Goal: Task Accomplishment & Management: Use online tool/utility

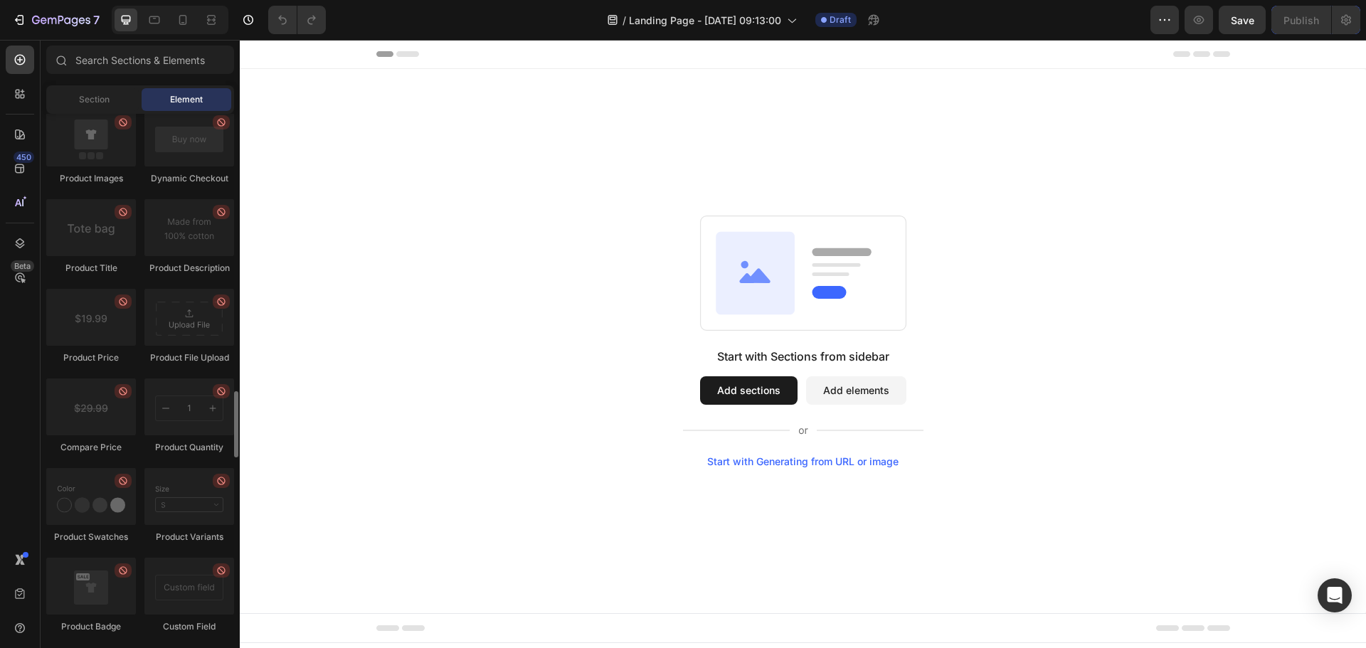
scroll to position [1922, 0]
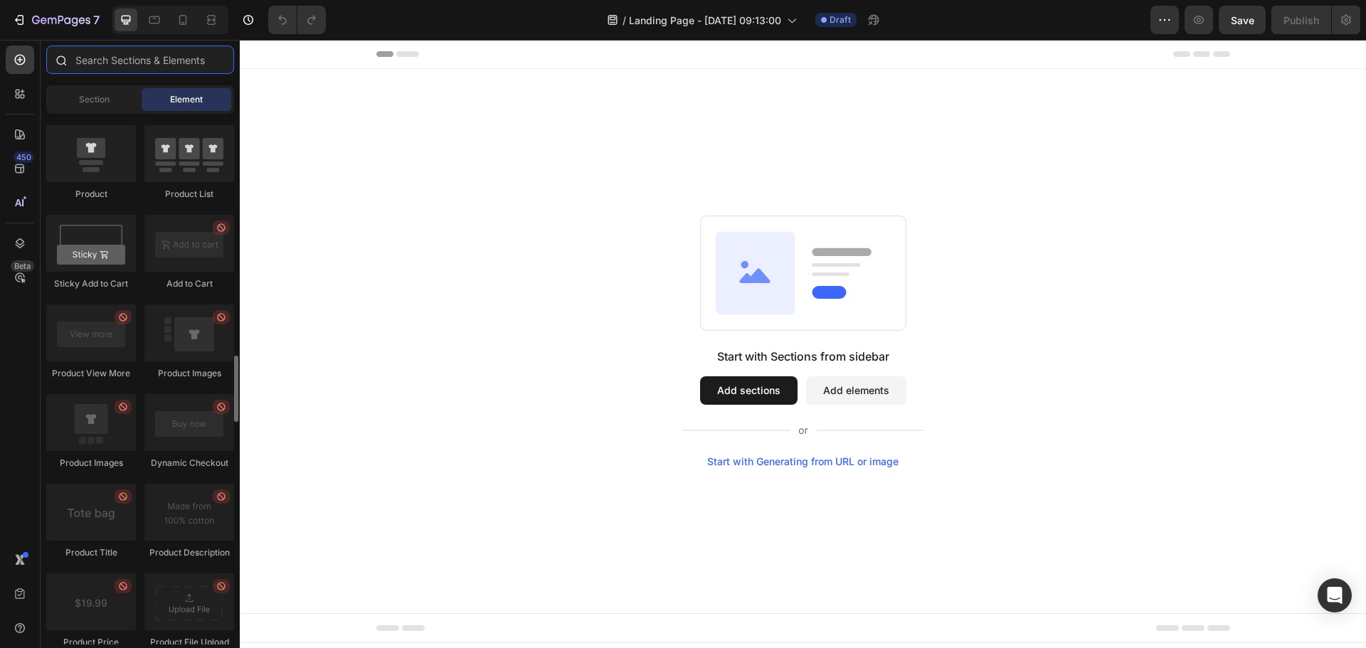
click at [158, 64] on input "text" at bounding box center [140, 60] width 188 height 28
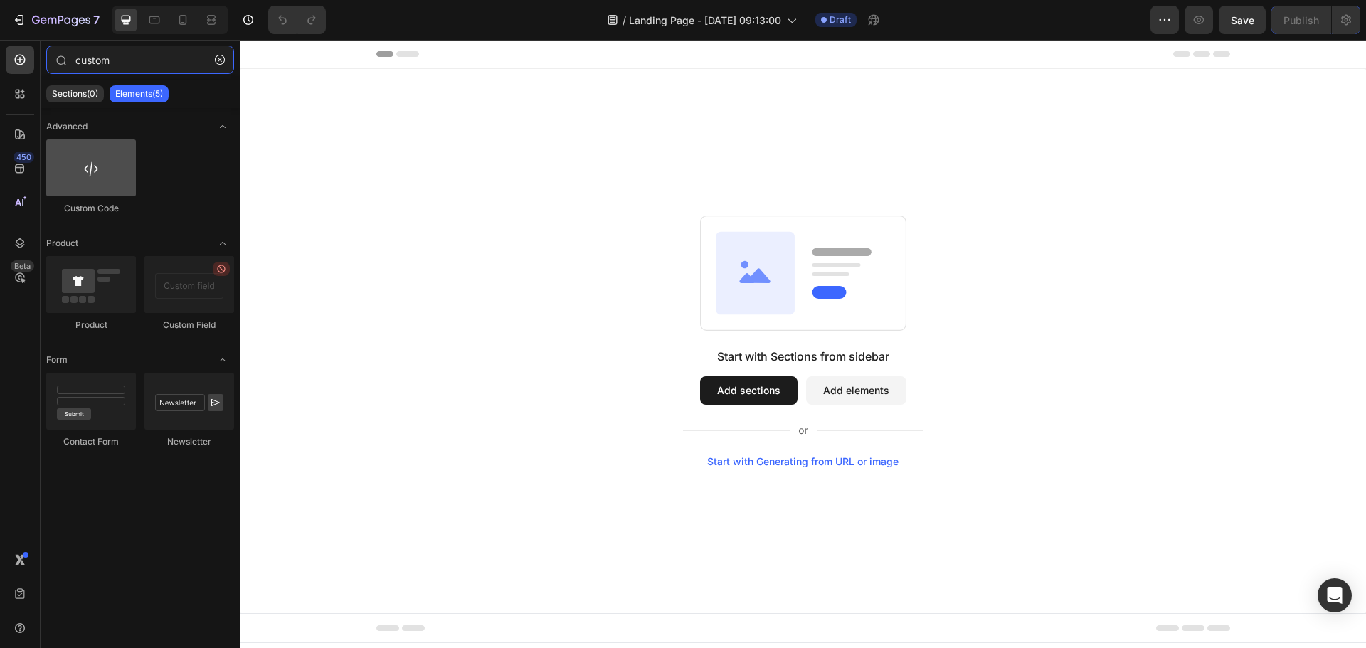
type input "custom"
click at [118, 158] on div at bounding box center [91, 167] width 90 height 57
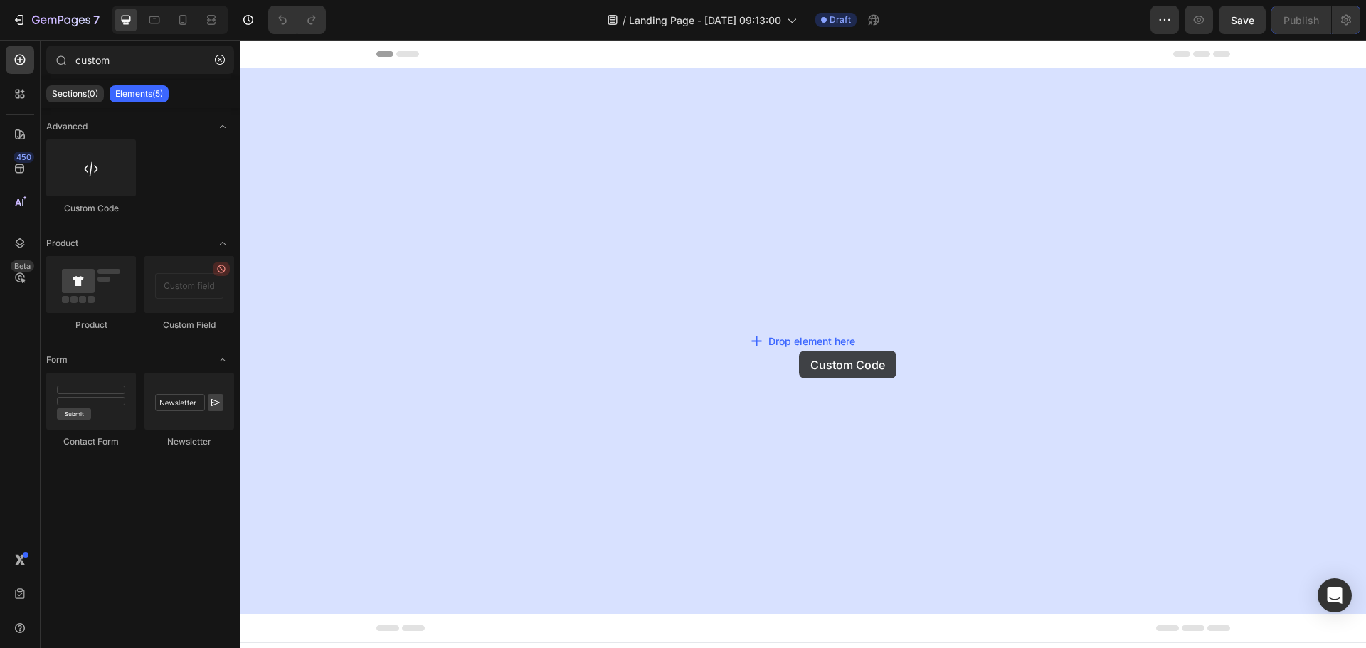
drag, startPoint x: 358, startPoint y: 198, endPoint x: 800, endPoint y: 350, distance: 467.5
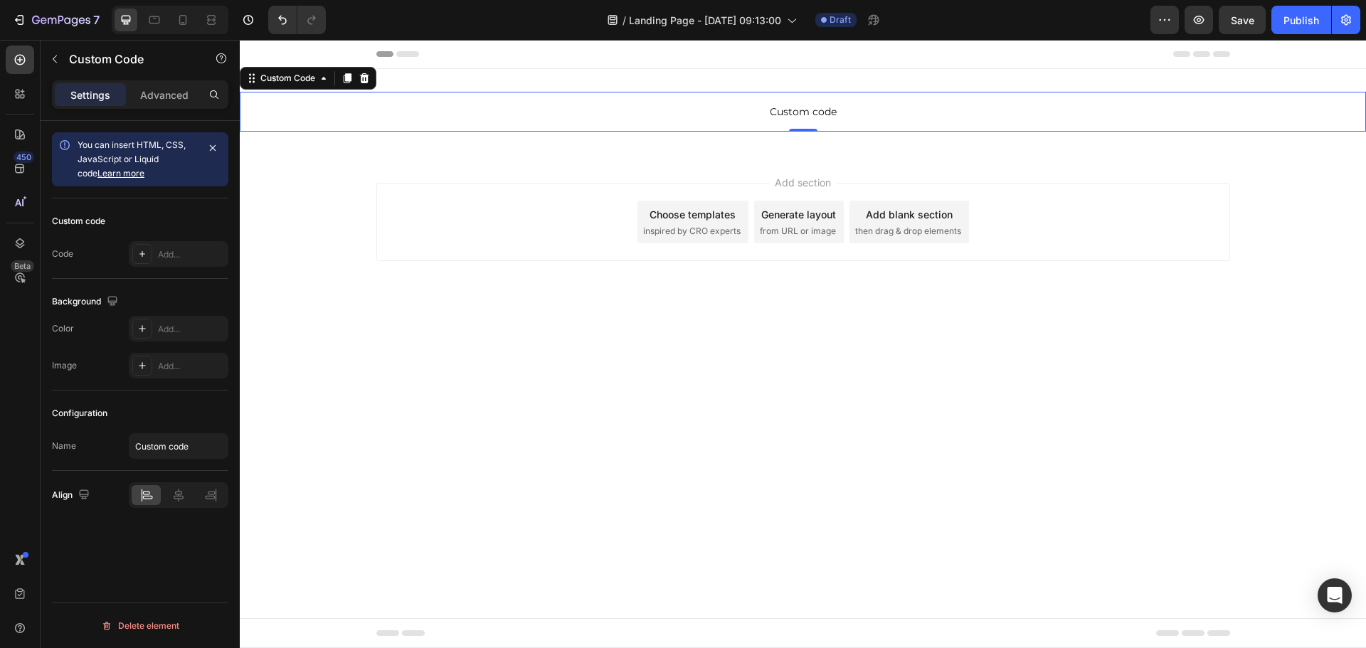
click at [759, 96] on p "Custom code" at bounding box center [803, 112] width 1127 height 40
click at [278, 90] on div "Custom code Custom Code 0 Section 1" at bounding box center [803, 111] width 1127 height 85
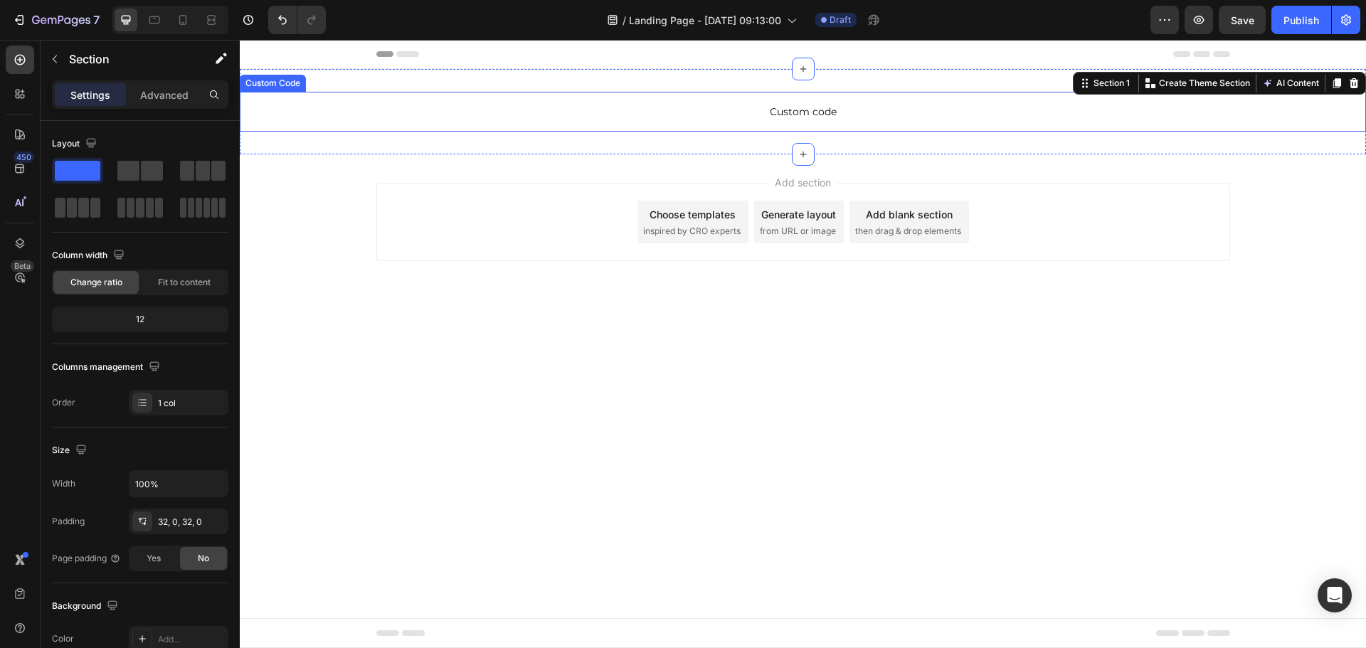
click at [825, 112] on span "Custom code" at bounding box center [803, 111] width 1127 height 17
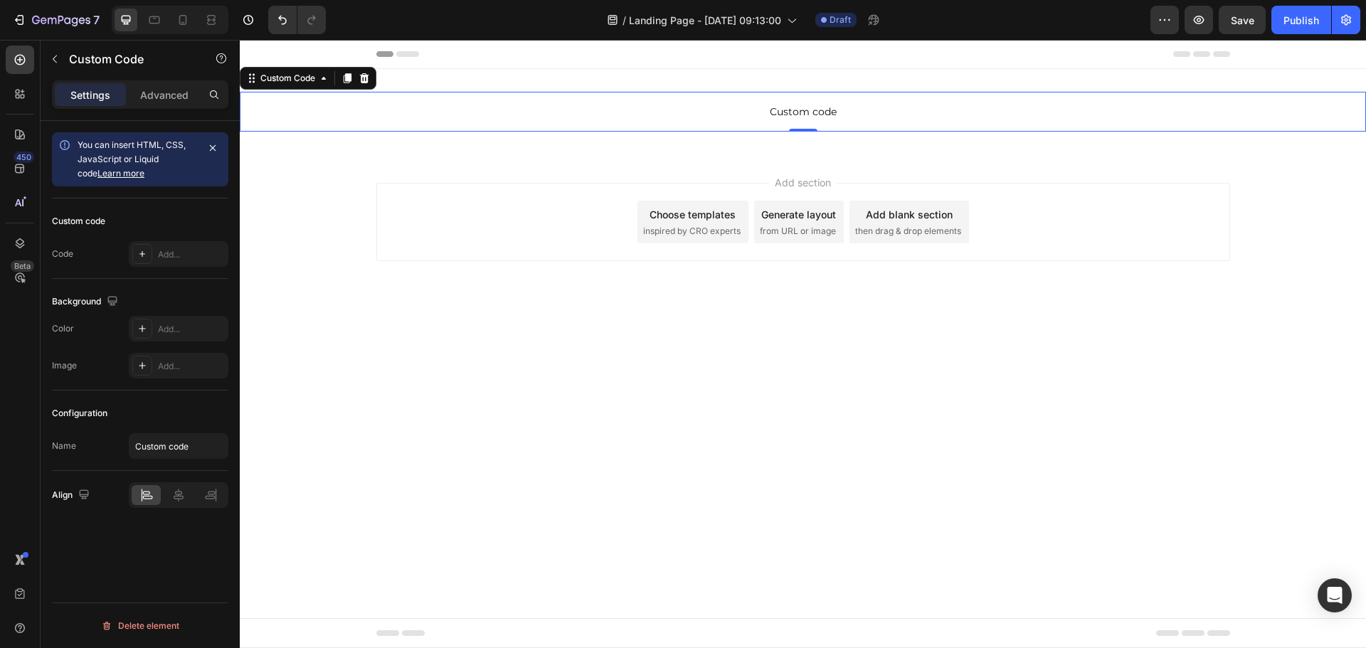
click at [825, 112] on span "Custom code" at bounding box center [803, 111] width 1127 height 17
click at [822, 124] on p "Custom code" at bounding box center [803, 112] width 1127 height 40
click at [822, 110] on span "Custom code" at bounding box center [803, 111] width 1127 height 17
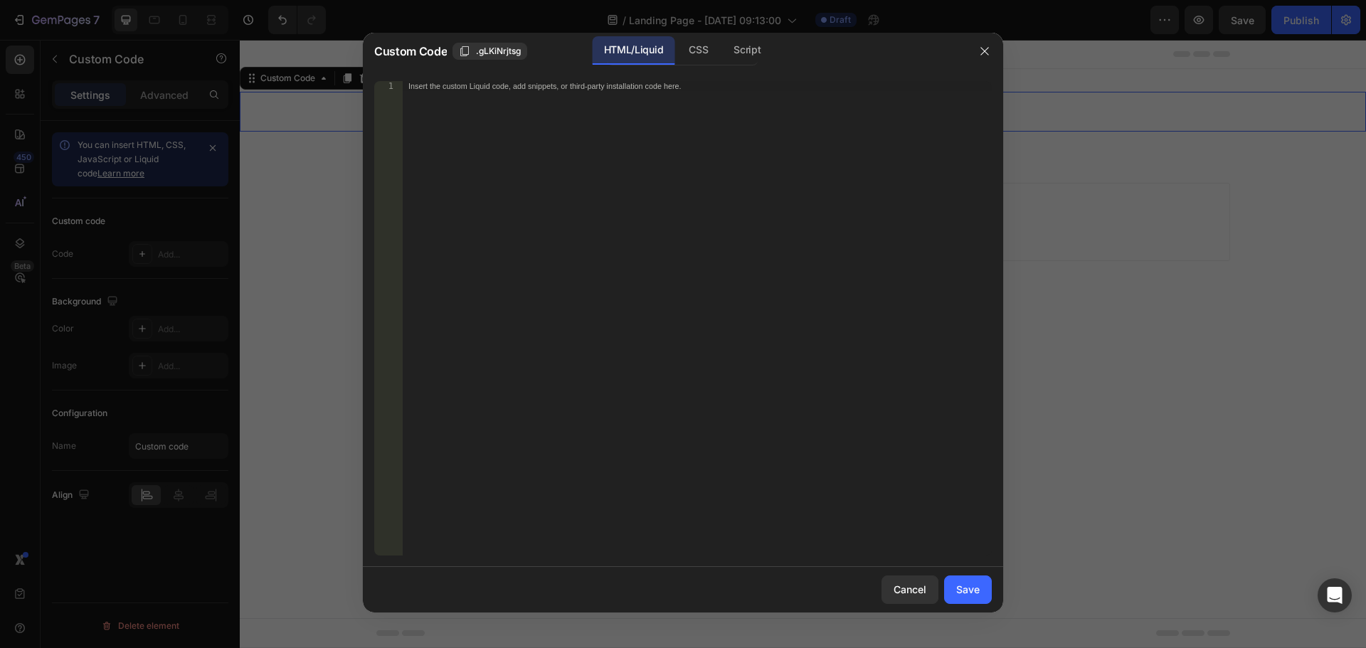
click at [515, 180] on div "Insert the custom Liquid code, add snippets, or third-party installation code h…" at bounding box center [697, 328] width 589 height 495
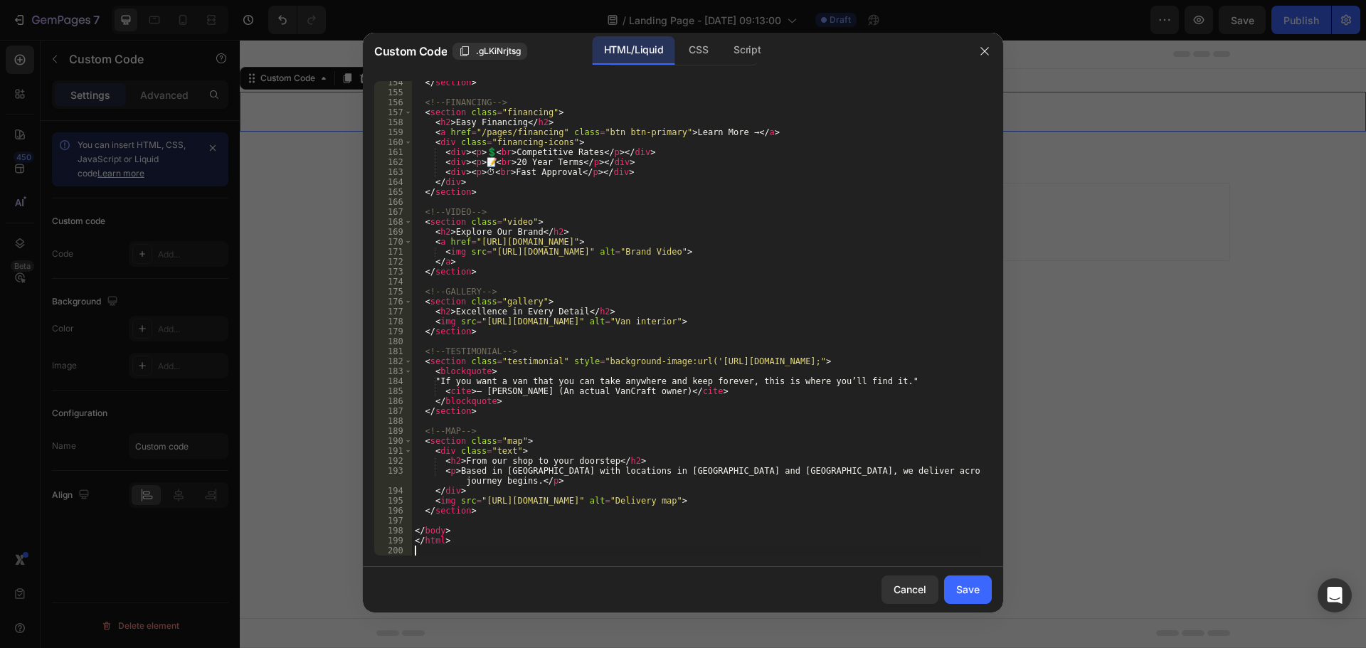
scroll to position [1548, 0]
click at [961, 594] on div "Save" at bounding box center [968, 589] width 23 height 15
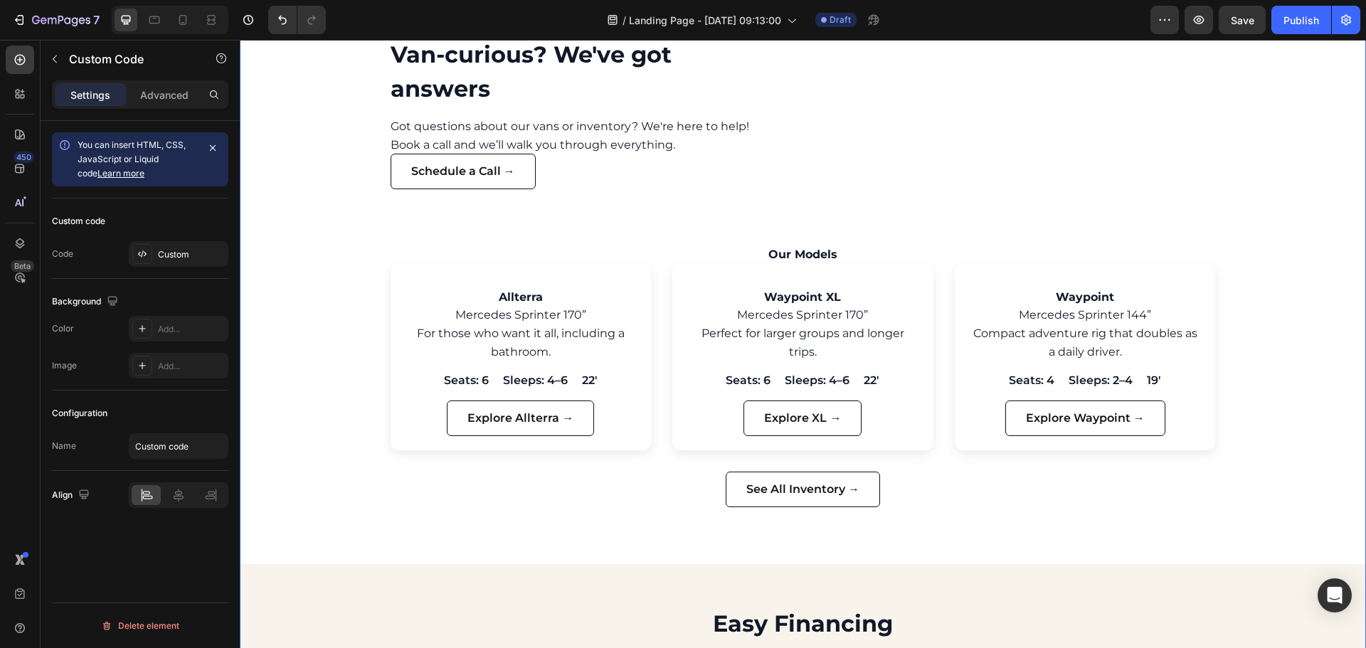
scroll to position [444, 0]
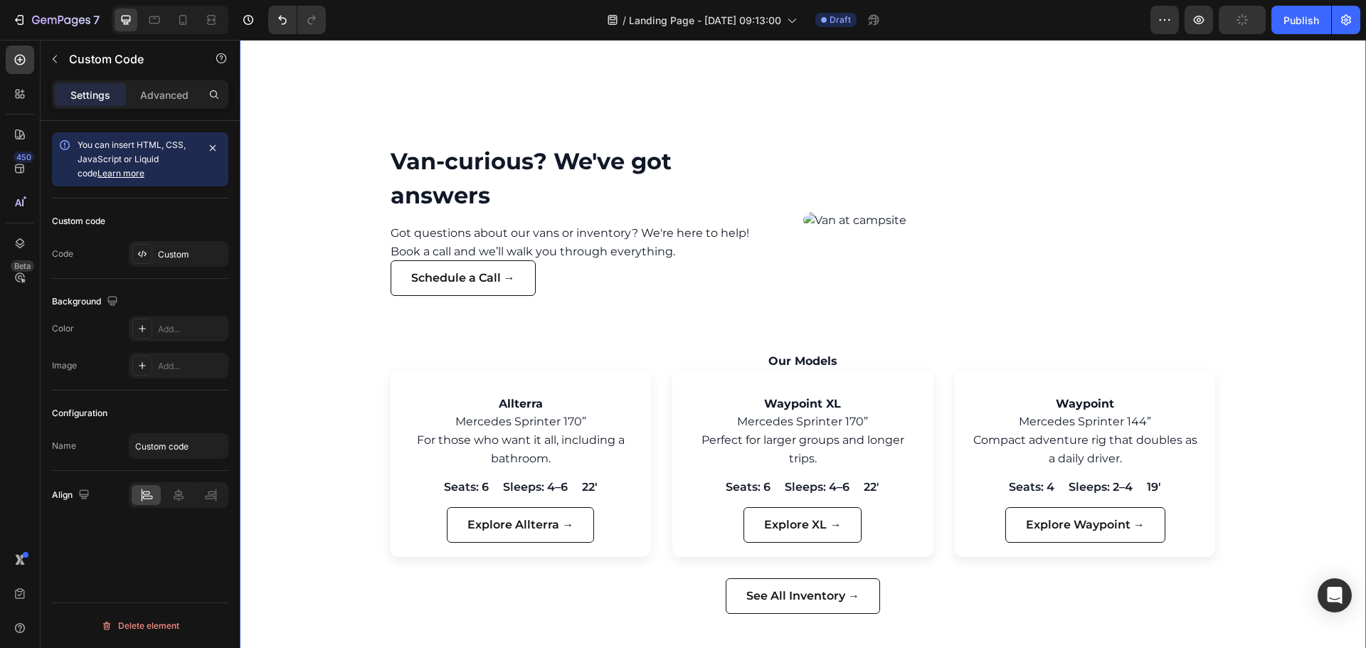
click at [588, 172] on h2 "Van-curious? We've got answers" at bounding box center [583, 178] width 384 height 68
click at [68, 59] on div "Custom Code" at bounding box center [122, 59] width 162 height 37
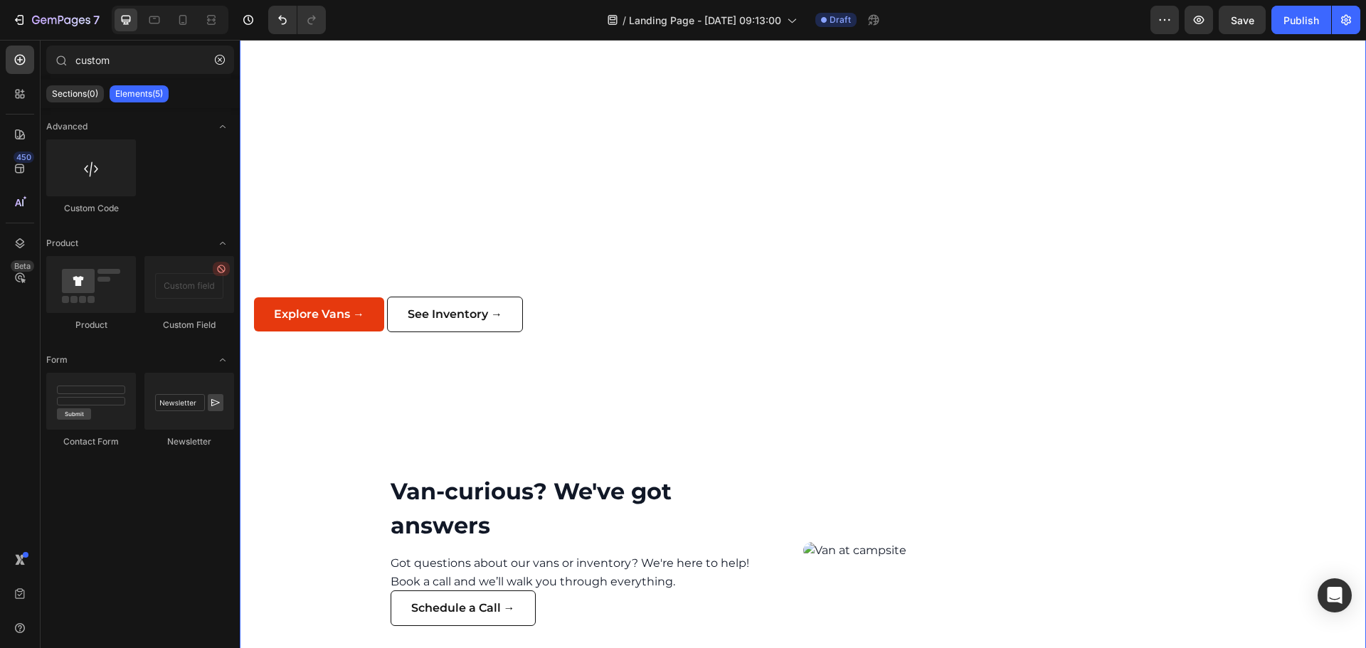
scroll to position [0, 0]
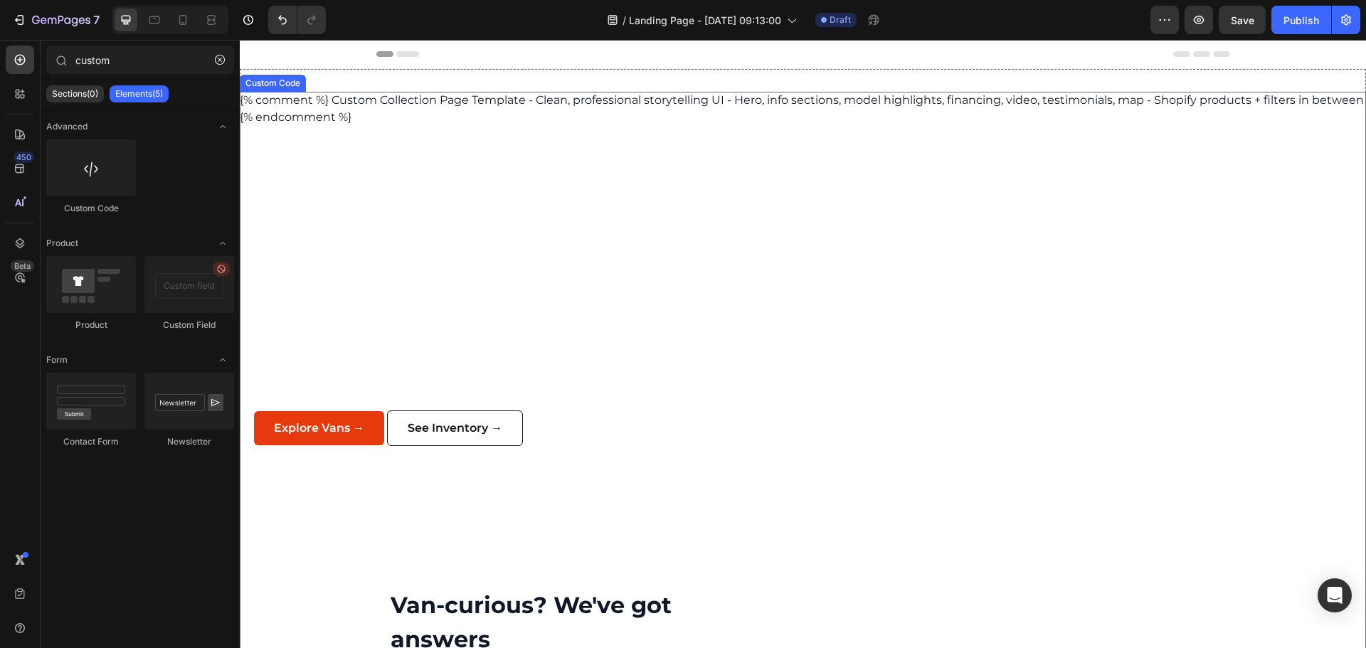
click at [270, 88] on div "Custom Code" at bounding box center [273, 83] width 66 height 17
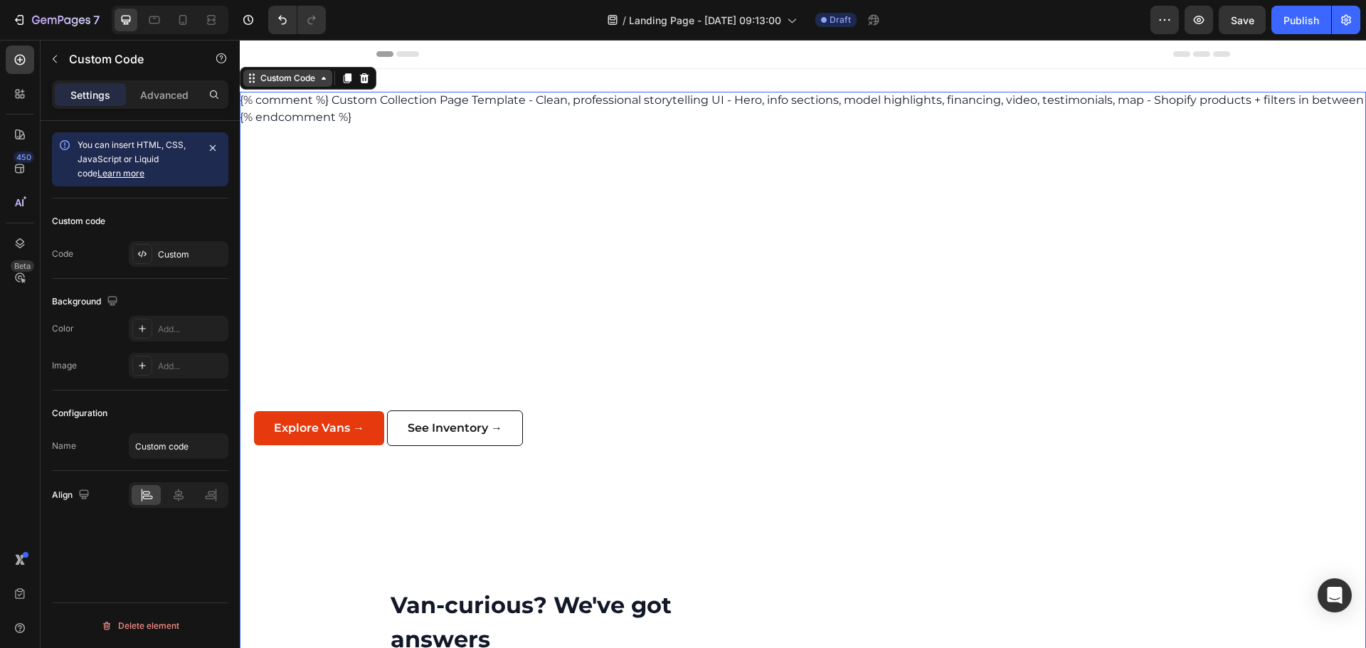
click at [270, 76] on div "Custom Code" at bounding box center [288, 78] width 60 height 13
click at [352, 158] on section "Unlock Limitless Adventure Dive into endless adventures with our Sprinter campe…" at bounding box center [803, 329] width 1127 height 406
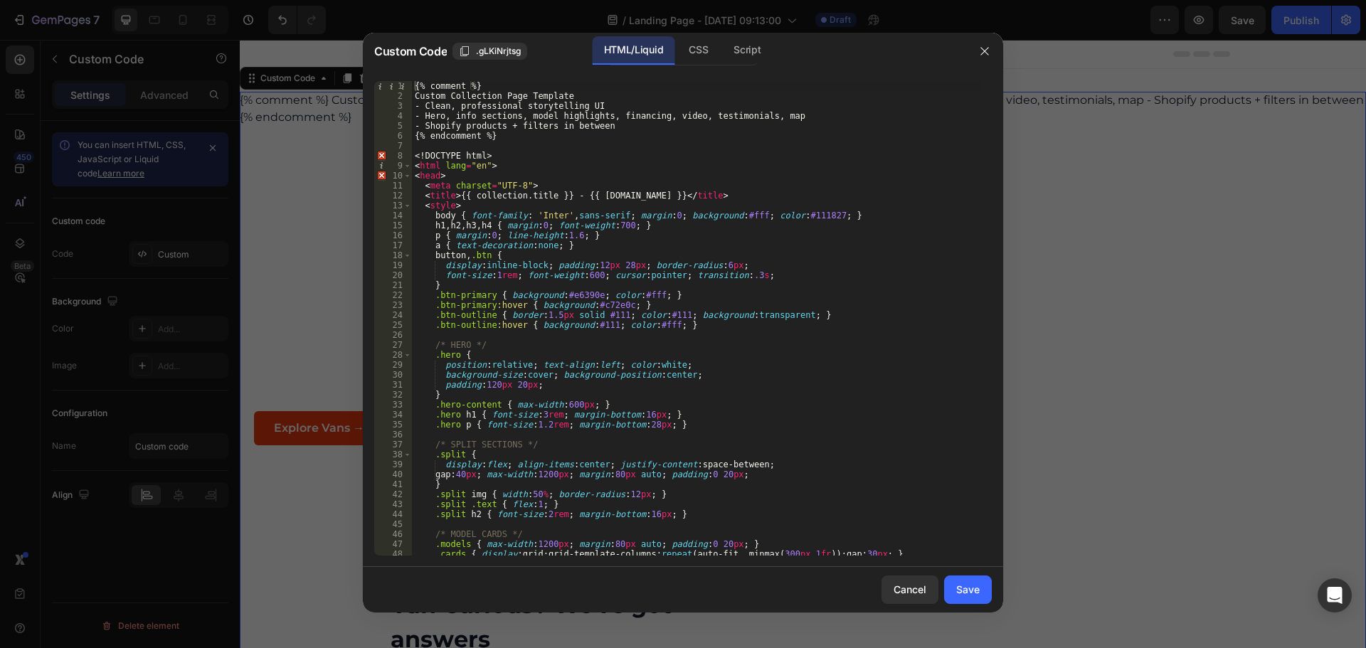
drag, startPoint x: 354, startPoint y: 140, endPoint x: 753, endPoint y: 113, distance: 399.5
click at [753, 113] on div "{% comment %} Custom Collection Page Template - Clean, professional storytellin…" at bounding box center [696, 328] width 569 height 495
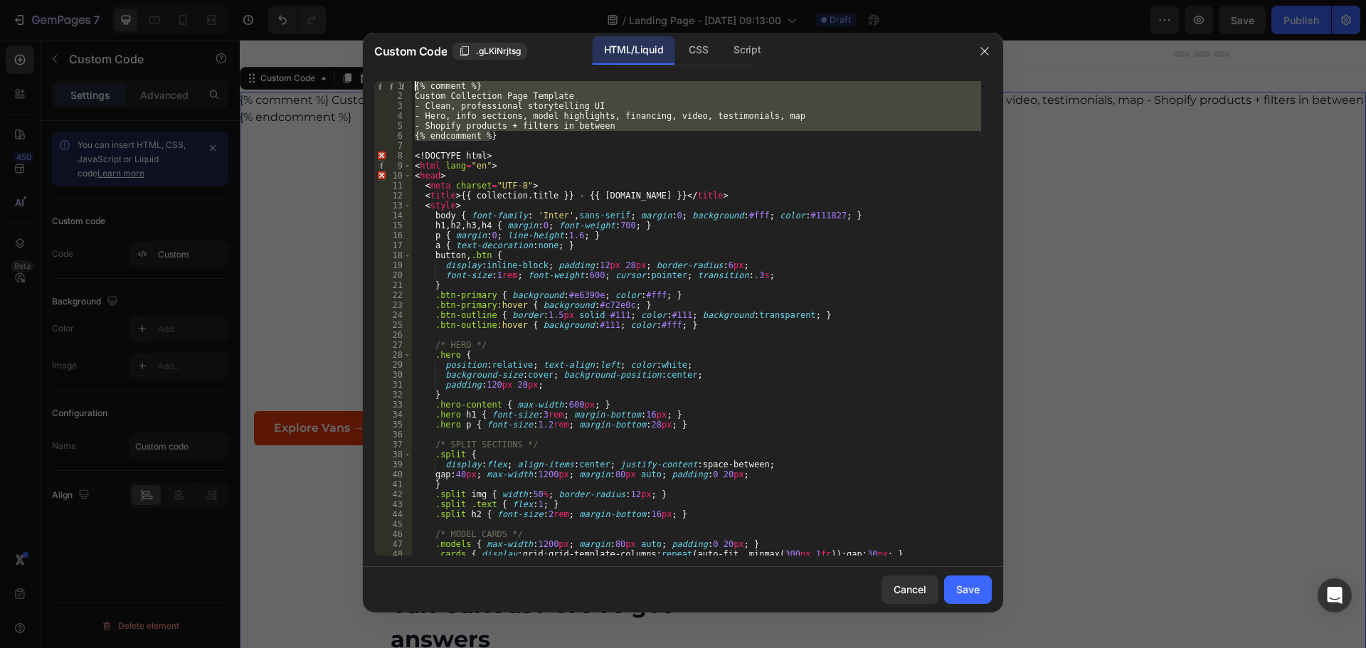
drag, startPoint x: 498, startPoint y: 137, endPoint x: 400, endPoint y: 85, distance: 110.8
click at [400, 85] on div "- Hero, info sections, model highlights, financing, video, testimonials, map 1 …" at bounding box center [683, 318] width 618 height 475
type textarea "{% comment %} Custom Collection Page Template"
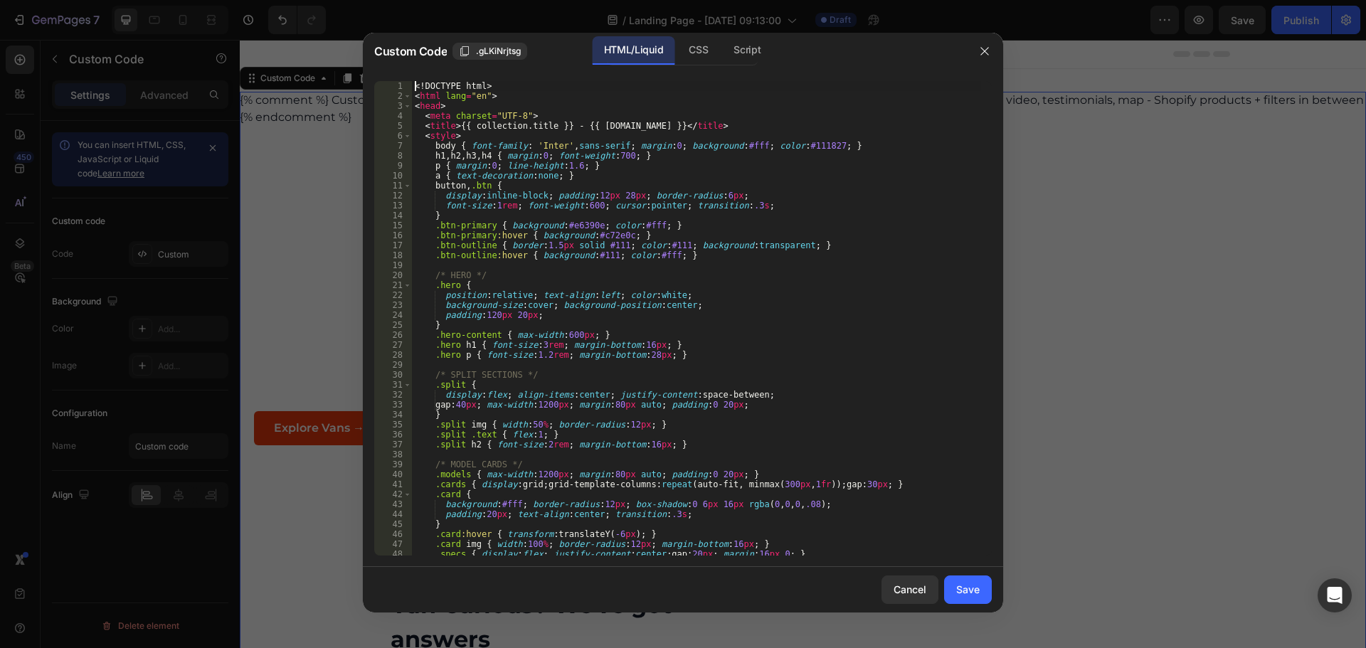
click at [654, 190] on div "<! DOCTYPE html > < html lang = "en" > < head > < meta charset = "UTF-8" > < ti…" at bounding box center [696, 328] width 569 height 495
type textarea "button, .btn {"
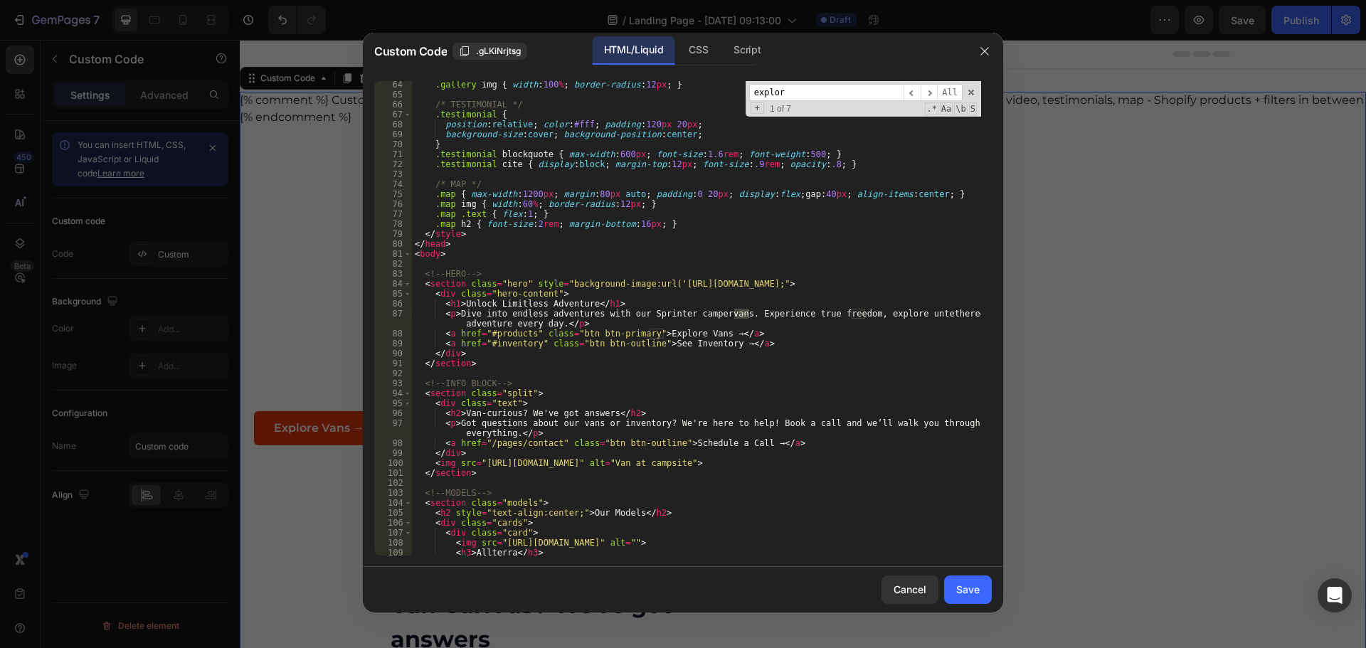
scroll to position [630, 0]
type input "explore vans"
click at [966, 93] on span at bounding box center [971, 93] width 10 height 10
type textarea "<a href="#products" class="btn btn-primary">Explore Vans →</a>"
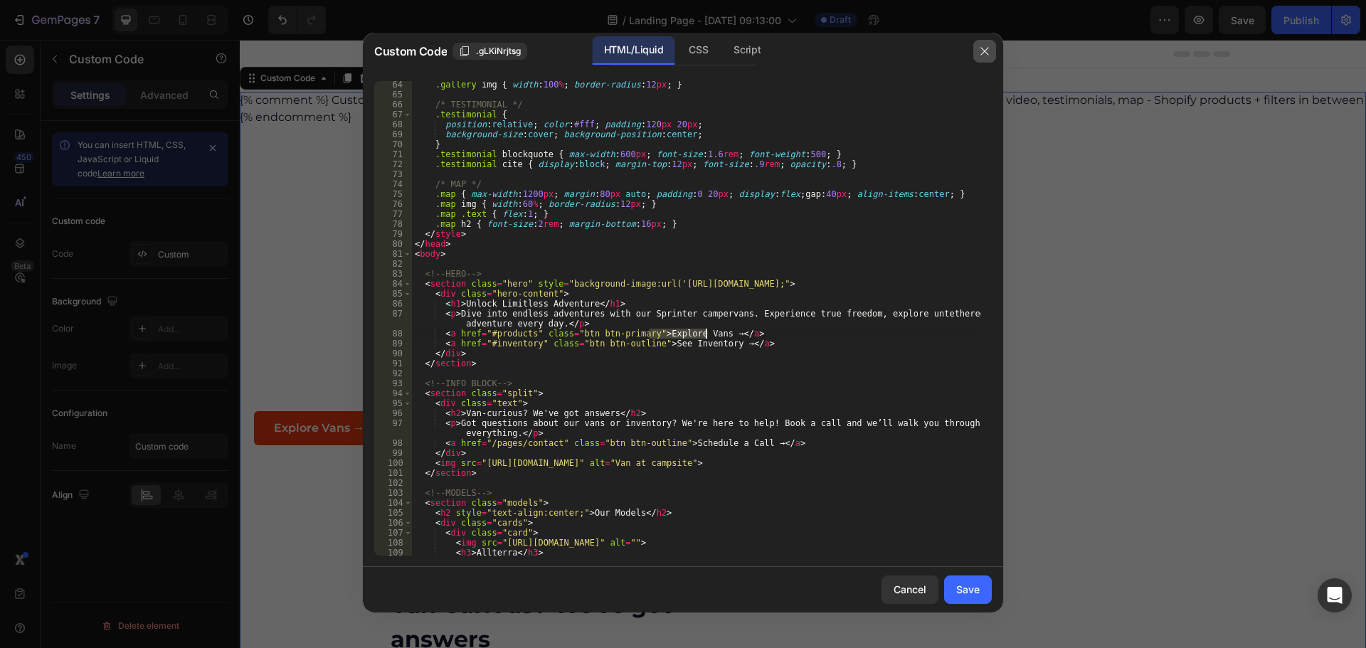
click at [989, 51] on icon "button" at bounding box center [984, 51] width 11 height 11
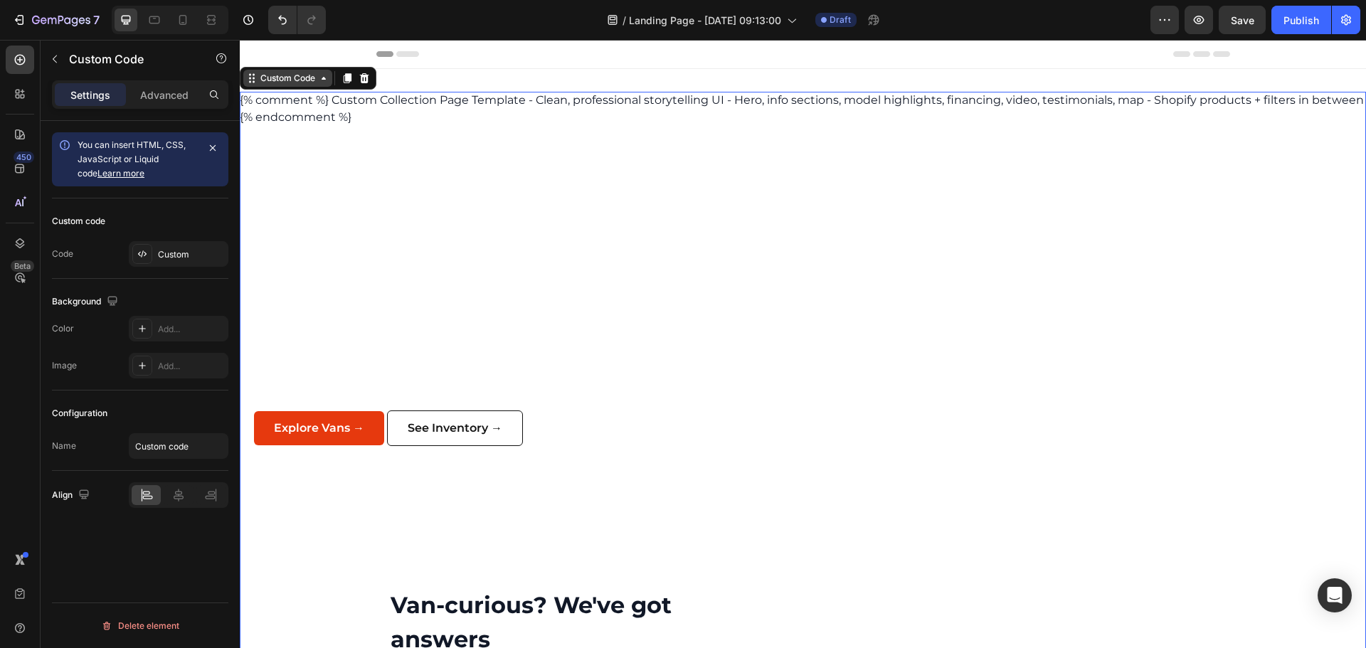
click at [288, 80] on div "Custom Code" at bounding box center [288, 78] width 60 height 13
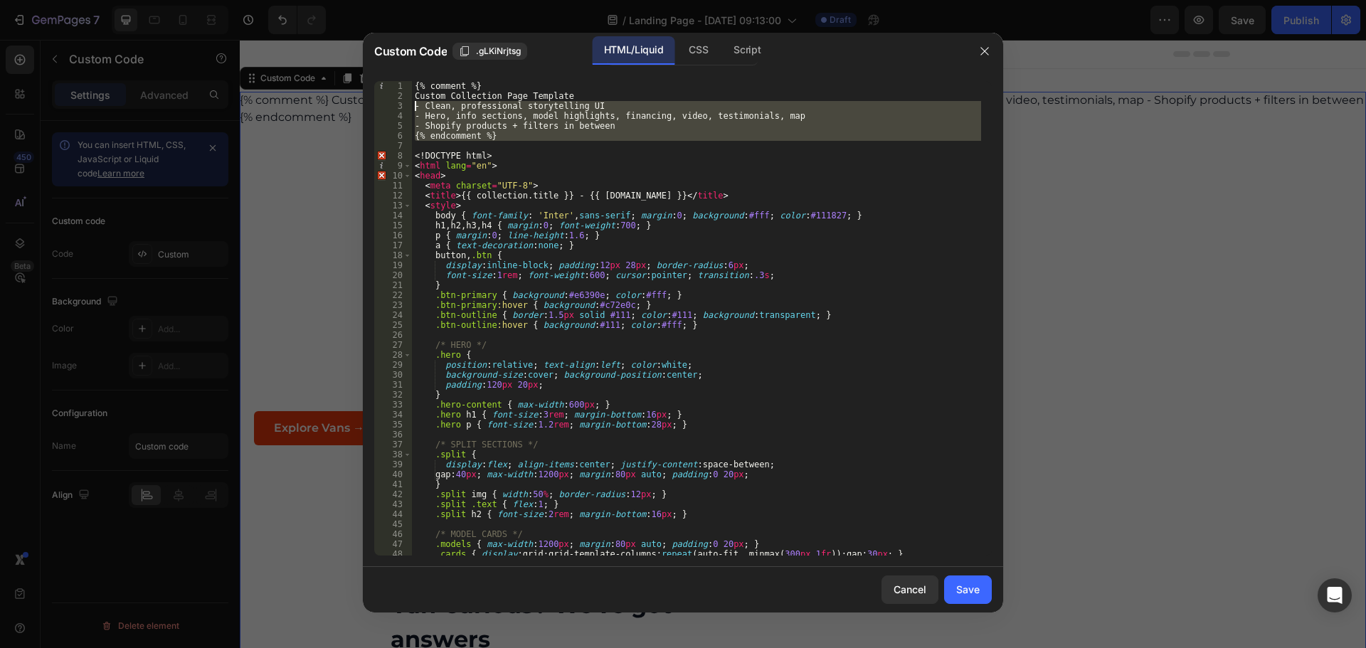
drag, startPoint x: 490, startPoint y: 145, endPoint x: 410, endPoint y: 95, distance: 94.4
click at [410, 95] on div "1 2 3 4 5 6 7 8 9 10 11 12 13 14 15 16 17 18 19 20 21 22 23 24 25 26 27 28 29 3…" at bounding box center [683, 318] width 618 height 475
type textarea "Custom Collection Page Template - Clean, professional storytelling UI"
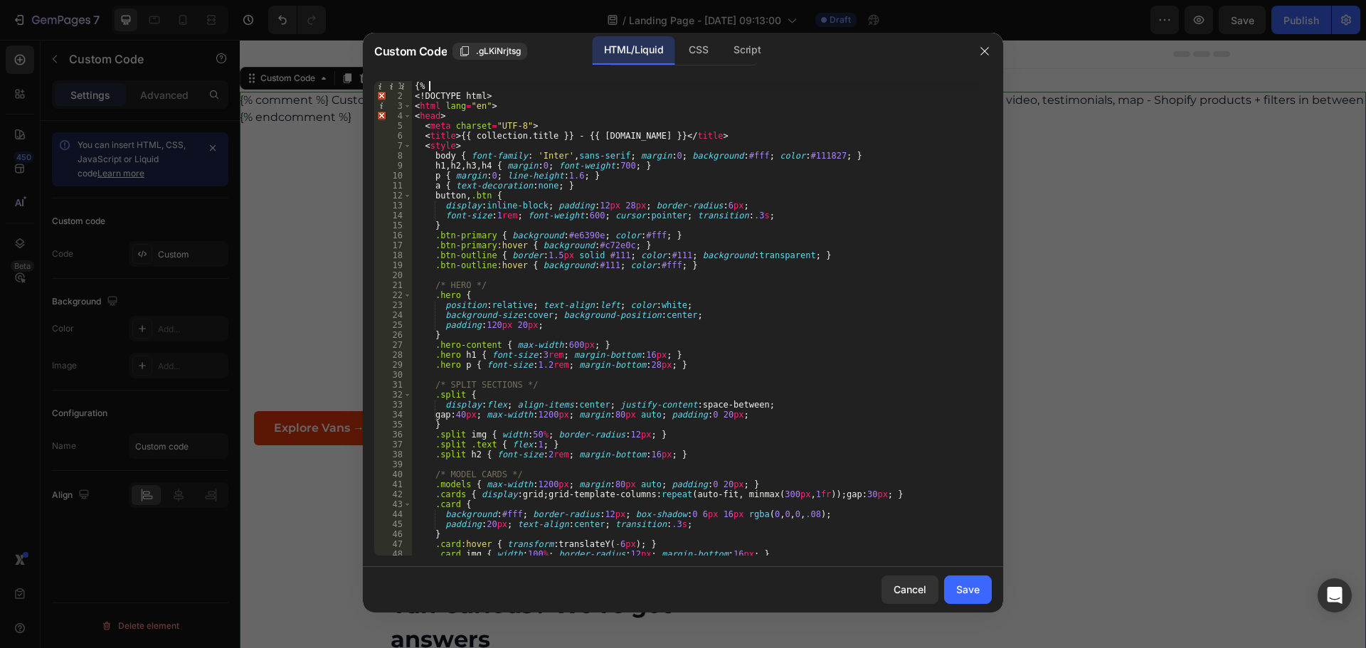
type textarea "{"
type textarea "<!DOCTYPE html>"
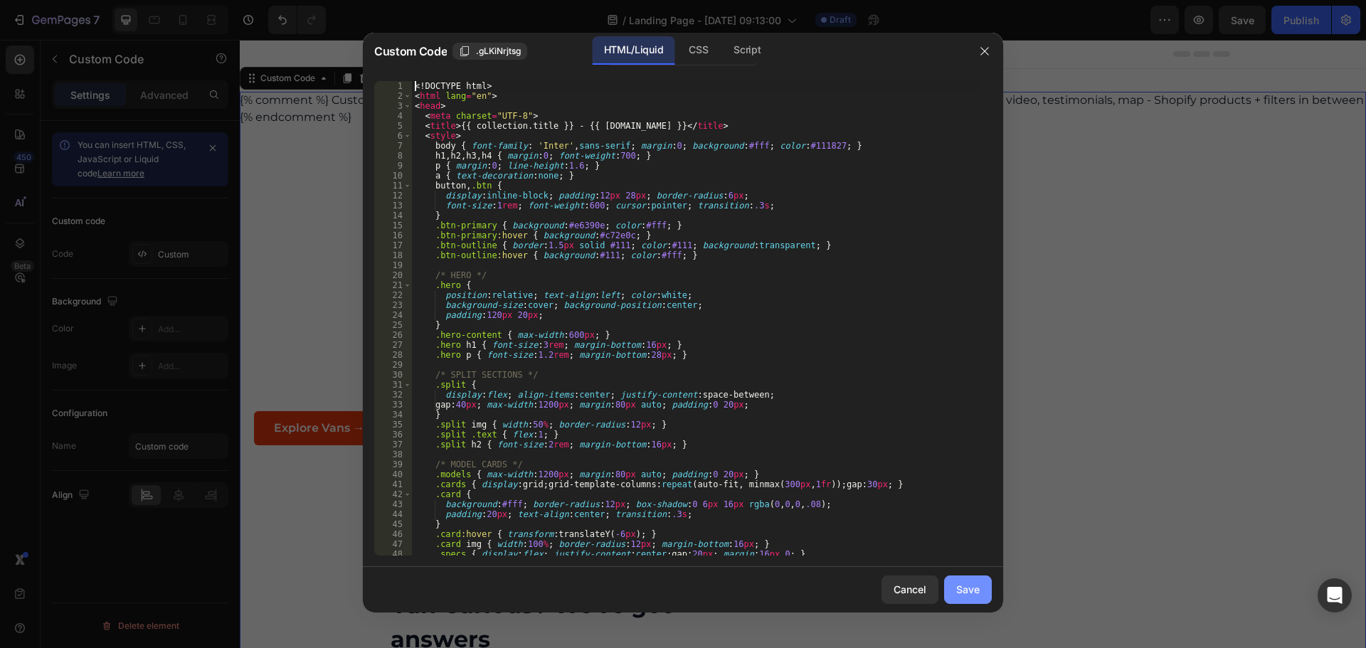
click at [974, 586] on div "Save" at bounding box center [968, 589] width 23 height 15
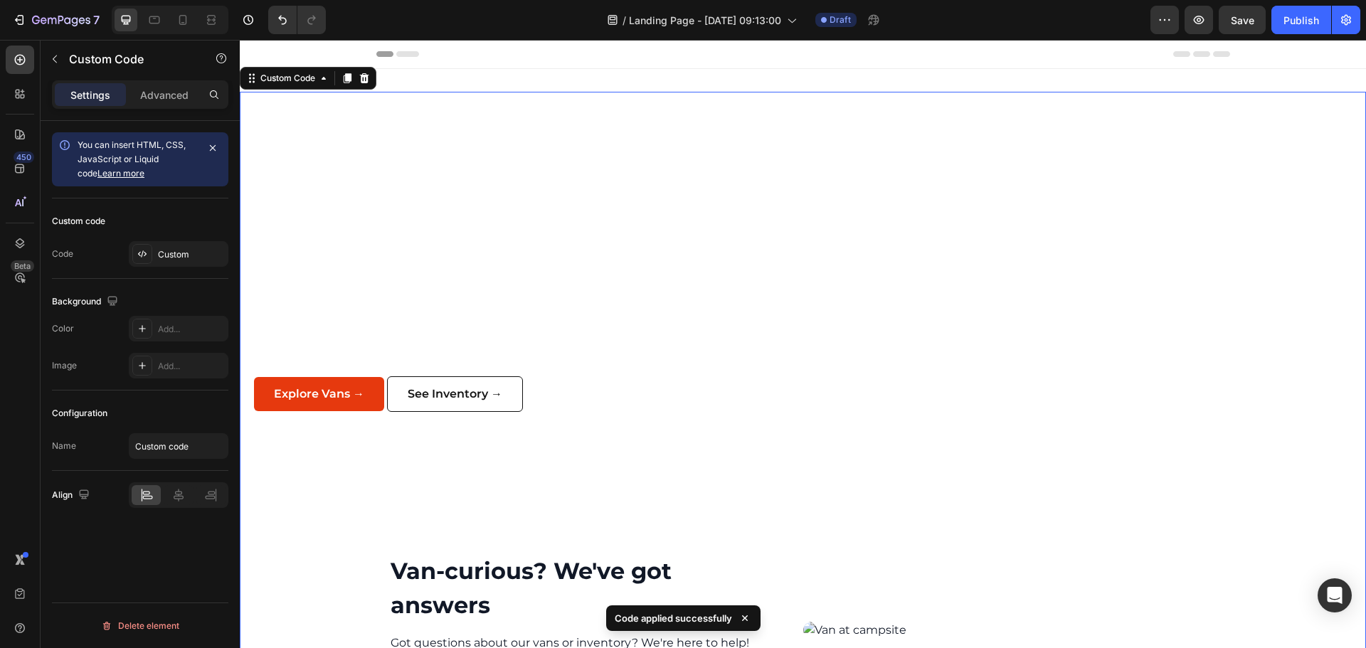
click at [365, 135] on section "Unlock Limitless Adventure Dive into endless adventures with our Sprinter campe…" at bounding box center [803, 295] width 1127 height 406
click at [294, 79] on div "Custom Code" at bounding box center [288, 78] width 60 height 13
click at [290, 83] on div "Custom Code" at bounding box center [288, 78] width 60 height 13
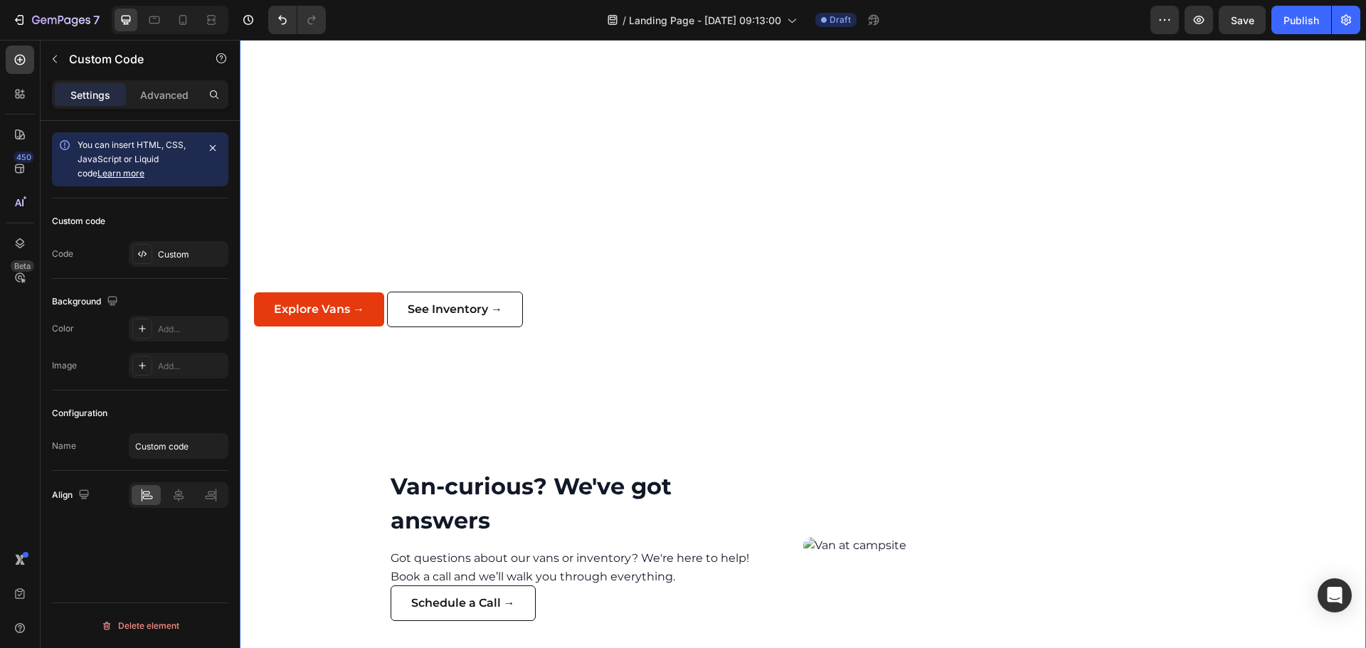
scroll to position [0, 0]
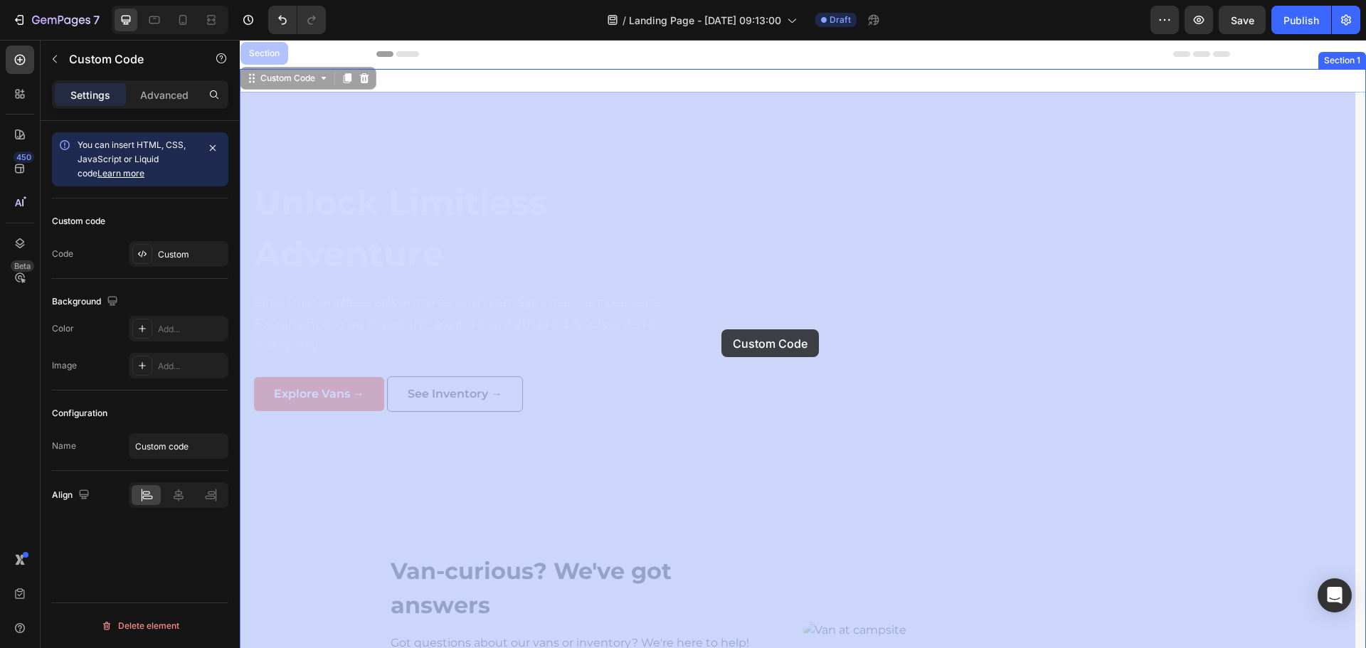
drag, startPoint x: 363, startPoint y: 157, endPoint x: 570, endPoint y: 229, distance: 219.2
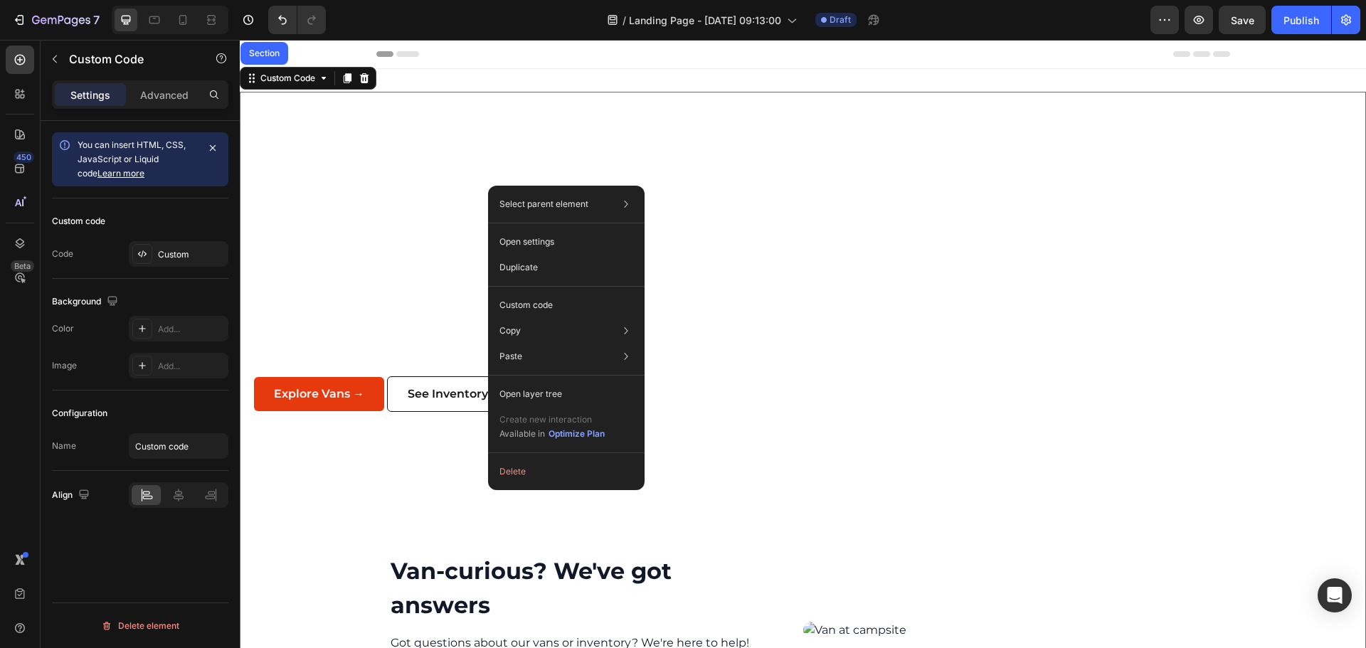
click at [431, 218] on h1 "Unlock Limitless Adventure" at bounding box center [467, 228] width 427 height 102
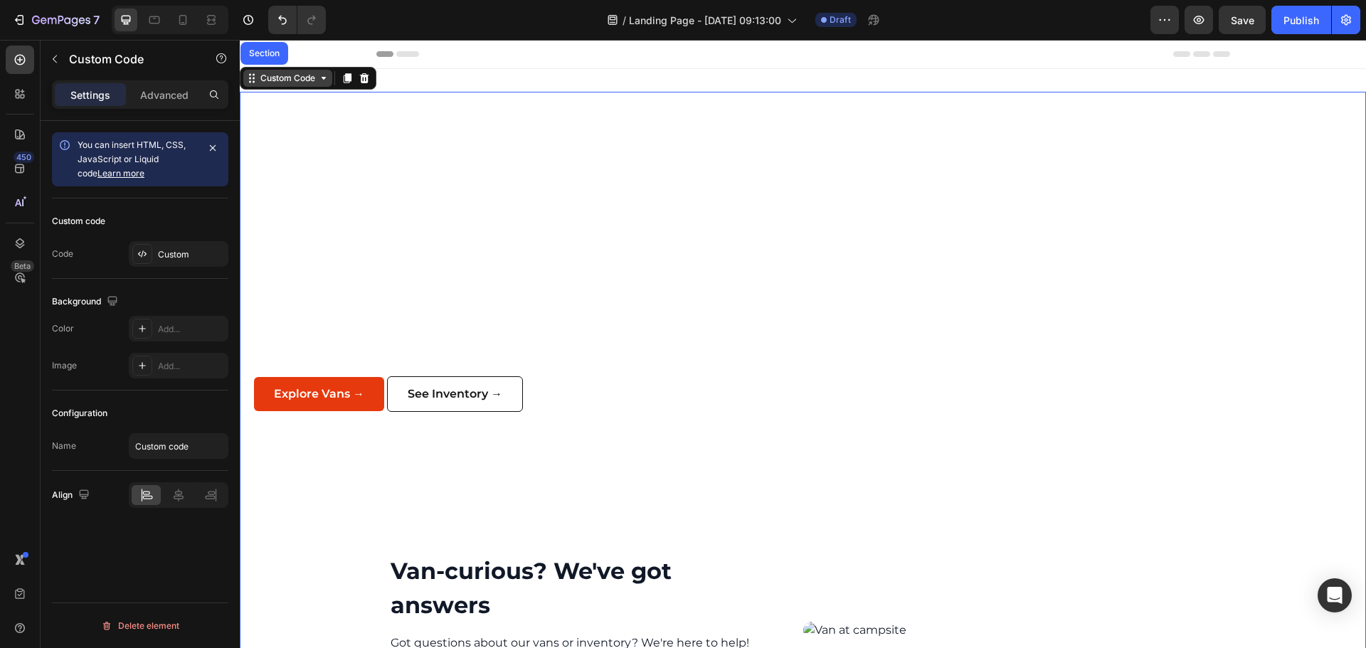
click at [288, 82] on div "Custom Code" at bounding box center [288, 78] width 60 height 13
click at [335, 149] on section "Unlock Limitless Adventure Dive into endless adventures with our Sprinter campe…" at bounding box center [803, 295] width 1127 height 406
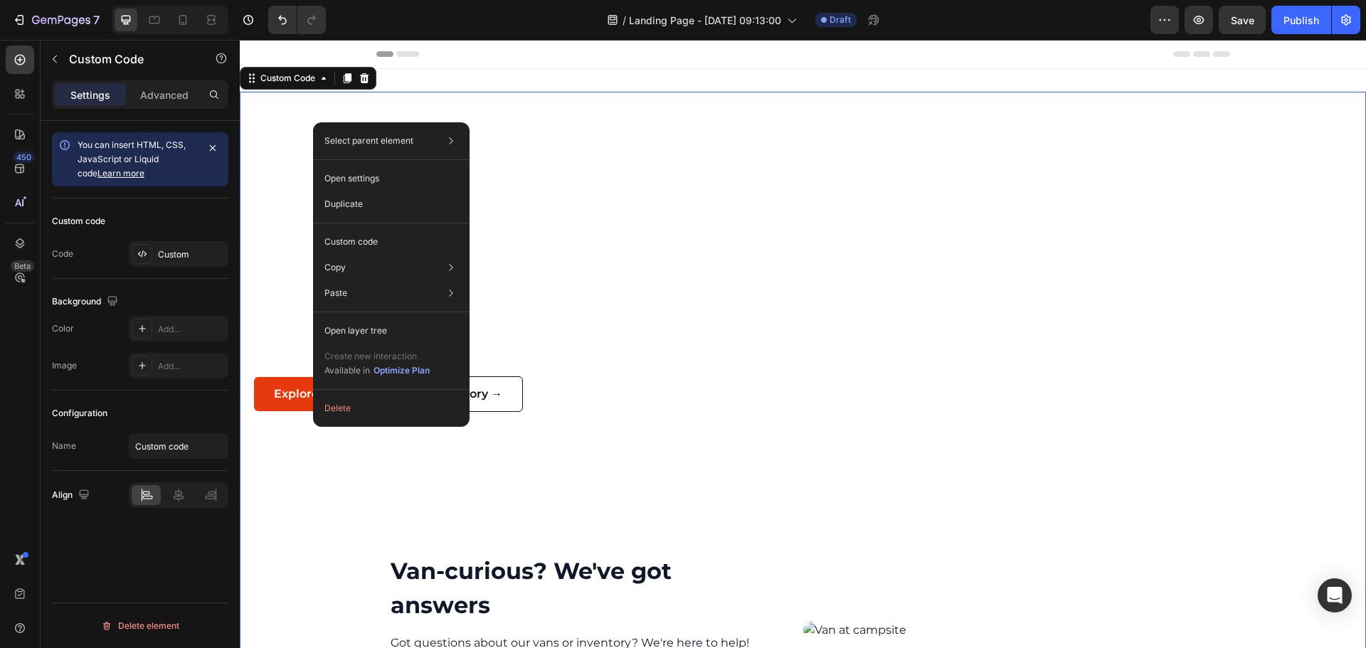
click at [588, 268] on h1 "Unlock Limitless Adventure" at bounding box center [467, 228] width 427 height 102
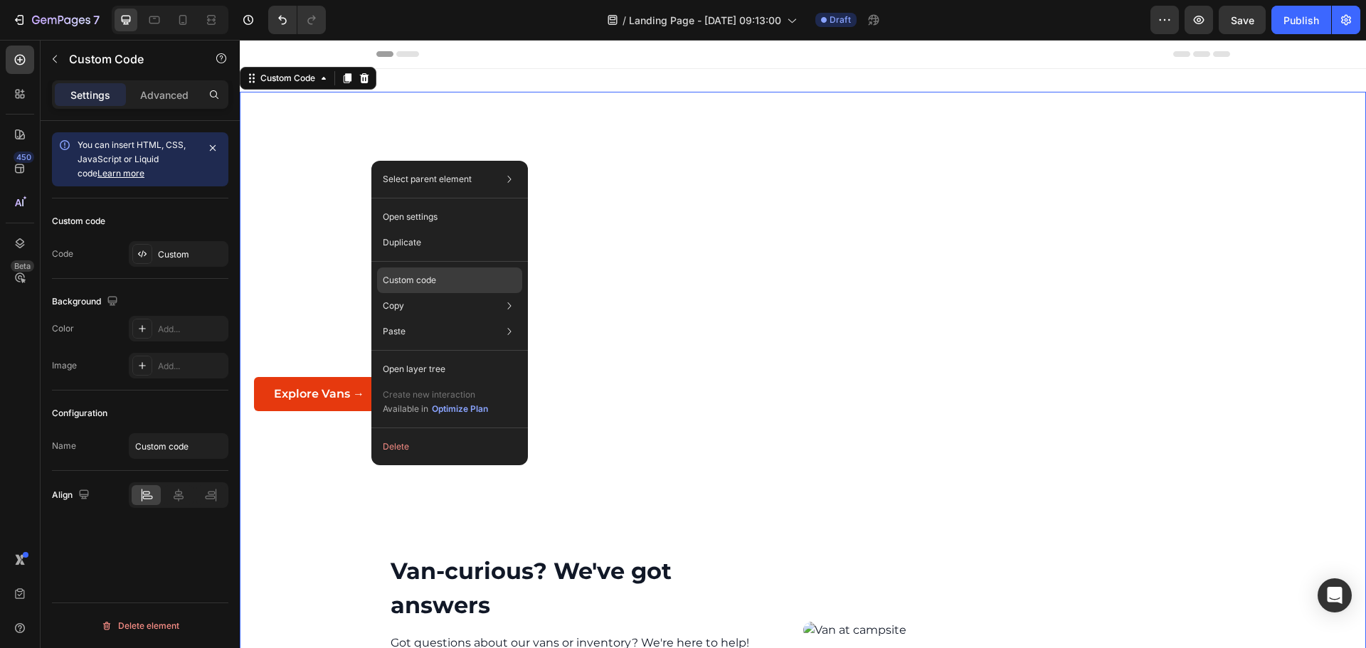
click at [441, 319] on div "Custom code" at bounding box center [449, 332] width 145 height 26
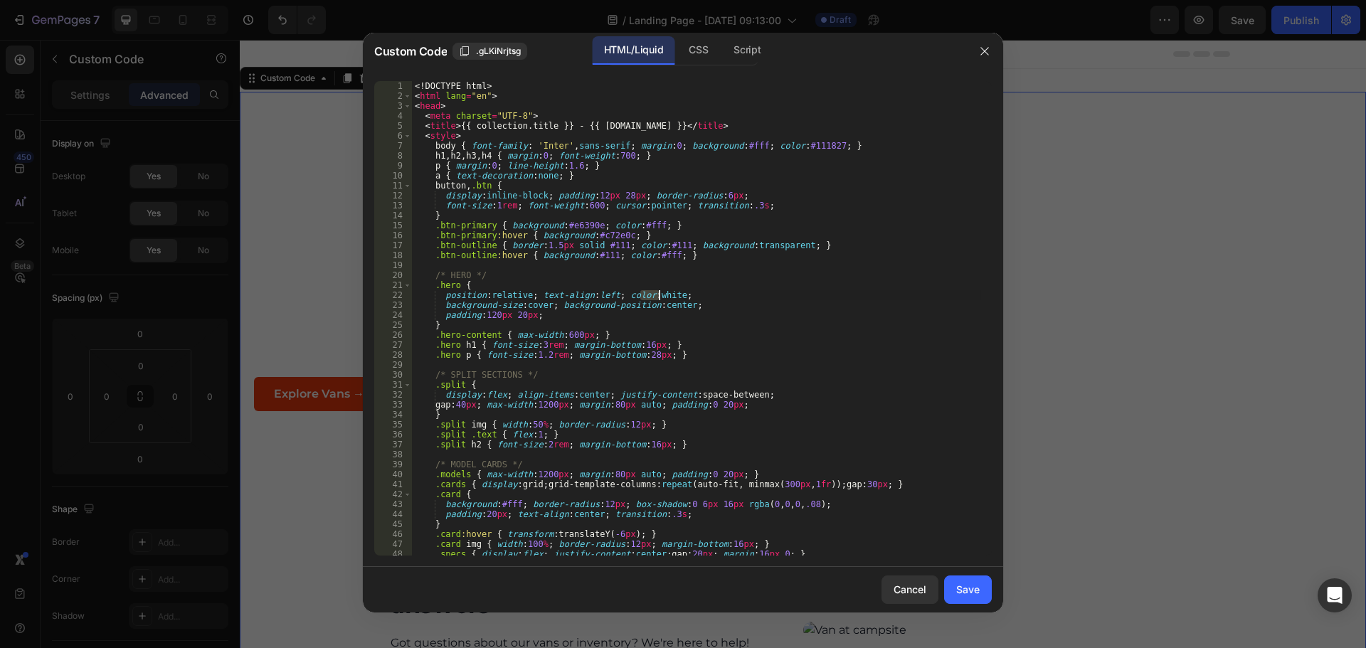
drag, startPoint x: 641, startPoint y: 292, endPoint x: 661, endPoint y: 300, distance: 22.1
click at [661, 300] on div "<! DOCTYPE html > < html lang = "en" > < head > < meta charset = "UTF-8" > < ti…" at bounding box center [696, 328] width 569 height 495
type textarea "position:relative; text-align:left; color:black;"
drag, startPoint x: 962, startPoint y: 584, endPoint x: 720, endPoint y: 487, distance: 261.5
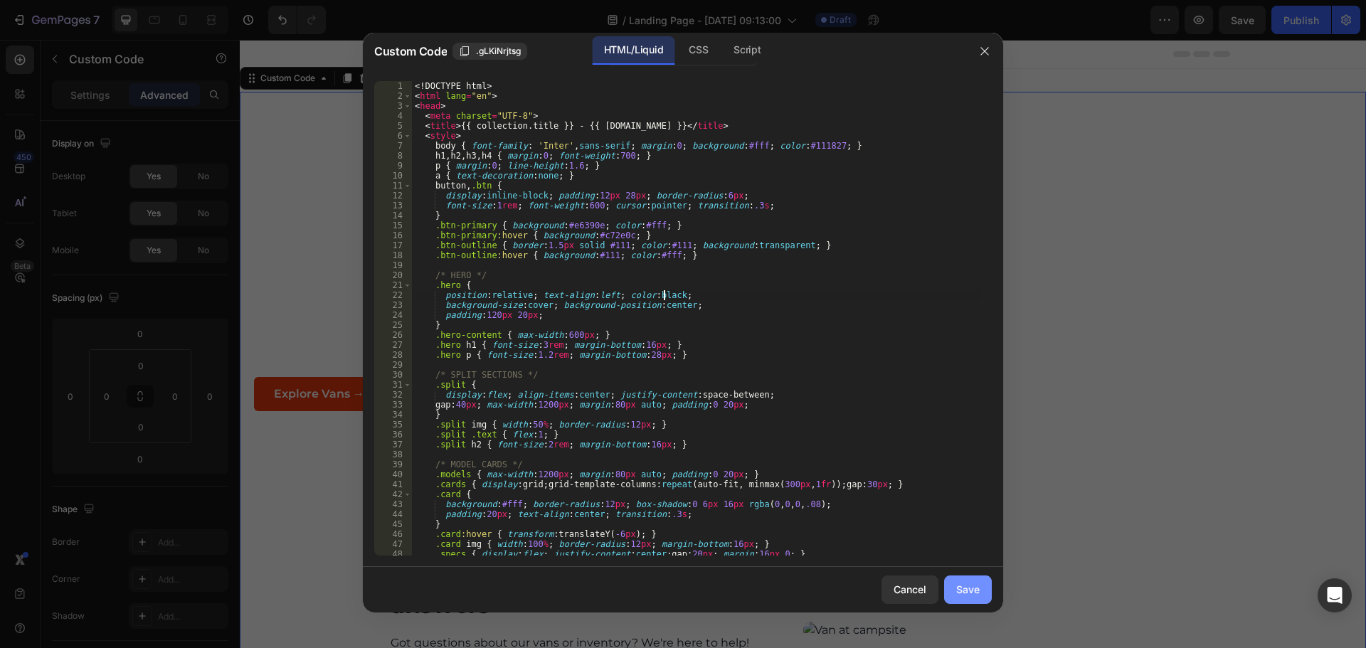
click at [962, 584] on div "Save" at bounding box center [968, 589] width 23 height 15
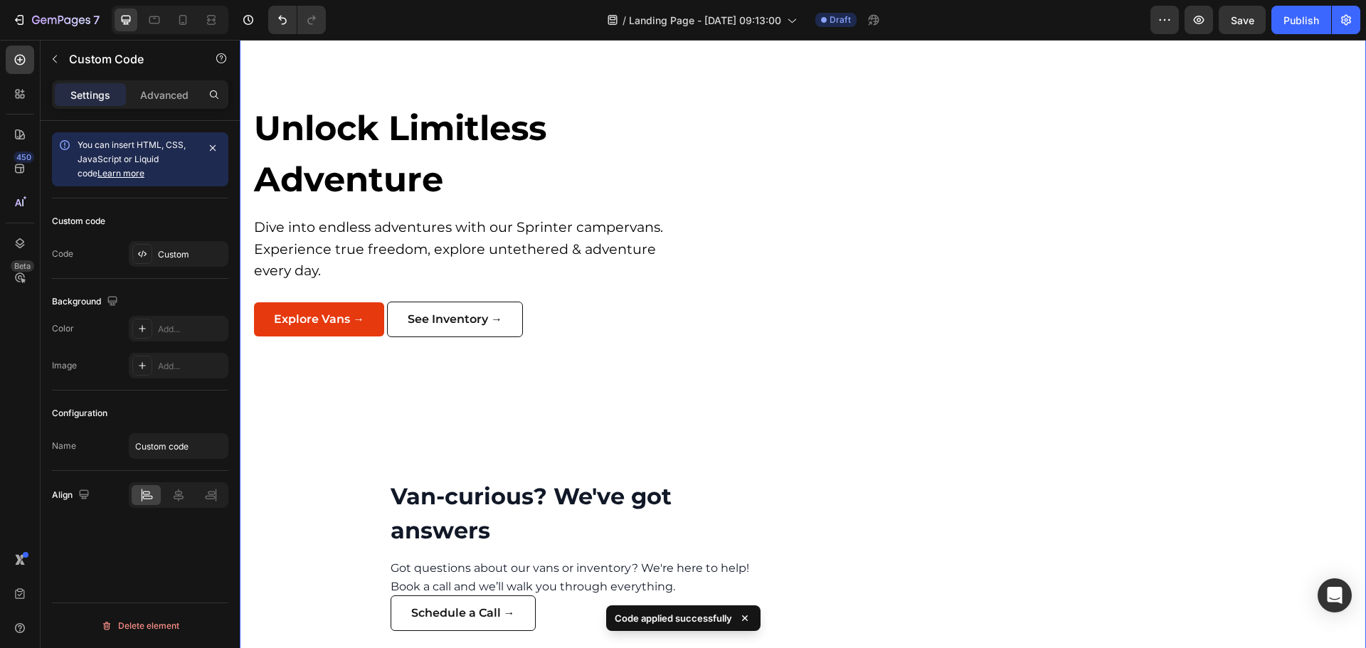
scroll to position [0, 0]
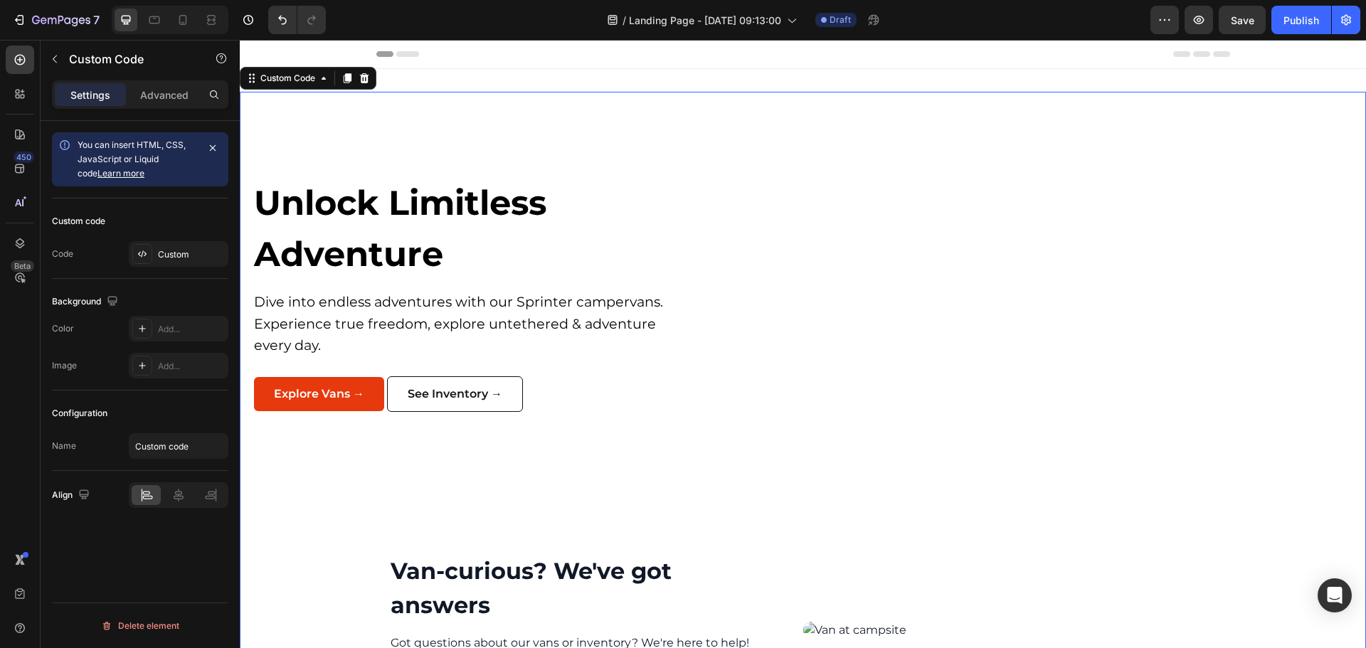
click at [621, 266] on h1 "Unlock Limitless Adventure" at bounding box center [467, 228] width 427 height 102
click at [422, 133] on section "Unlock Limitless Adventure Dive into endless adventures with our Sprinter campe…" at bounding box center [803, 295] width 1127 height 406
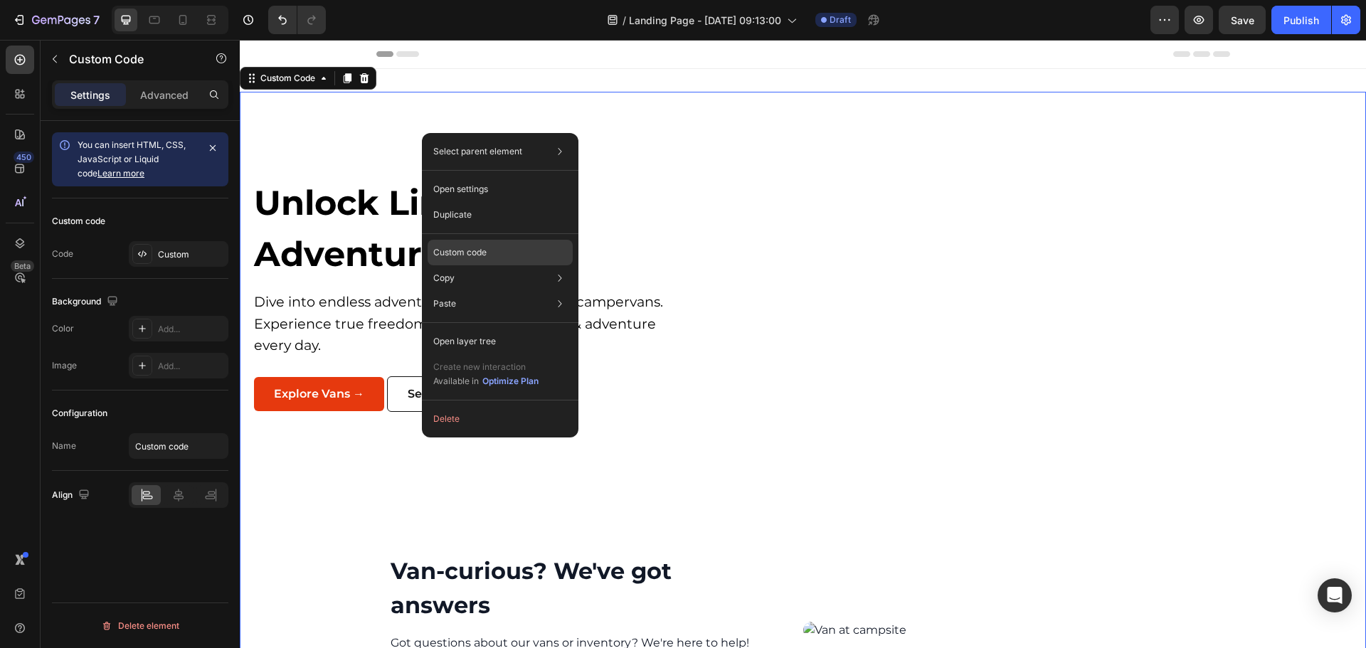
click at [498, 291] on div "Custom code" at bounding box center [500, 304] width 145 height 26
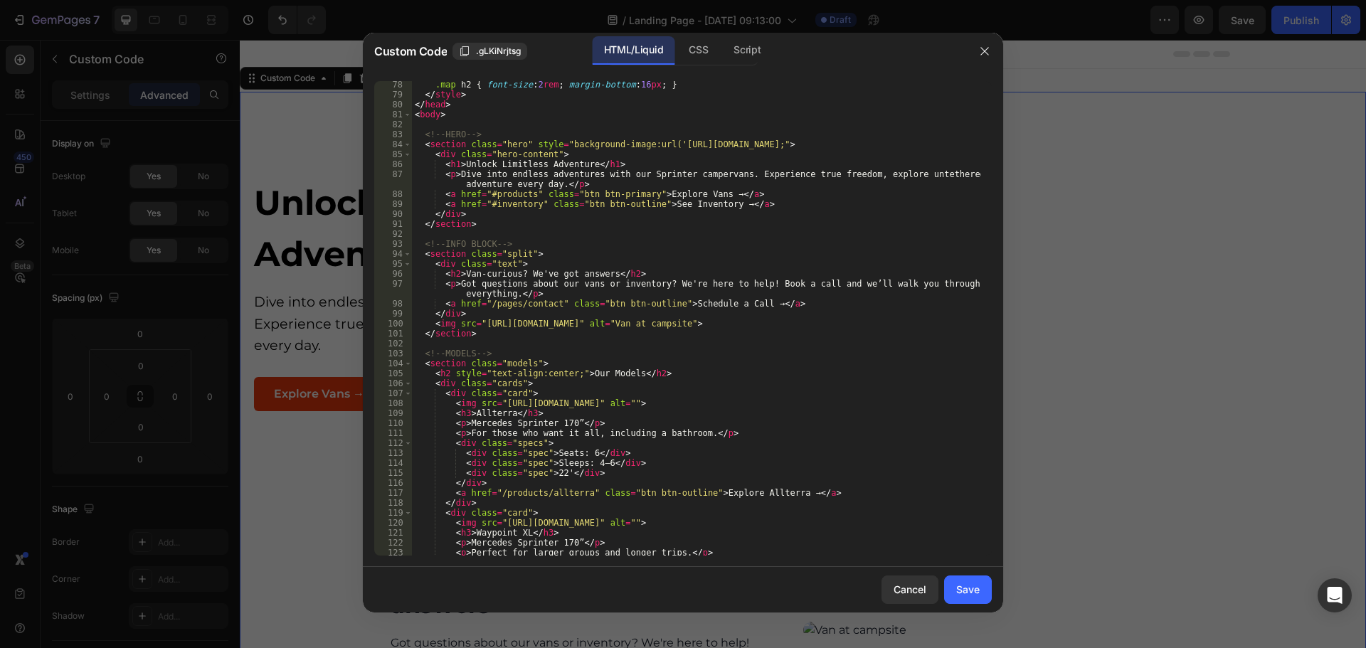
scroll to position [598, 0]
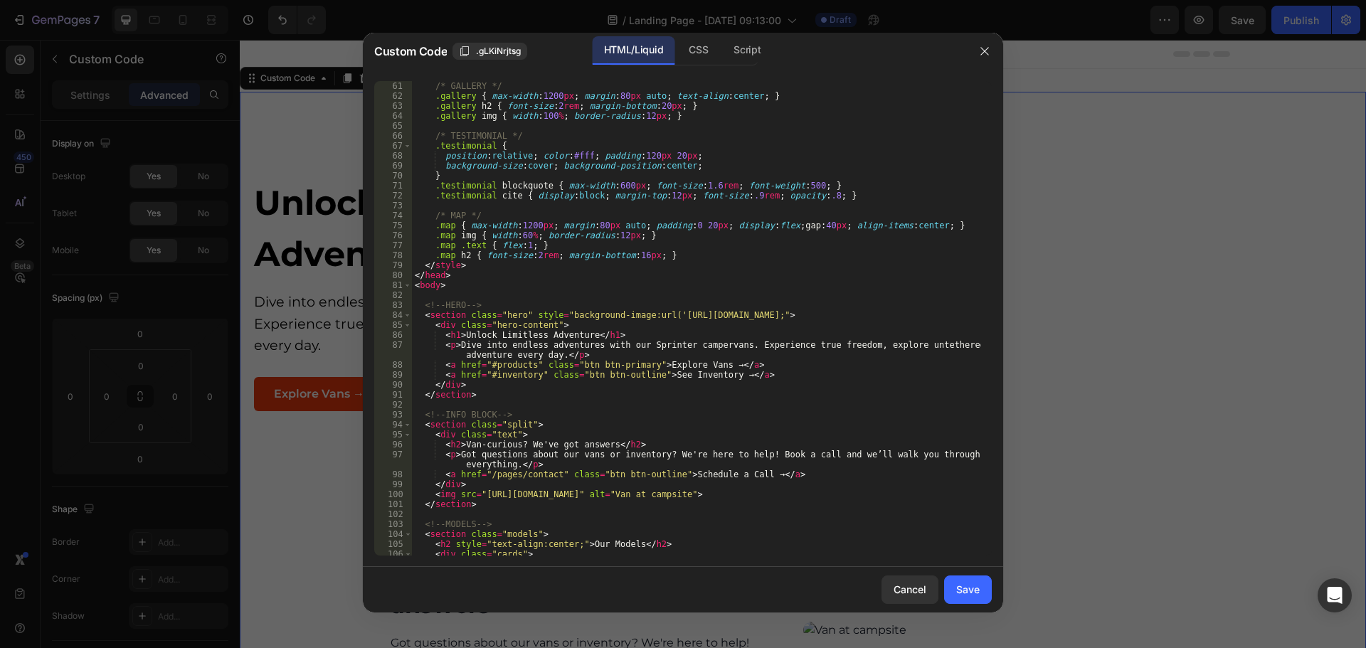
click at [691, 325] on div "/* GALLERY */ .gallery { max-width : 1200 px ; margin : 80 px auto ; text-align…" at bounding box center [696, 328] width 569 height 495
click at [725, 325] on div "/* GALLERY */ .gallery { max-width : 1200 px ; margin : 80 px auto ; text-align…" at bounding box center [696, 328] width 569 height 495
drag, startPoint x: 665, startPoint y: 315, endPoint x: 807, endPoint y: 318, distance: 141.7
click at [807, 318] on div "/* GALLERY */ .gallery { max-width : 1200 px ; margin : 80 px auto ; text-align…" at bounding box center [696, 328] width 569 height 495
click at [663, 315] on div "/* GALLERY */ .gallery { max-width : 1200 px ; margin : 80 px auto ; text-align…" at bounding box center [696, 318] width 569 height 475
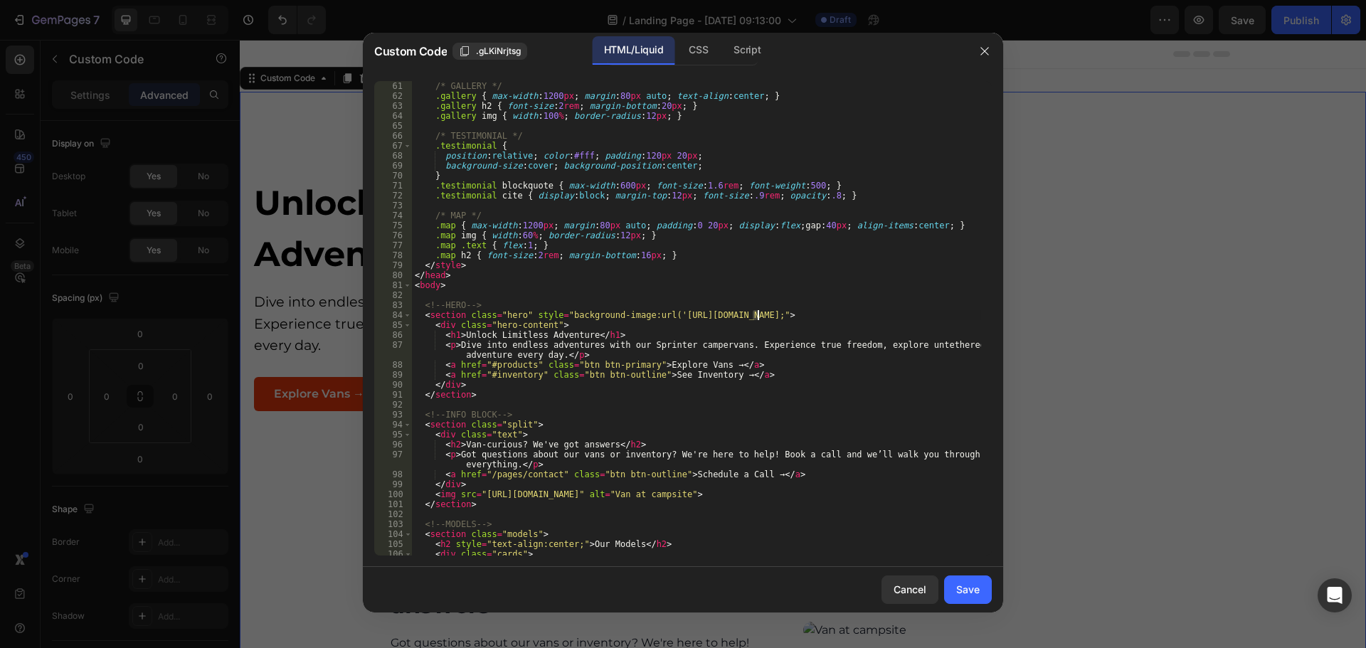
click at [759, 315] on div "/* GALLERY */ .gallery { max-width : 1200 px ; margin : 80 px auto ; text-align…" at bounding box center [696, 328] width 569 height 495
drag, startPoint x: 663, startPoint y: 319, endPoint x: 811, endPoint y: 317, distance: 148.8
click at [811, 317] on div "/* GALLERY */ .gallery { max-width : 1200 px ; margin : 80 px auto ; text-align…" at bounding box center [696, 328] width 569 height 495
paste textarea "[DOMAIN_NAME][URL]"
type textarea "<section class="hero" style="background-image:url('[URL][DOMAIN_NAME];">"
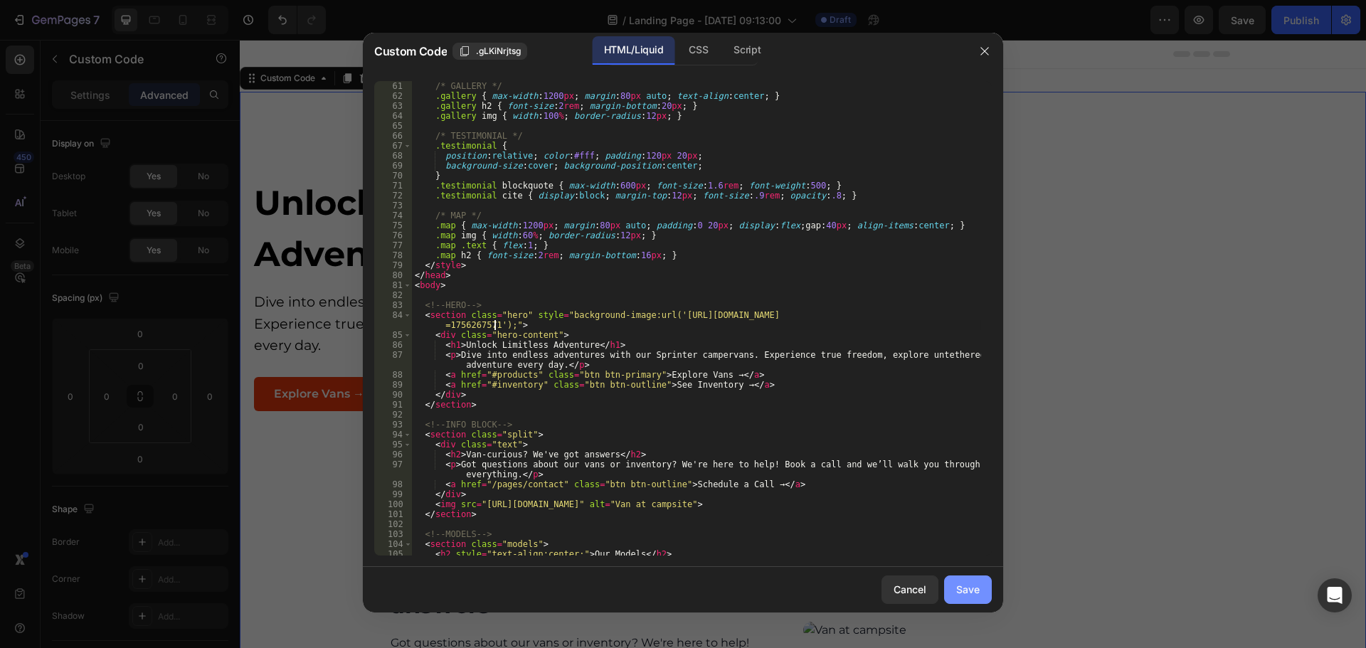
click at [969, 590] on div "Save" at bounding box center [968, 589] width 23 height 15
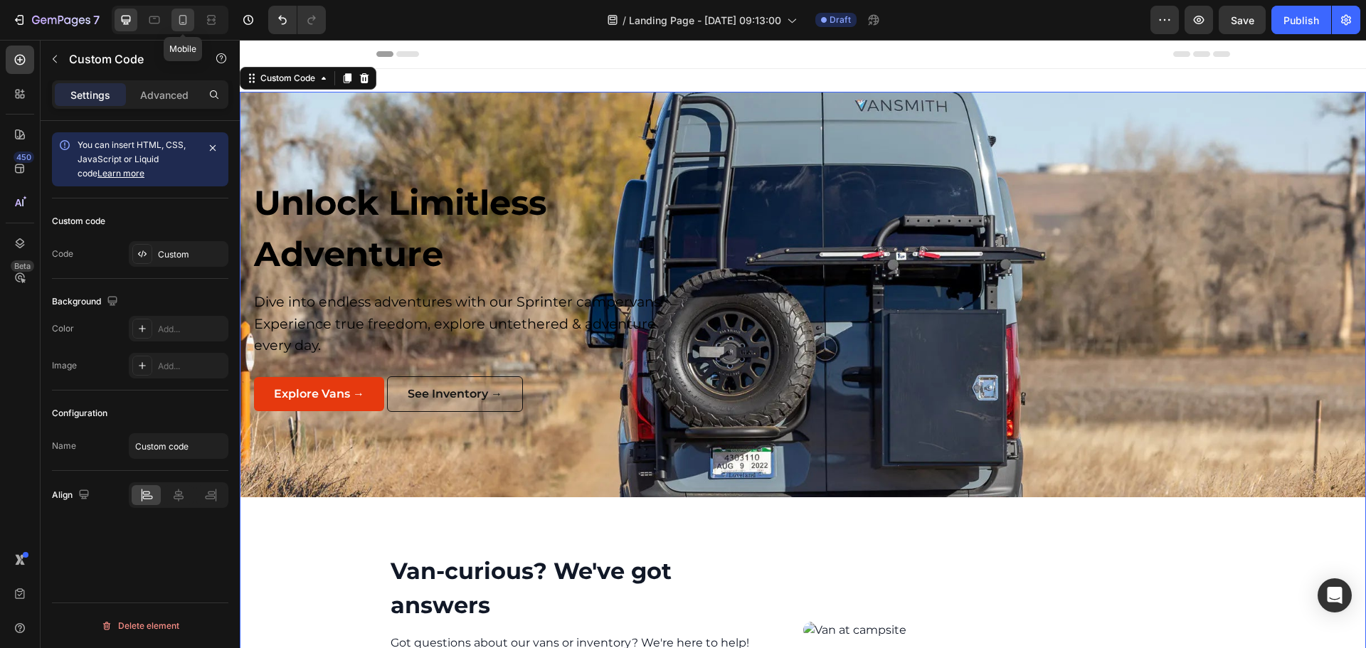
click at [180, 20] on icon at bounding box center [183, 20] width 8 height 10
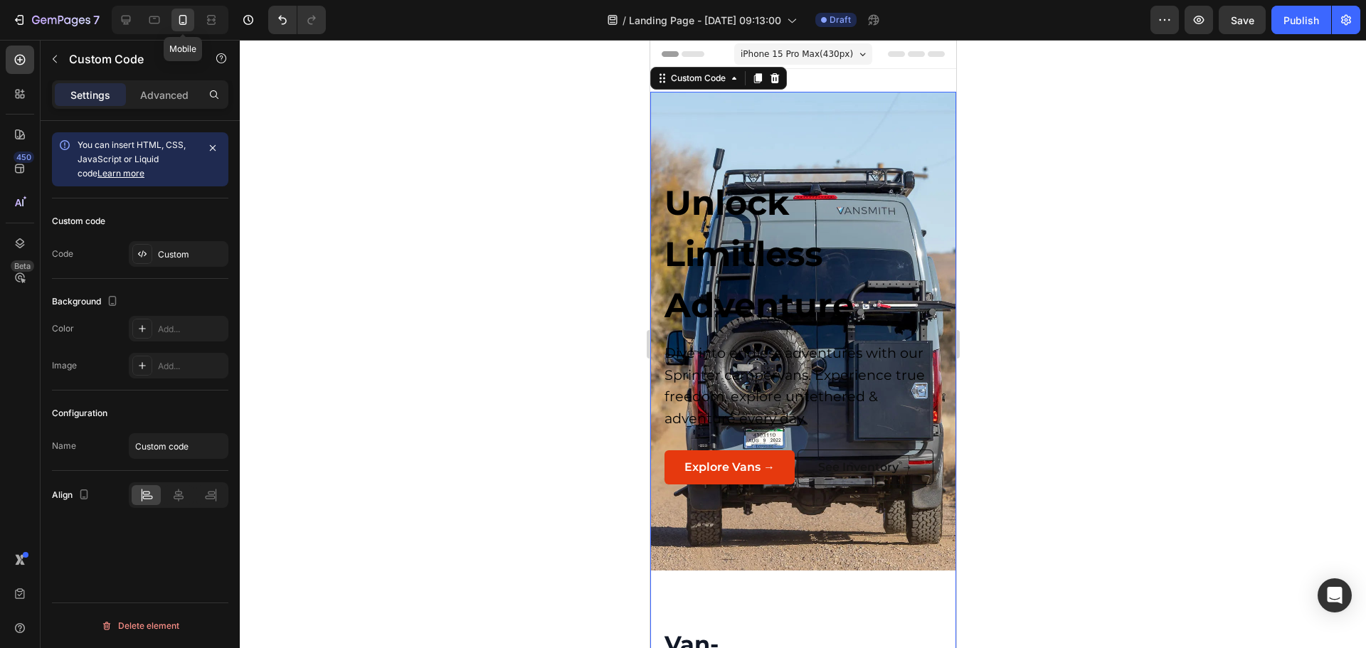
scroll to position [2, 0]
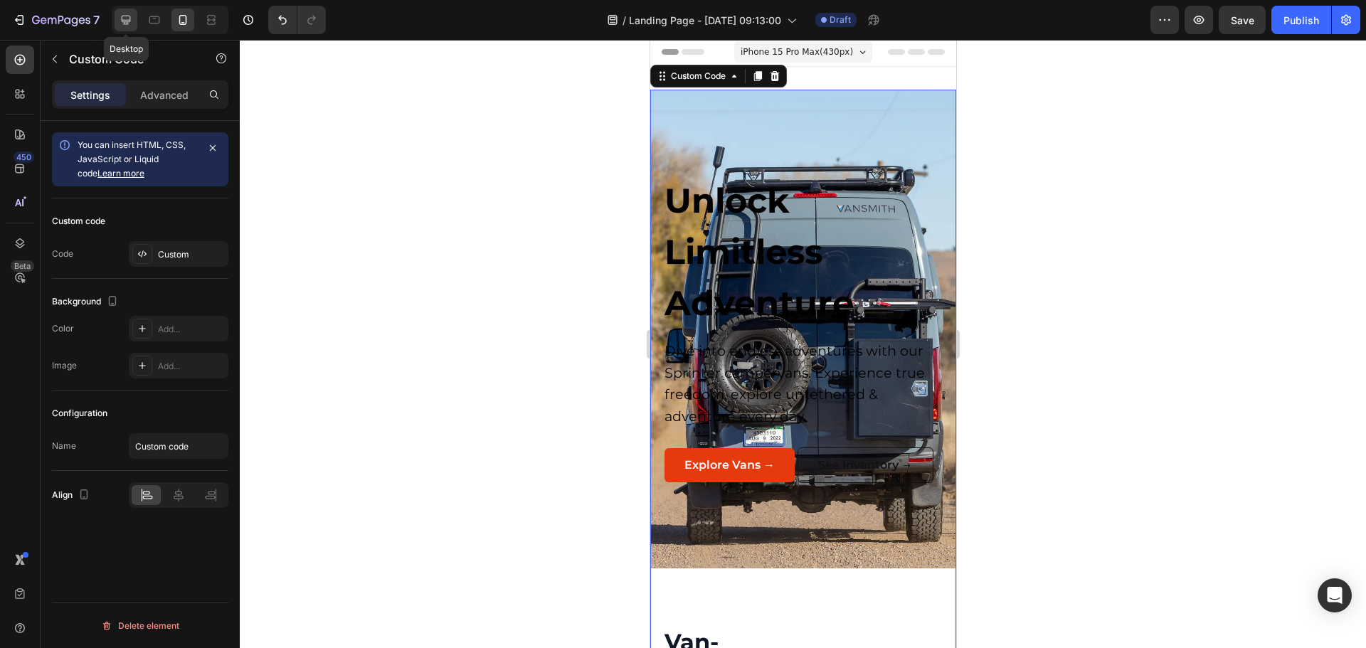
click at [122, 12] on div at bounding box center [126, 20] width 23 height 23
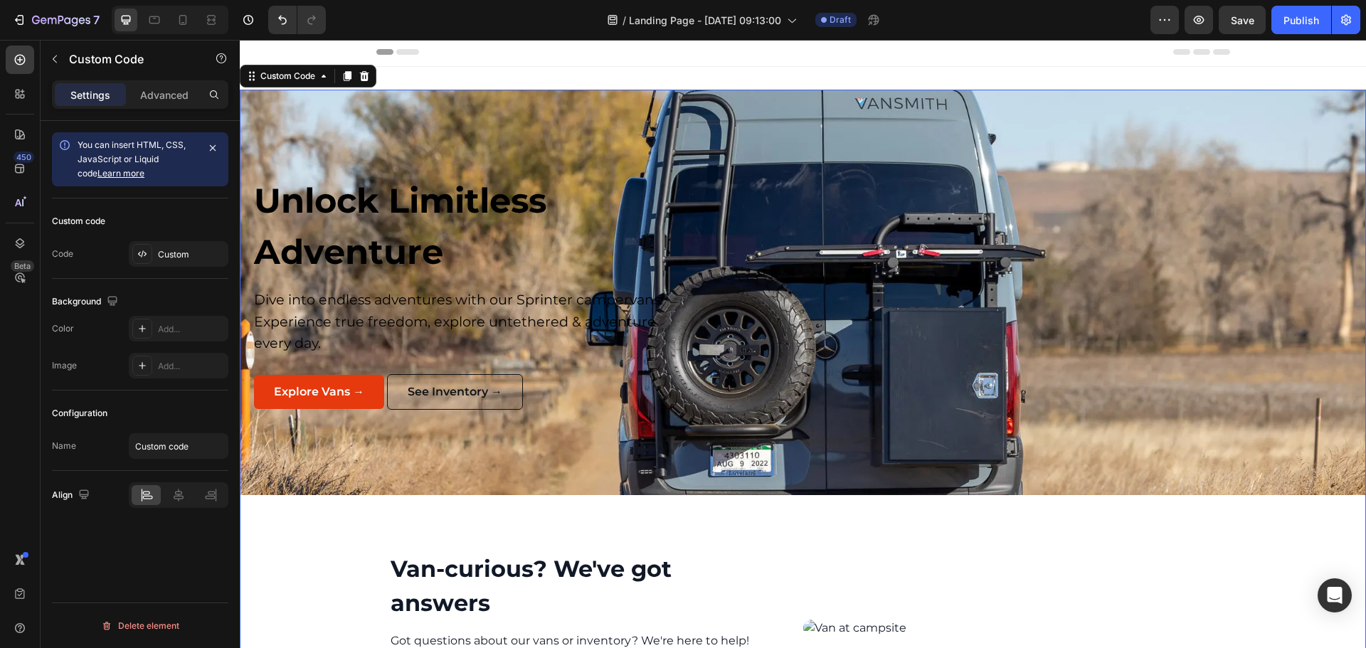
click at [675, 195] on h1 "Unlock Limitless Adventure" at bounding box center [467, 226] width 427 height 102
click at [283, 76] on div "Custom Code" at bounding box center [288, 76] width 60 height 13
click at [282, 82] on div "Custom Code" at bounding box center [288, 76] width 60 height 13
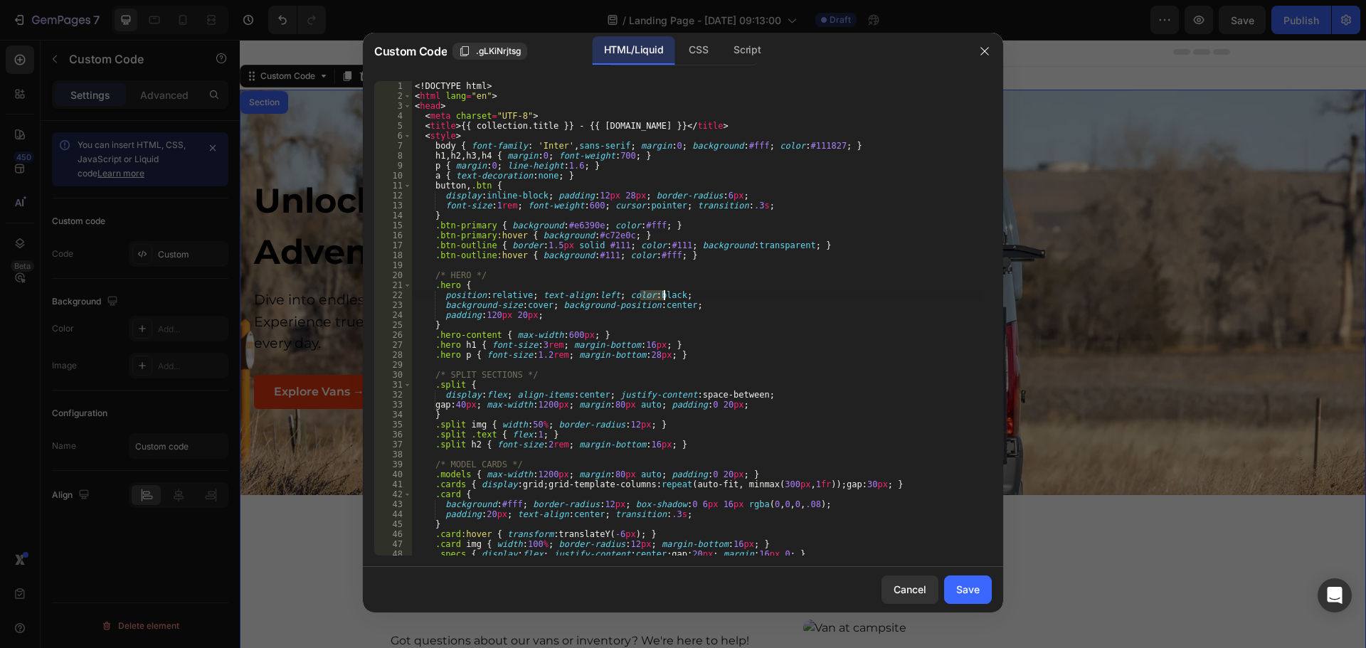
drag, startPoint x: 641, startPoint y: 291, endPoint x: 663, endPoint y: 294, distance: 21.5
click at [663, 294] on div "<! DOCTYPE html > < html lang = "en" > < head > < meta charset = "UTF-8" > < ti…" at bounding box center [696, 328] width 569 height 495
type textarea "position:relative; text-align:left; color:white;"
click at [990, 588] on button "Save" at bounding box center [968, 590] width 48 height 28
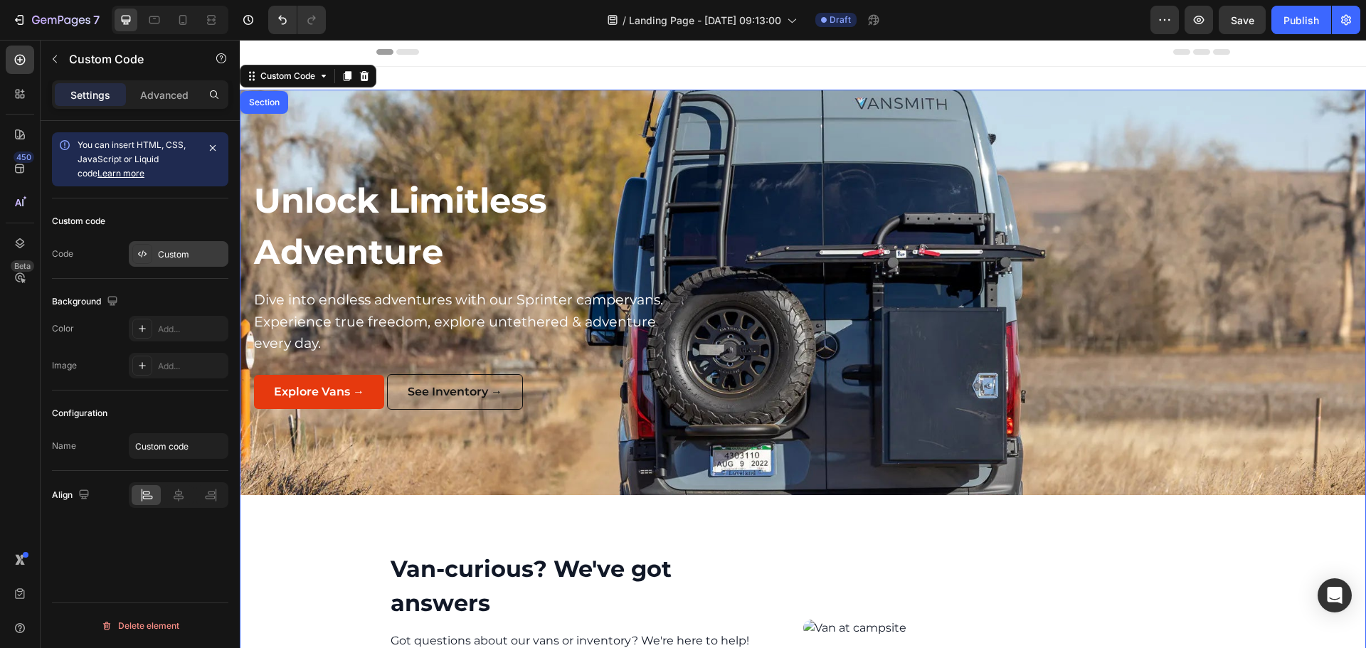
click at [163, 263] on div "Custom" at bounding box center [179, 254] width 100 height 26
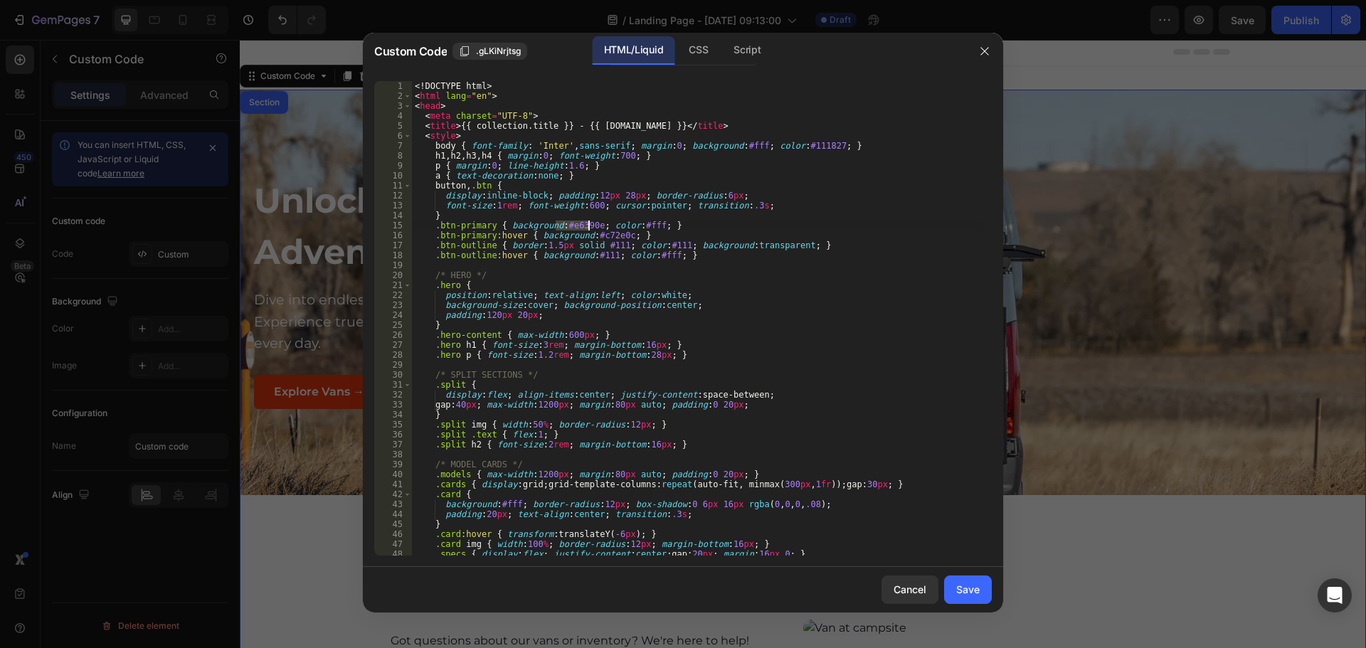
drag, startPoint x: 557, startPoint y: 225, endPoint x: 589, endPoint y: 228, distance: 31.4
click at [589, 228] on div "<! DOCTYPE html > < html lang = "en" > < head > < meta charset = "UTF-8" > < ti…" at bounding box center [696, 328] width 569 height 495
paste textarea "5CAEE0"
type textarea ".btn-primary { background:#5CAEE0; color:#fff; }"
click at [953, 582] on button "Save" at bounding box center [968, 590] width 48 height 28
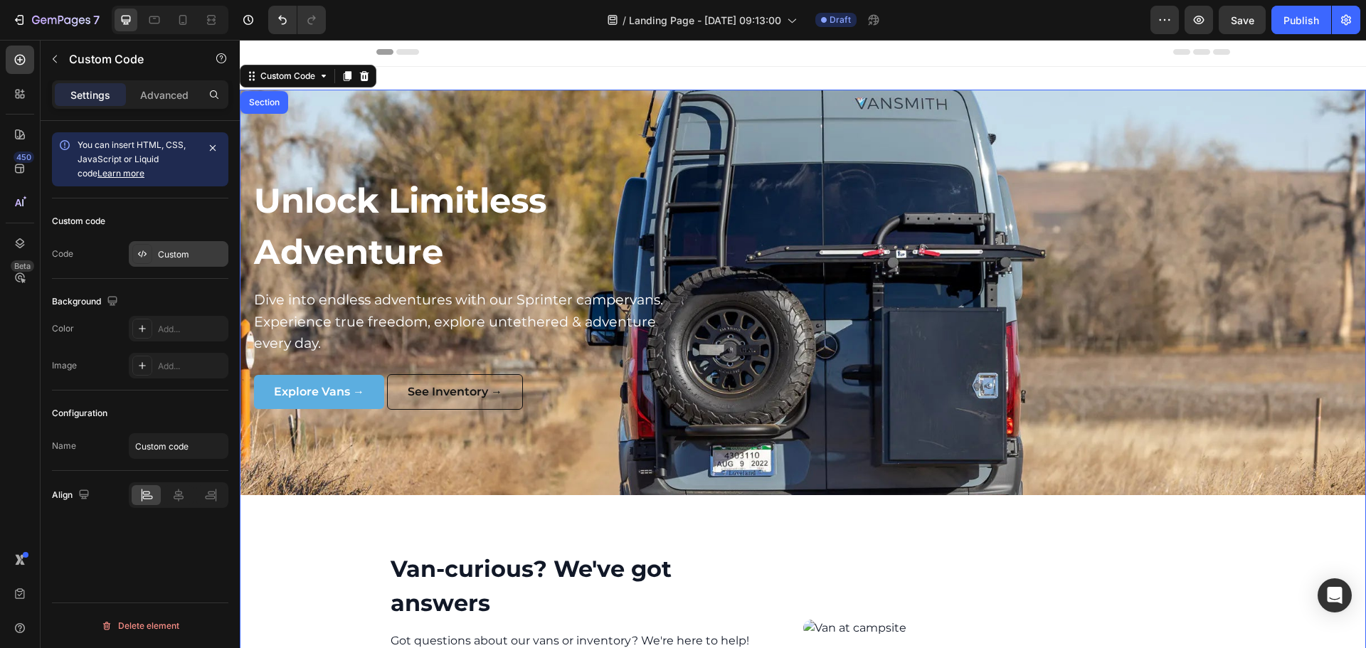
click at [147, 259] on icon at bounding box center [142, 253] width 11 height 11
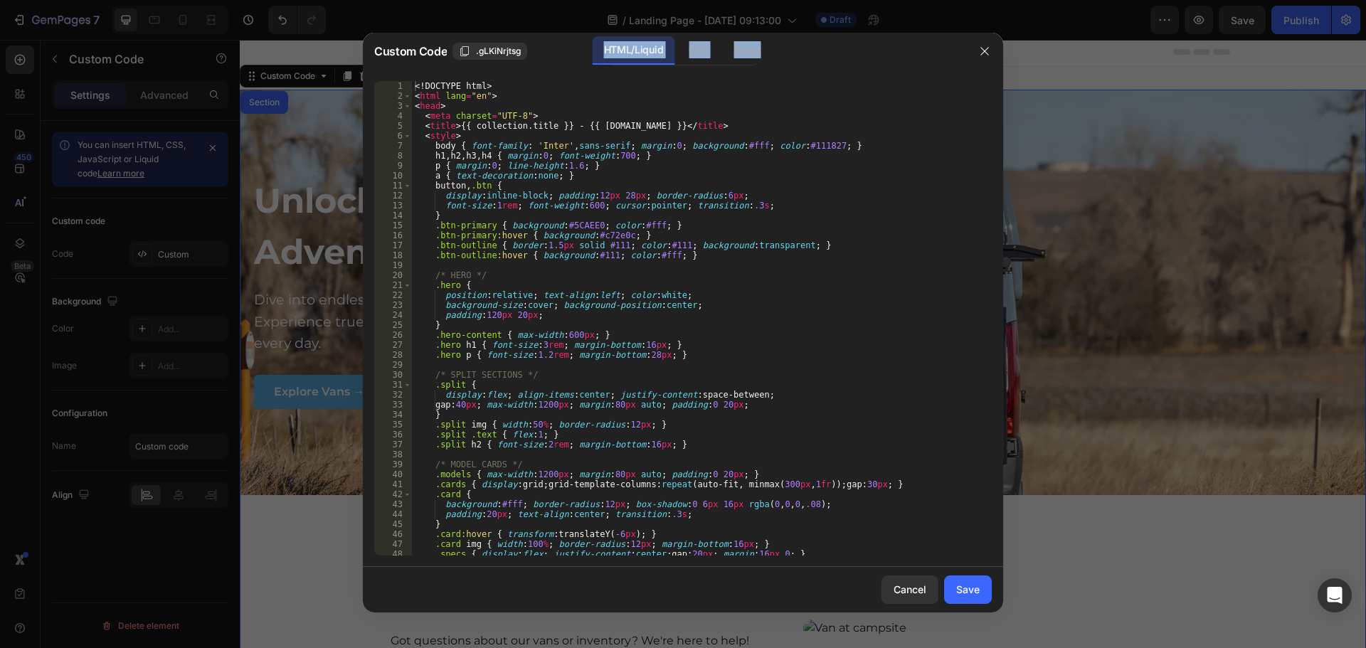
drag, startPoint x: 581, startPoint y: 48, endPoint x: 653, endPoint y: 94, distance: 84.5
click at [633, 80] on div "Custom Code .gLKiNrjtsg HTML/Liquid CSS Script 1 2 3 4 5 6 7 8 9 10 11 12 13 14…" at bounding box center [683, 323] width 641 height 580
drag, startPoint x: 590, startPoint y: 234, endPoint x: 617, endPoint y: 236, distance: 27.1
click at [617, 236] on div "<! DOCTYPE html > < html lang = "en" > < head > < meta charset = "UTF-8" > < ti…" at bounding box center [696, 328] width 569 height 495
paste textarea "#000000"
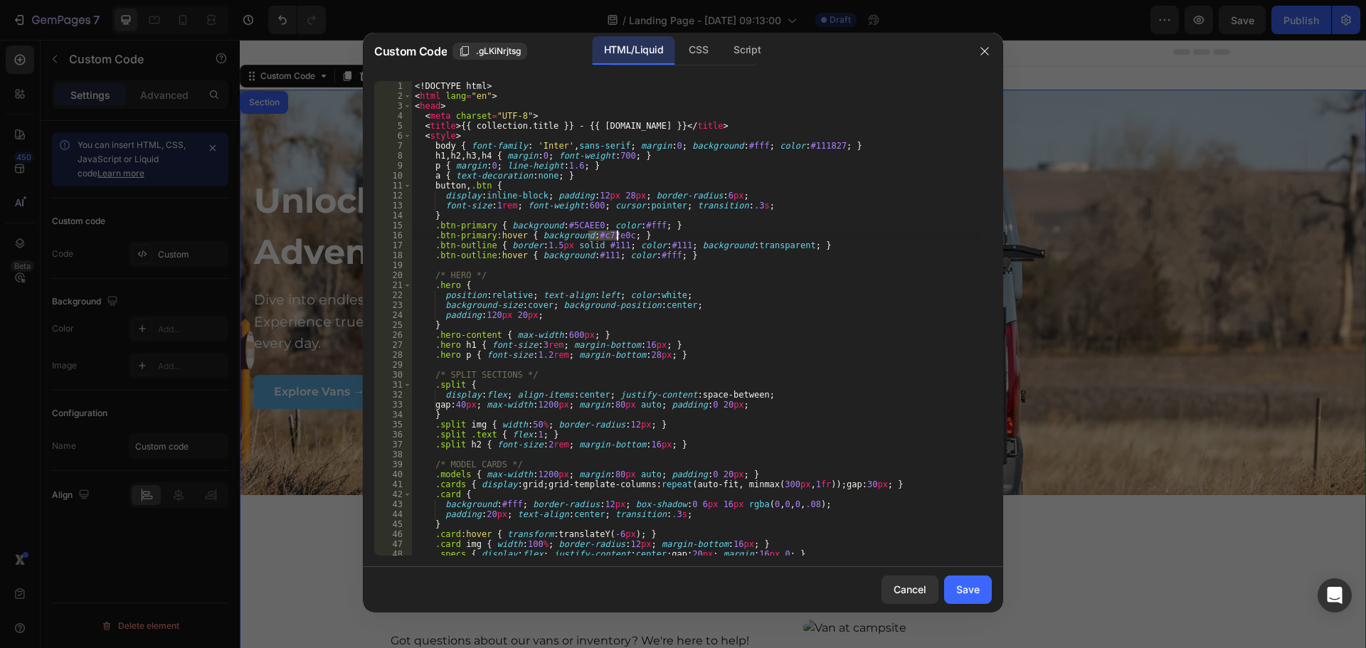
type textarea ".btn-primary:hover { background:##000000; }"
click at [962, 589] on div "Save" at bounding box center [968, 589] width 23 height 15
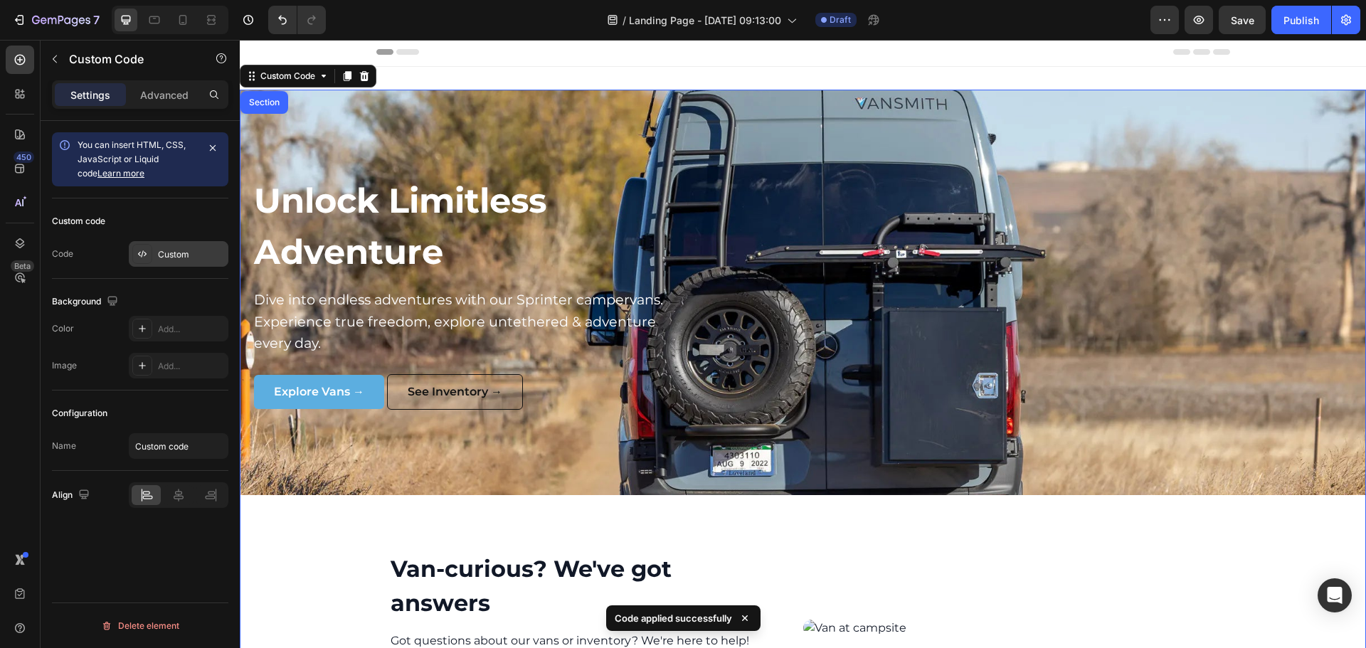
click at [159, 256] on div "Custom" at bounding box center [191, 254] width 67 height 13
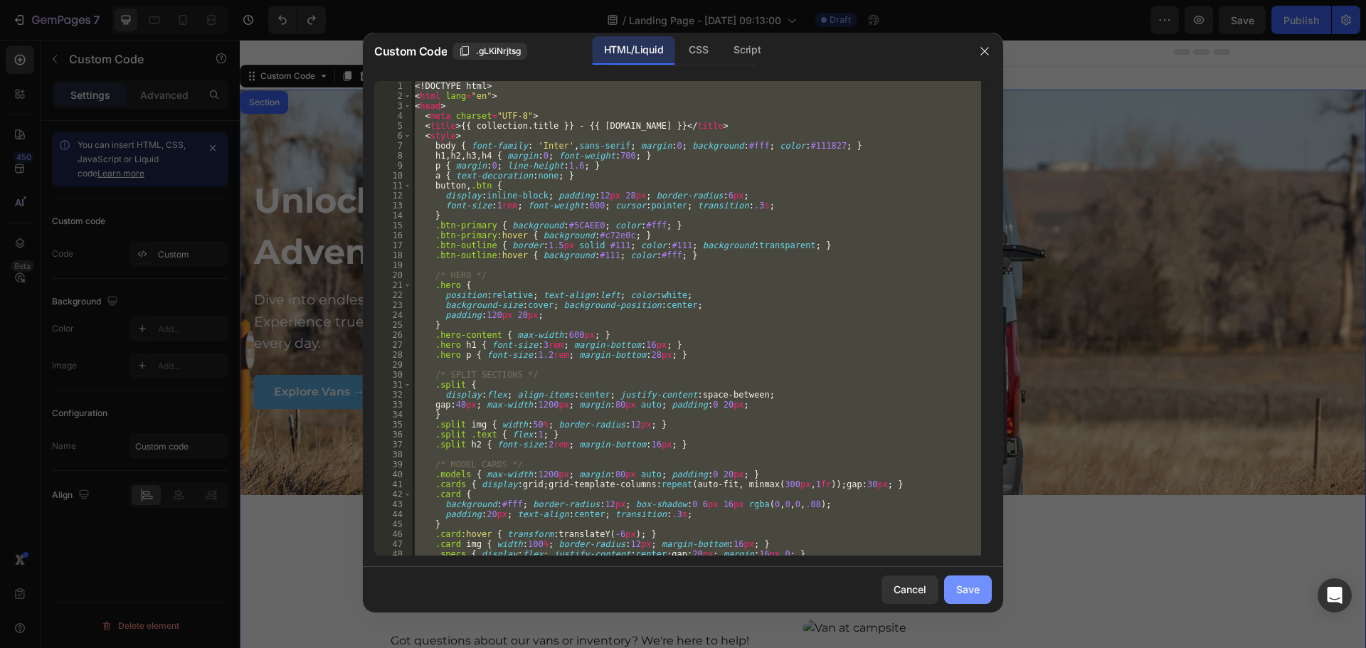
click at [964, 586] on div "Save" at bounding box center [968, 589] width 23 height 15
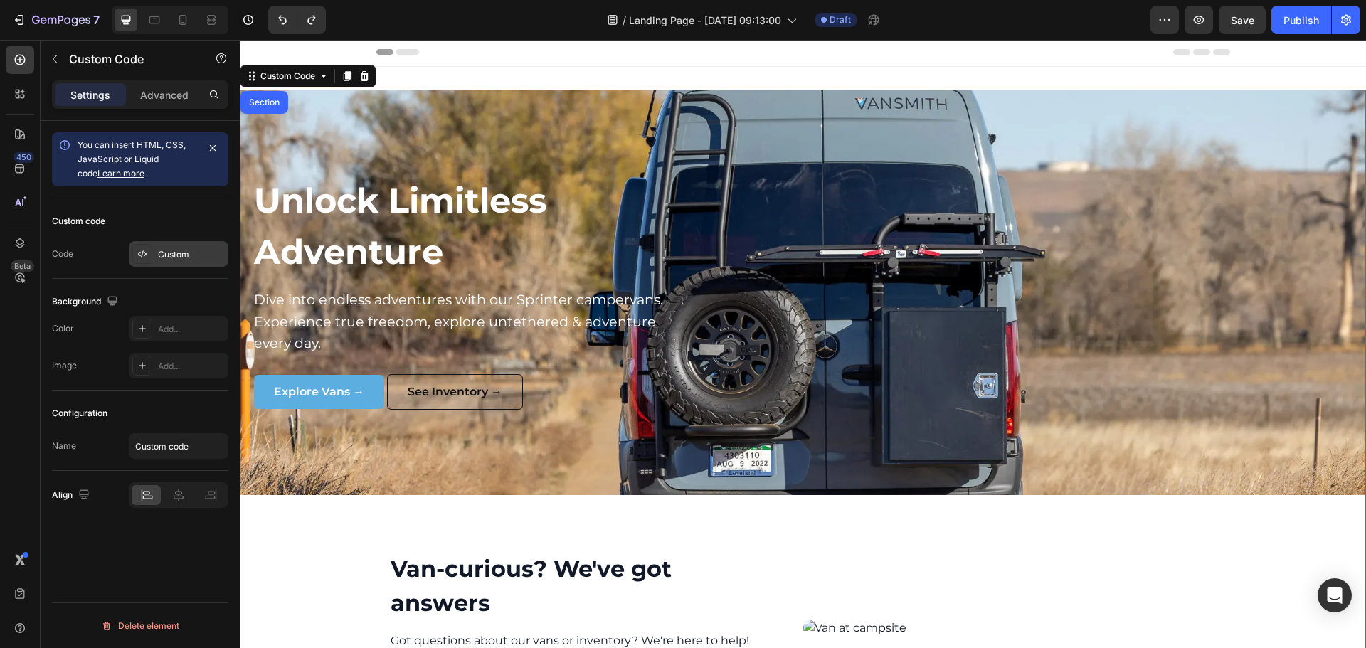
click at [204, 252] on div "Custom" at bounding box center [191, 254] width 67 height 13
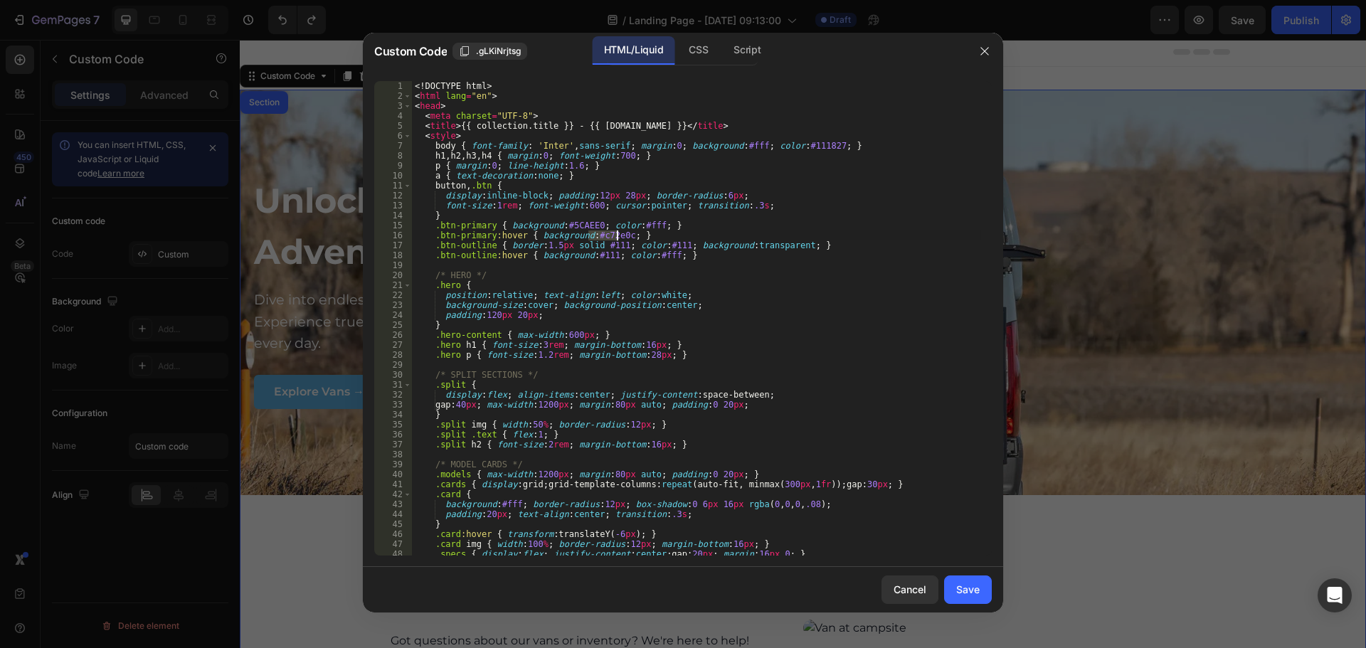
drag, startPoint x: 589, startPoint y: 237, endPoint x: 615, endPoint y: 236, distance: 25.7
click at [615, 236] on div "<! DOCTYPE html > < html lang = "en" > < head > < meta charset = "UTF-8" > < ti…" at bounding box center [696, 328] width 569 height 495
click at [606, 236] on div "<! DOCTYPE html > < html lang = "en" > < head > < meta charset = "UTF-8" > < ti…" at bounding box center [696, 318] width 569 height 475
drag, startPoint x: 615, startPoint y: 234, endPoint x: 590, endPoint y: 238, distance: 25.2
click at [590, 238] on div "<! DOCTYPE html > < html lang = "en" > < head > < meta charset = "UTF-8" > < ti…" at bounding box center [696, 328] width 569 height 495
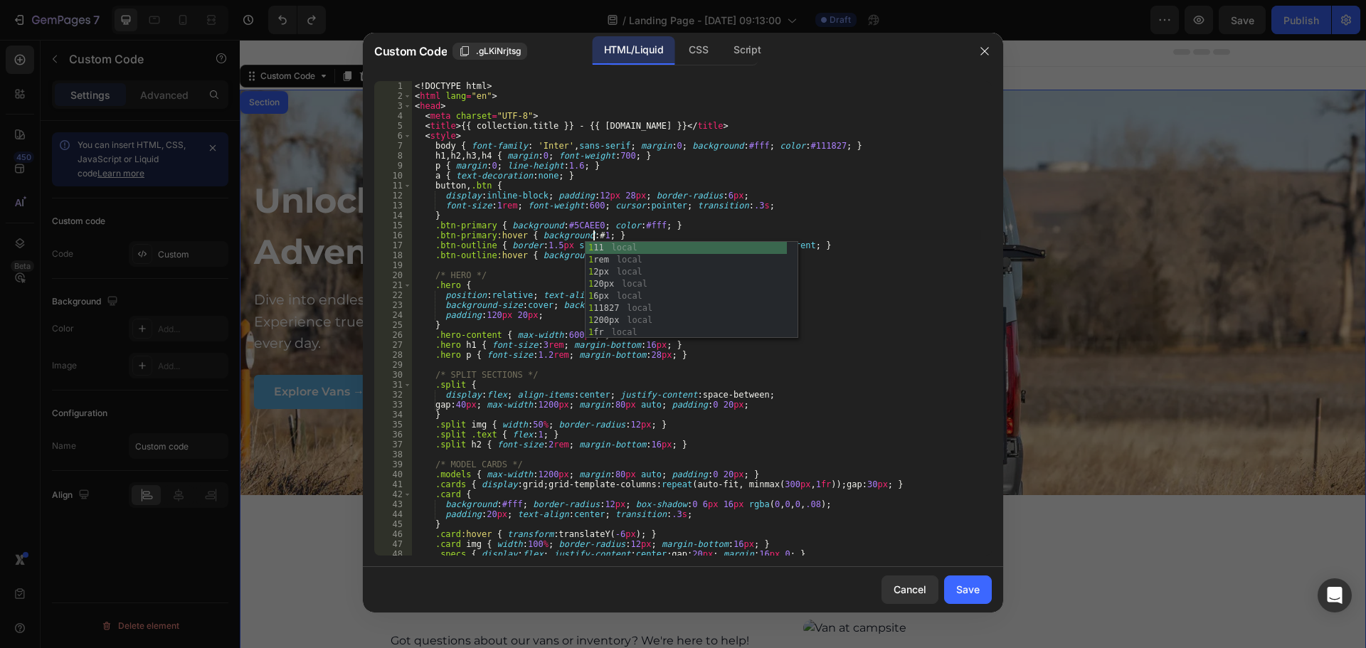
scroll to position [0, 16]
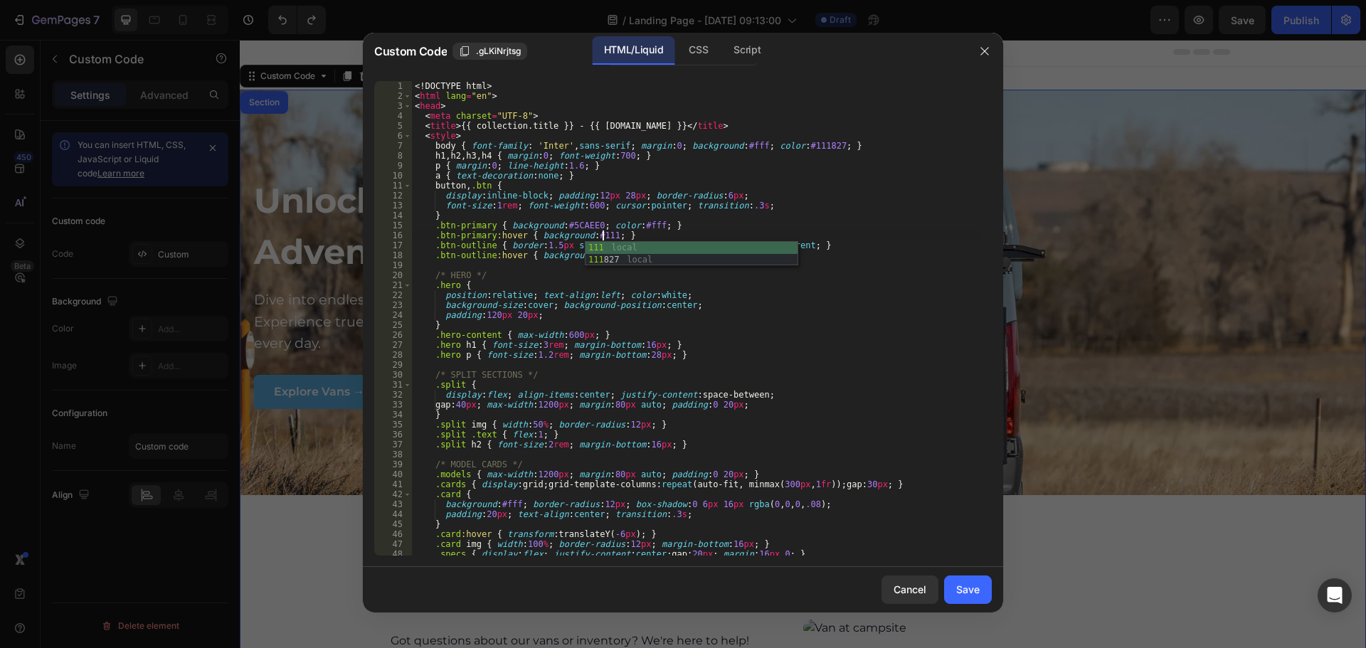
click at [704, 229] on div "<! DOCTYPE html > < html lang = "en" > < head > < meta charset = "UTF-8" > < ti…" at bounding box center [696, 328] width 569 height 495
click at [607, 245] on div "<! DOCTYPE html > < html lang = "en" > < head > < meta charset = "UTF-8" > < ti…" at bounding box center [696, 328] width 569 height 495
type textarea ".btn-outline { border:1.5px solid #111; color:#111; background:transparent; }"
click at [984, 577] on button "Save" at bounding box center [968, 590] width 48 height 28
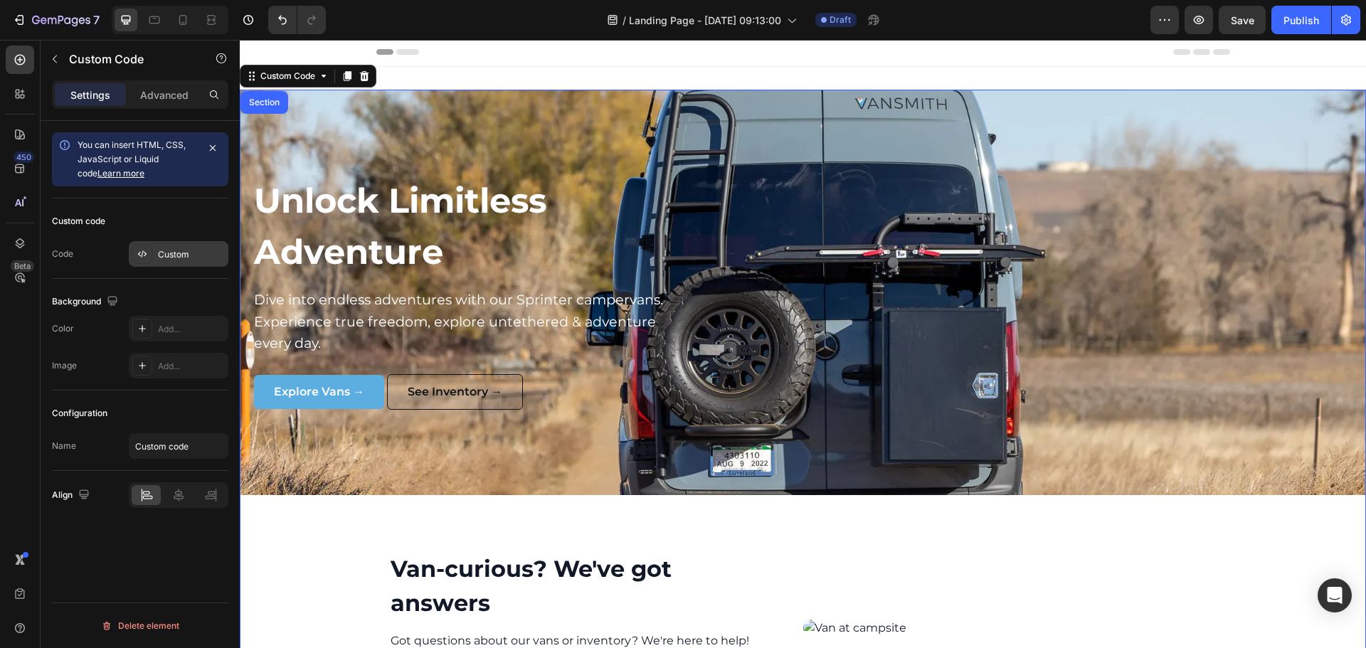
click at [143, 258] on icon at bounding box center [142, 253] width 11 height 11
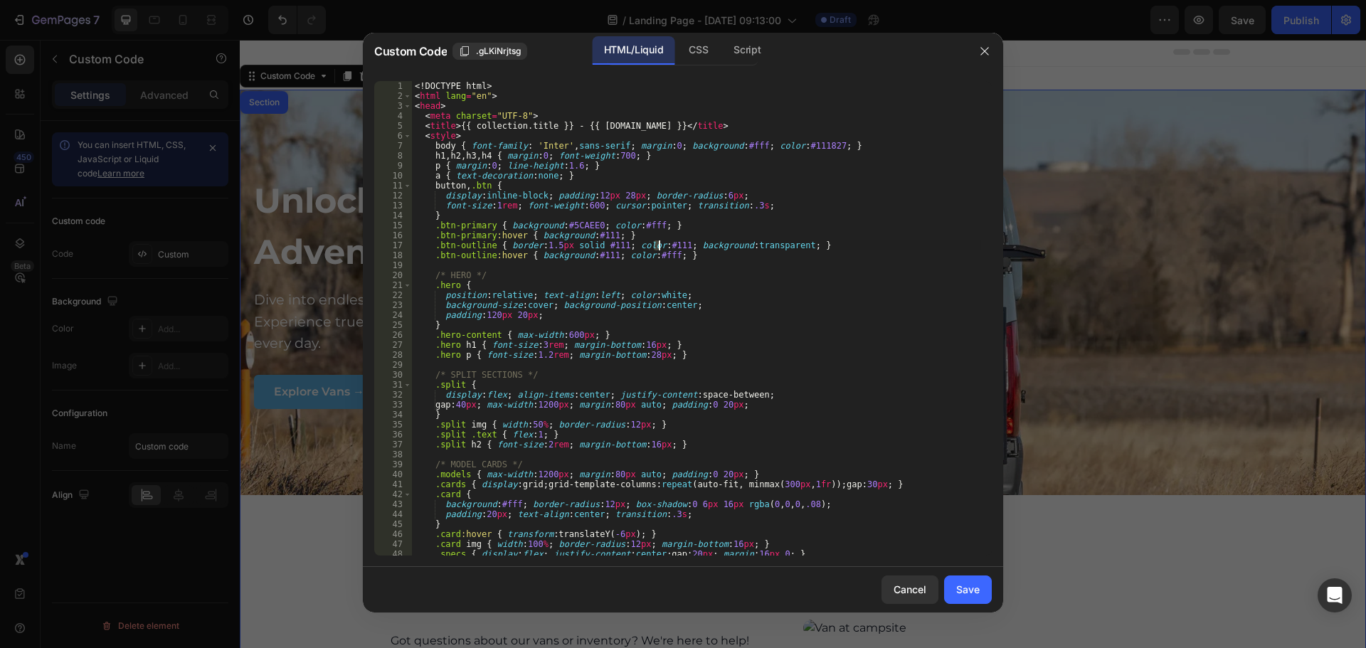
click at [660, 248] on div "<! DOCTYPE html > < html lang = "en" > < head > < meta charset = "UTF-8" > < ti…" at bounding box center [696, 328] width 569 height 495
drag, startPoint x: 589, startPoint y: 255, endPoint x: 603, endPoint y: 258, distance: 14.7
click at [603, 258] on div "<! DOCTYPE html > < html lang = "en" > < head > < meta charset = "UTF-8" > < ti…" at bounding box center [696, 328] width 569 height 495
drag, startPoint x: 561, startPoint y: 225, endPoint x: 587, endPoint y: 228, distance: 26.6
click at [587, 228] on div "<! DOCTYPE html > < html lang = "en" > < head > < meta charset = "UTF-8" > < ti…" at bounding box center [696, 328] width 569 height 495
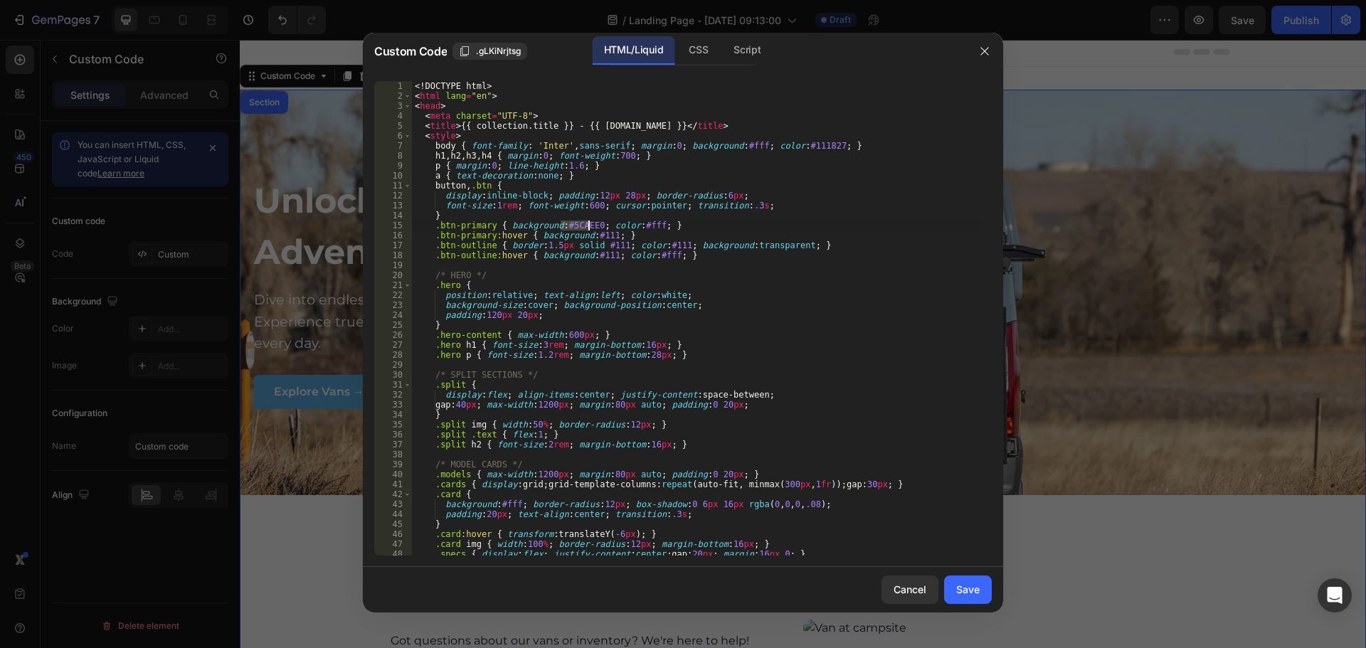
type textarea ".btn-primary { background:#5CAEE0; color:#fff; }"
drag, startPoint x: 590, startPoint y: 260, endPoint x: 602, endPoint y: 260, distance: 12.1
click at [602, 260] on div "<! DOCTYPE html > < html lang = "en" > < head > < meta charset = "UTF-8" > < ti…" at bounding box center [696, 328] width 569 height 495
click at [602, 256] on div "<! DOCTYPE html > < html lang = "en" > < head > < meta charset = "UTF-8" > < ti…" at bounding box center [696, 328] width 569 height 495
paste textarea "5CAEE0"
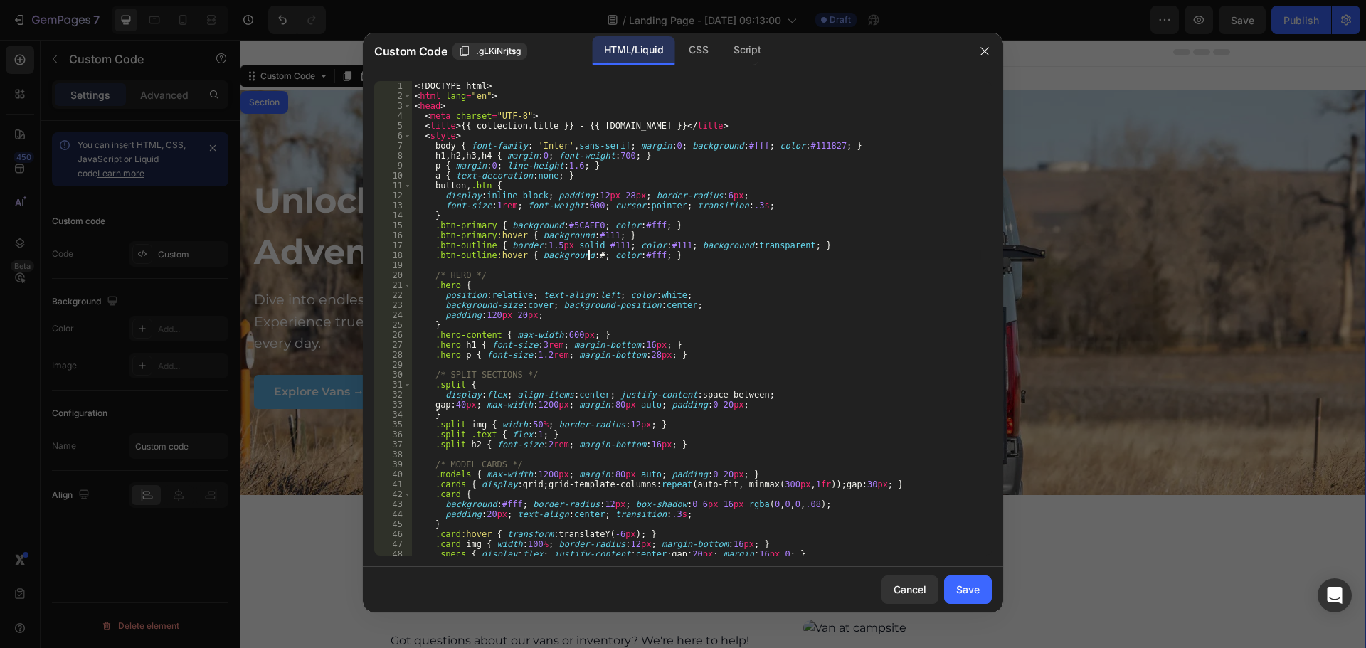
type textarea ".btn-outline:hover { background:#5CAEE0; color:#fff; }"
click at [979, 597] on div "Save" at bounding box center [968, 589] width 23 height 15
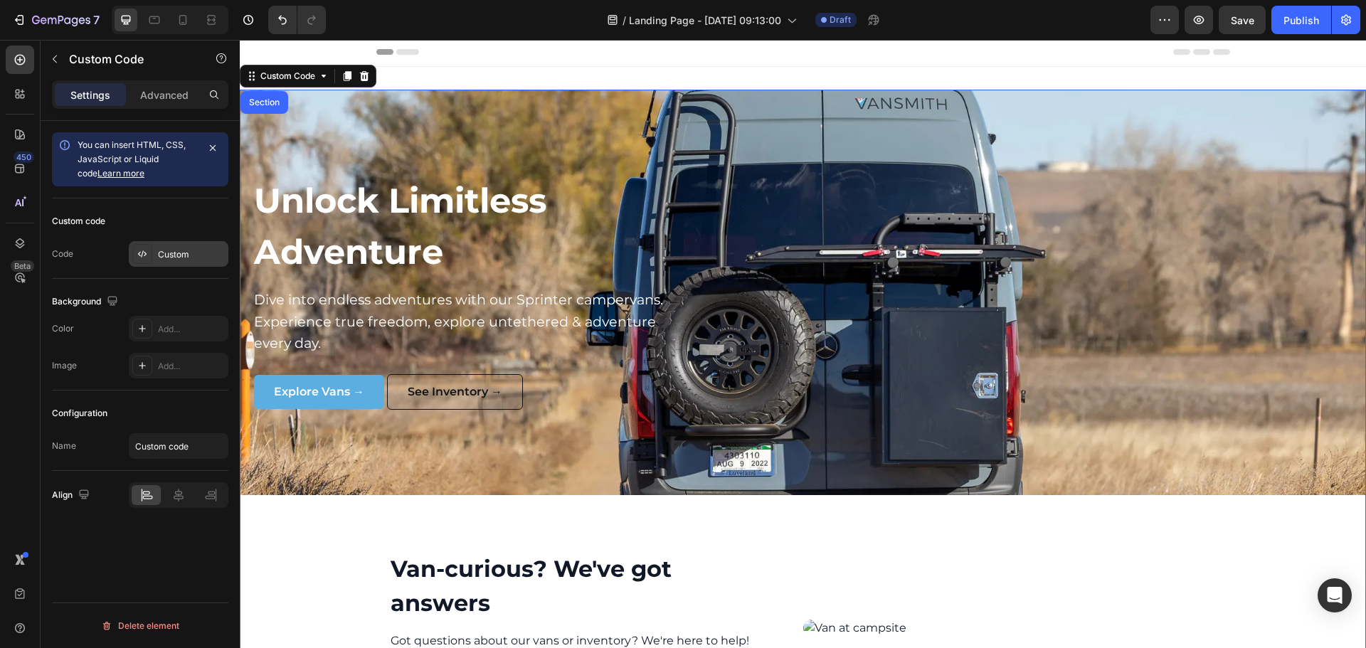
click at [144, 256] on icon at bounding box center [142, 253] width 11 height 11
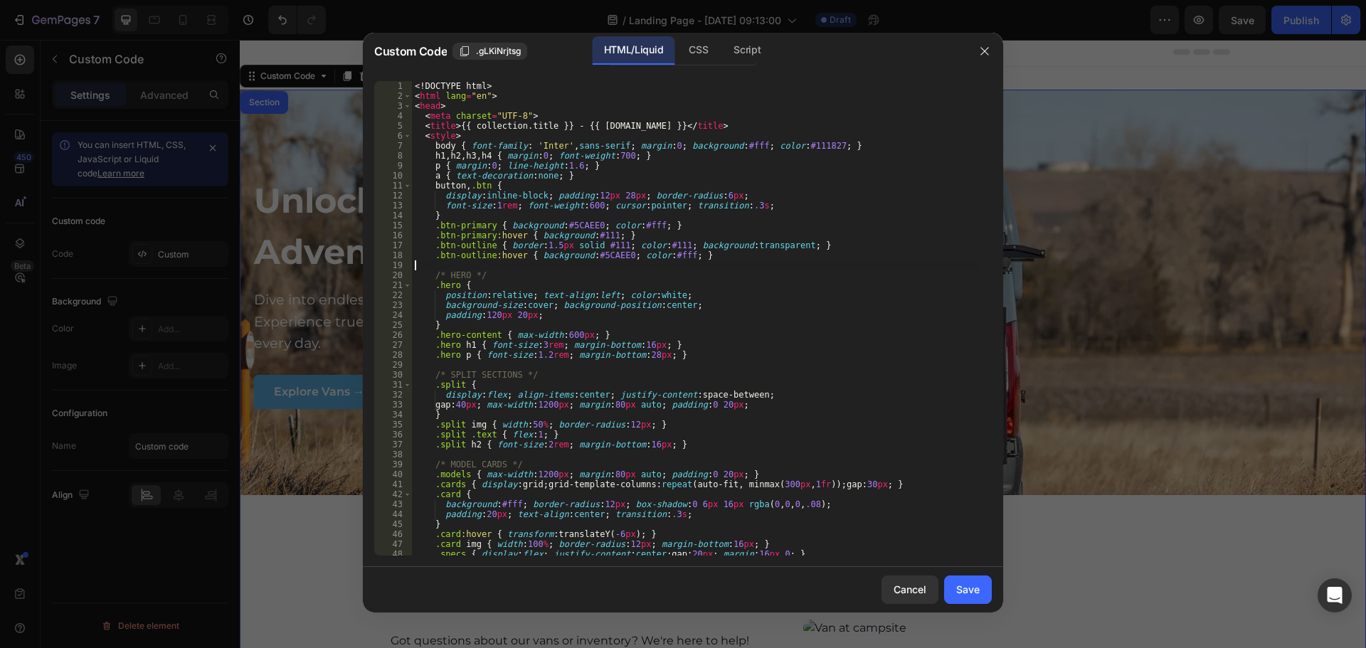
drag, startPoint x: 653, startPoint y: 261, endPoint x: 663, endPoint y: 263, distance: 10.2
click at [663, 263] on div "<! DOCTYPE html > < html lang = "en" > < head > < meta charset = "UTF-8" > < ti…" at bounding box center [696, 328] width 569 height 495
drag, startPoint x: 660, startPoint y: 255, endPoint x: 674, endPoint y: 256, distance: 14.3
click at [674, 256] on div "<! DOCTYPE html > < html lang = "en" > < head > < meta charset = "UTF-8" > < ti…" at bounding box center [696, 328] width 569 height 495
paste textarea "5CAEE0"
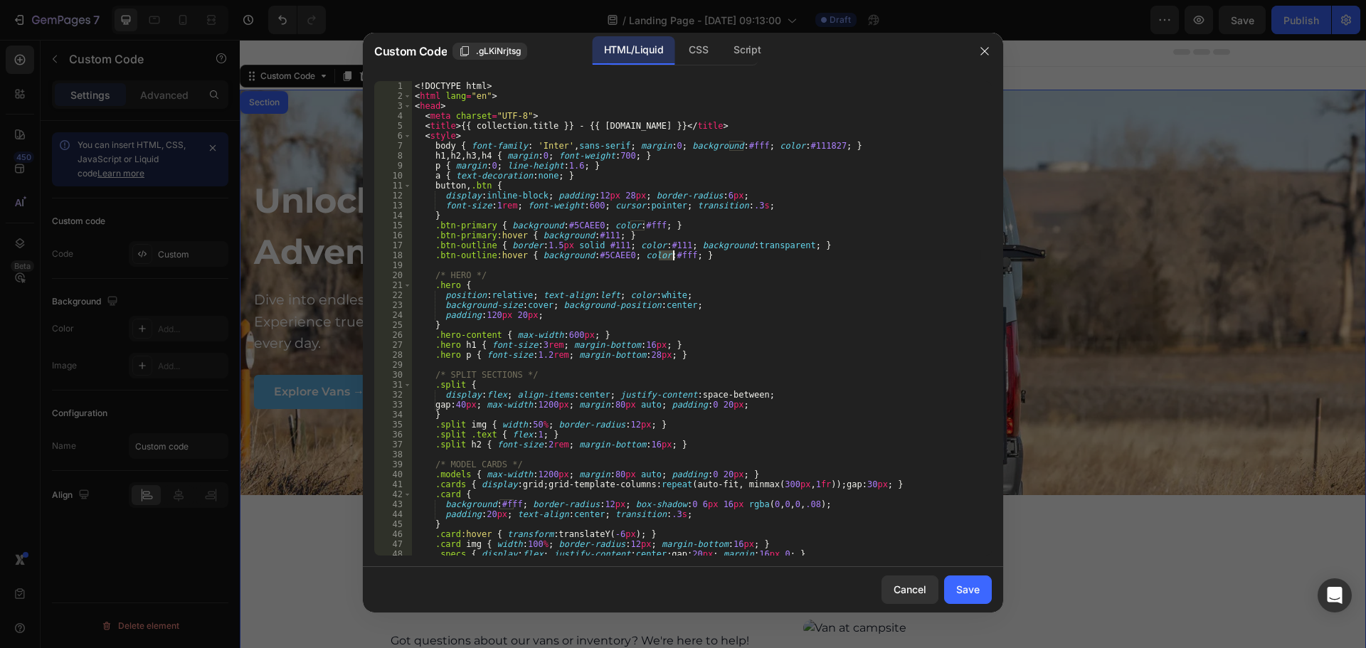
type textarea ".btn-outline:hover { background:#5CAEE0; color:#5CAEE0; }"
drag, startPoint x: 986, startPoint y: 604, endPoint x: 859, endPoint y: 575, distance: 130.5
click at [986, 603] on button "Save" at bounding box center [968, 590] width 48 height 28
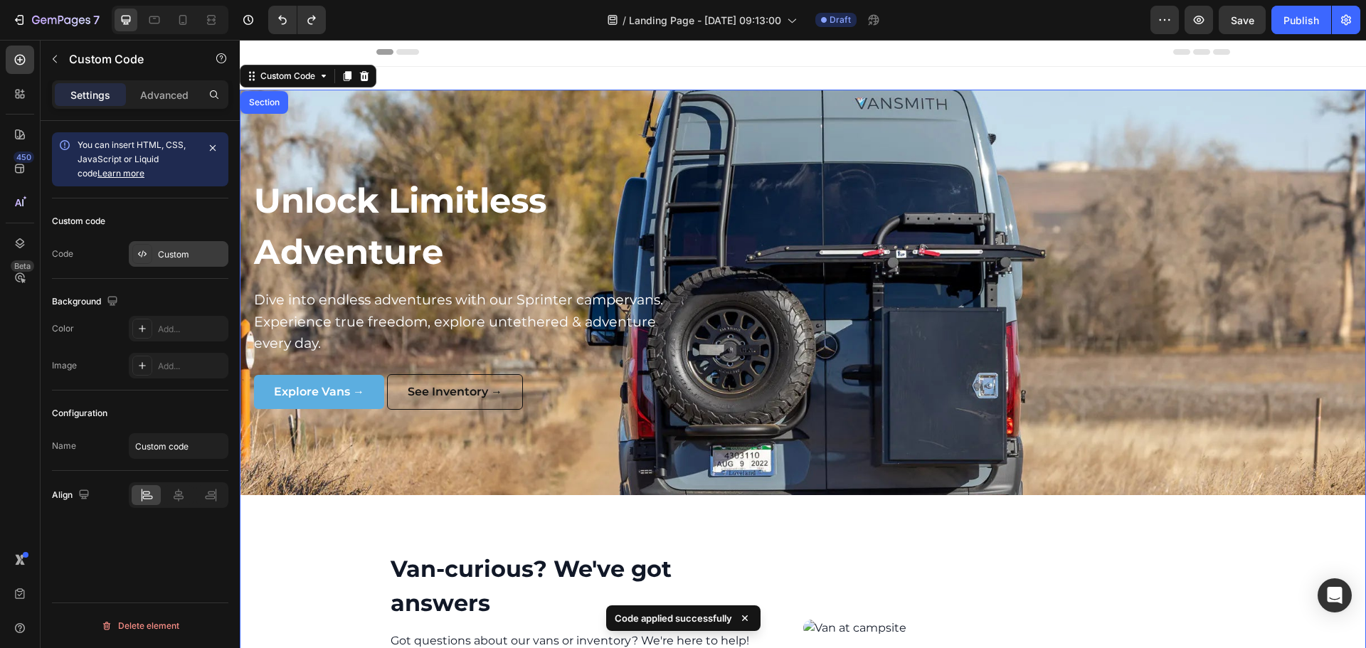
click at [151, 250] on div at bounding box center [142, 254] width 20 height 20
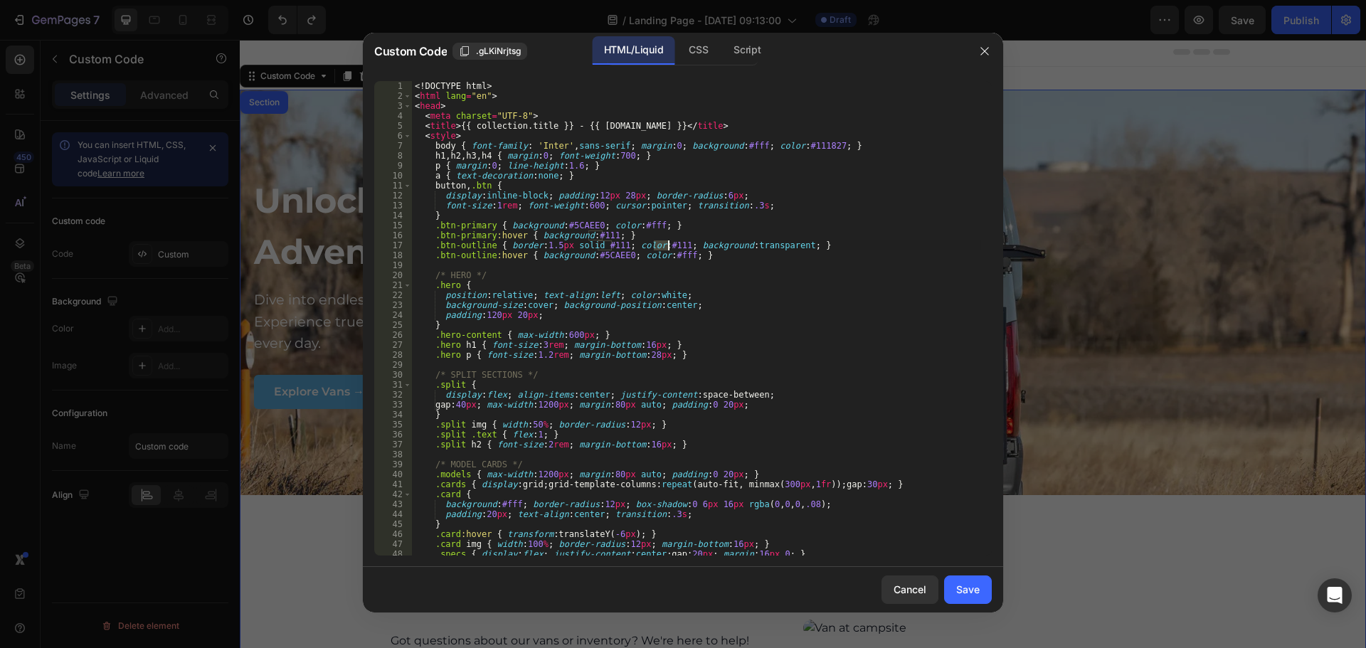
drag, startPoint x: 655, startPoint y: 246, endPoint x: 667, endPoint y: 246, distance: 12.1
click at [667, 246] on div "<! DOCTYPE html > < html lang = "en" > < head > < meta charset = "UTF-8" > < ti…" at bounding box center [696, 328] width 569 height 495
paste textarea "5CAEE0"
type textarea ".btn-outline { border:1.5px solid #111; color:#5CAEE0; background:transparent; }"
click at [954, 594] on button "Save" at bounding box center [968, 590] width 48 height 28
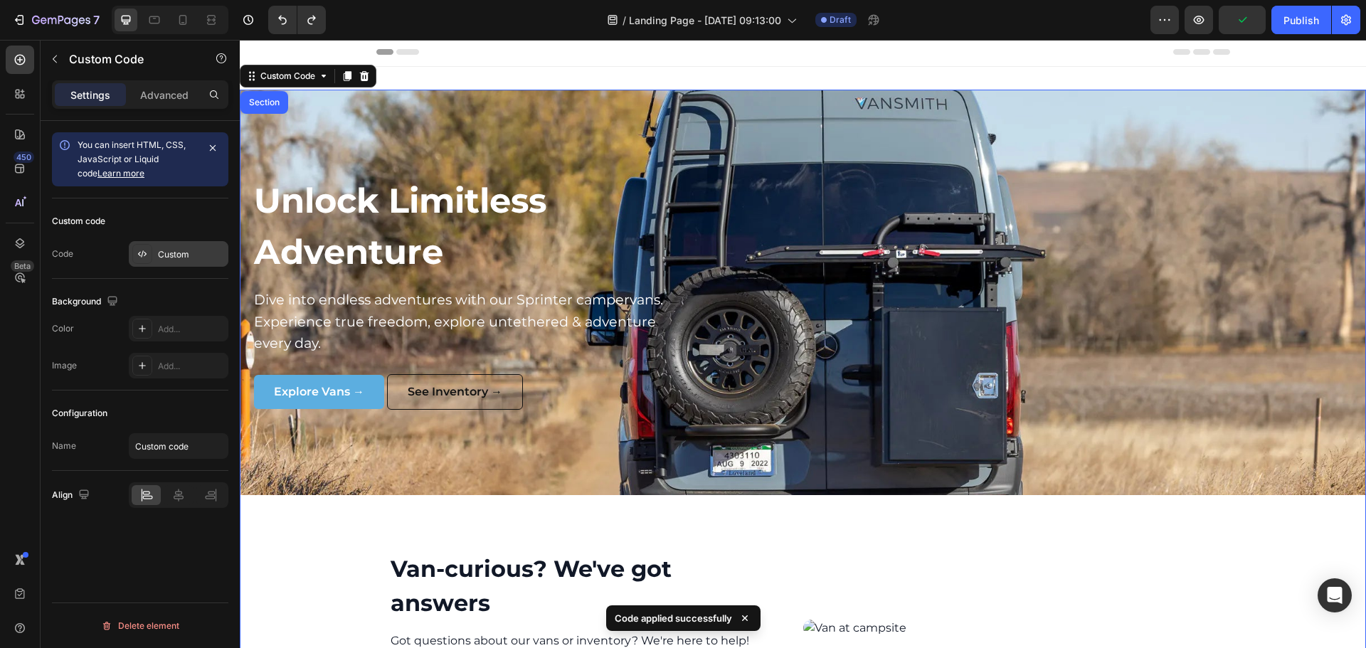
click at [147, 246] on div at bounding box center [142, 254] width 20 height 20
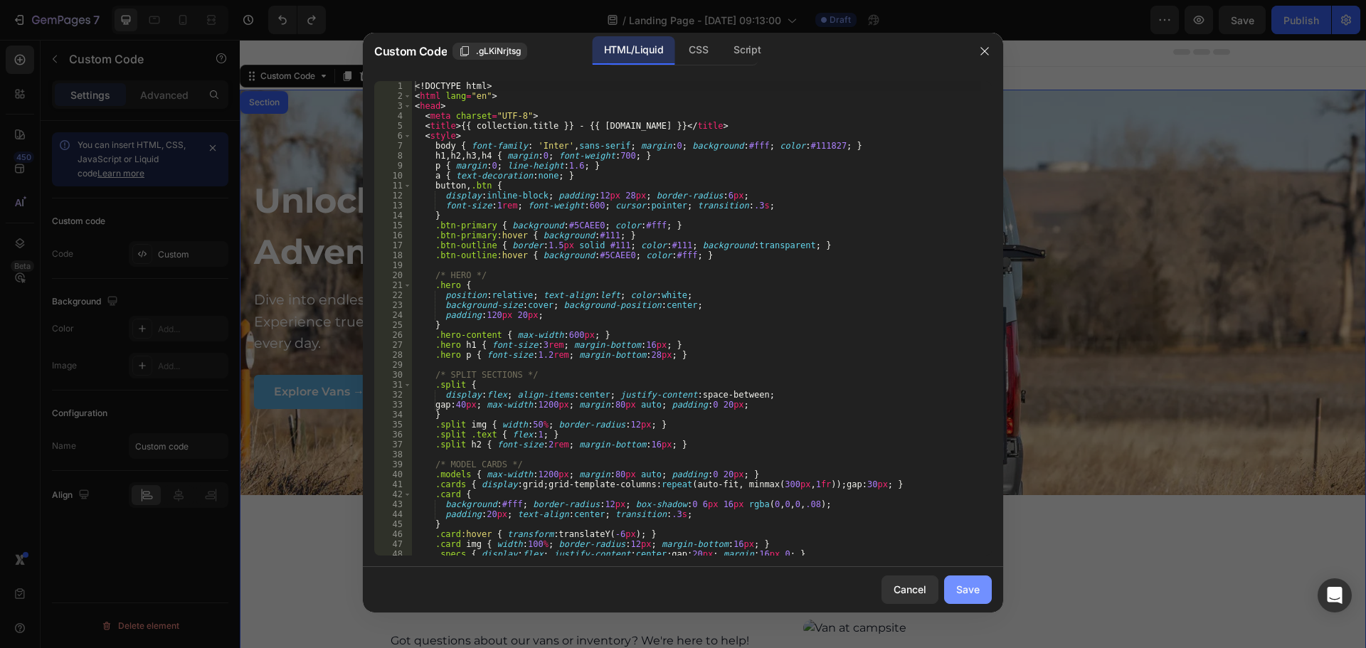
click at [965, 593] on div "Save" at bounding box center [968, 589] width 23 height 15
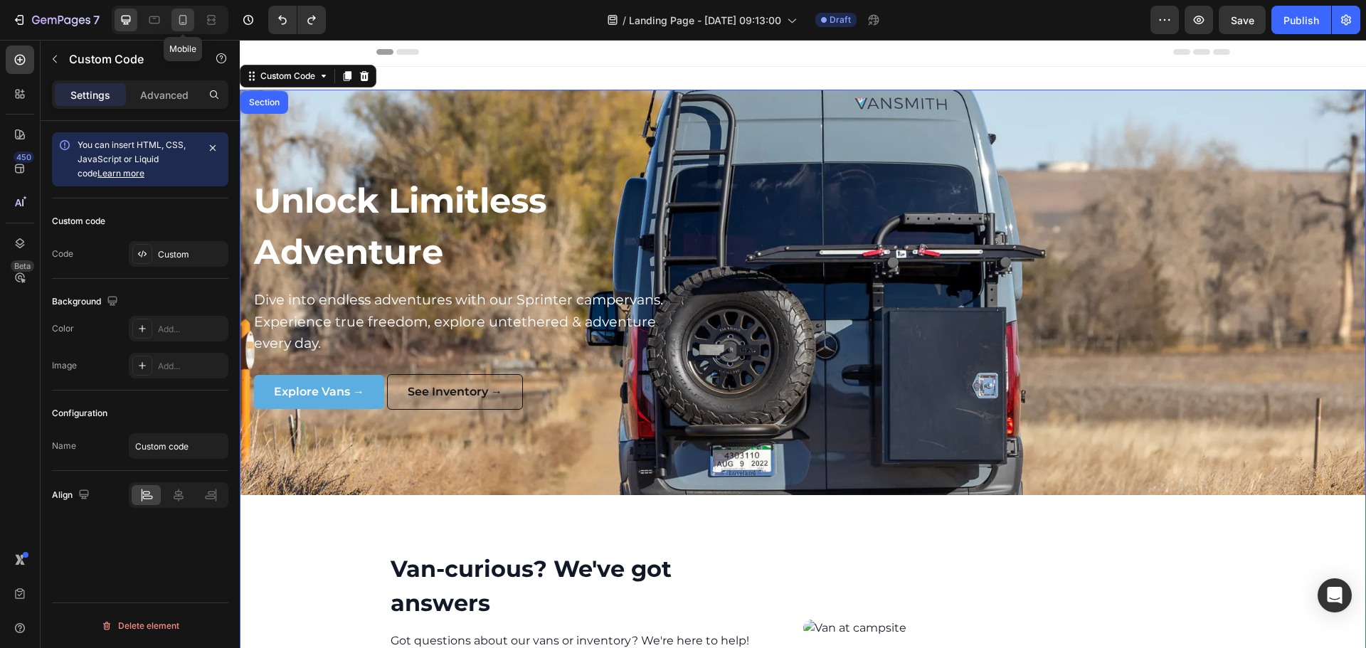
click at [177, 16] on icon at bounding box center [183, 20] width 14 height 14
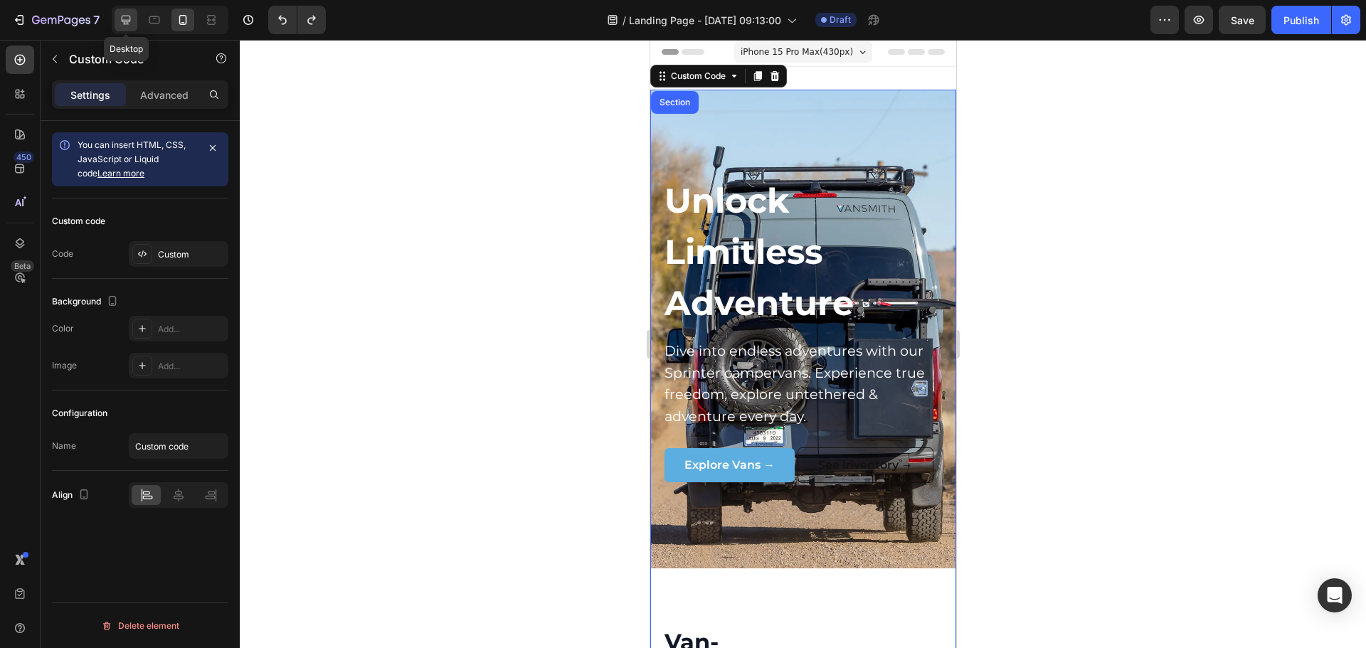
click at [134, 15] on div at bounding box center [126, 20] width 23 height 23
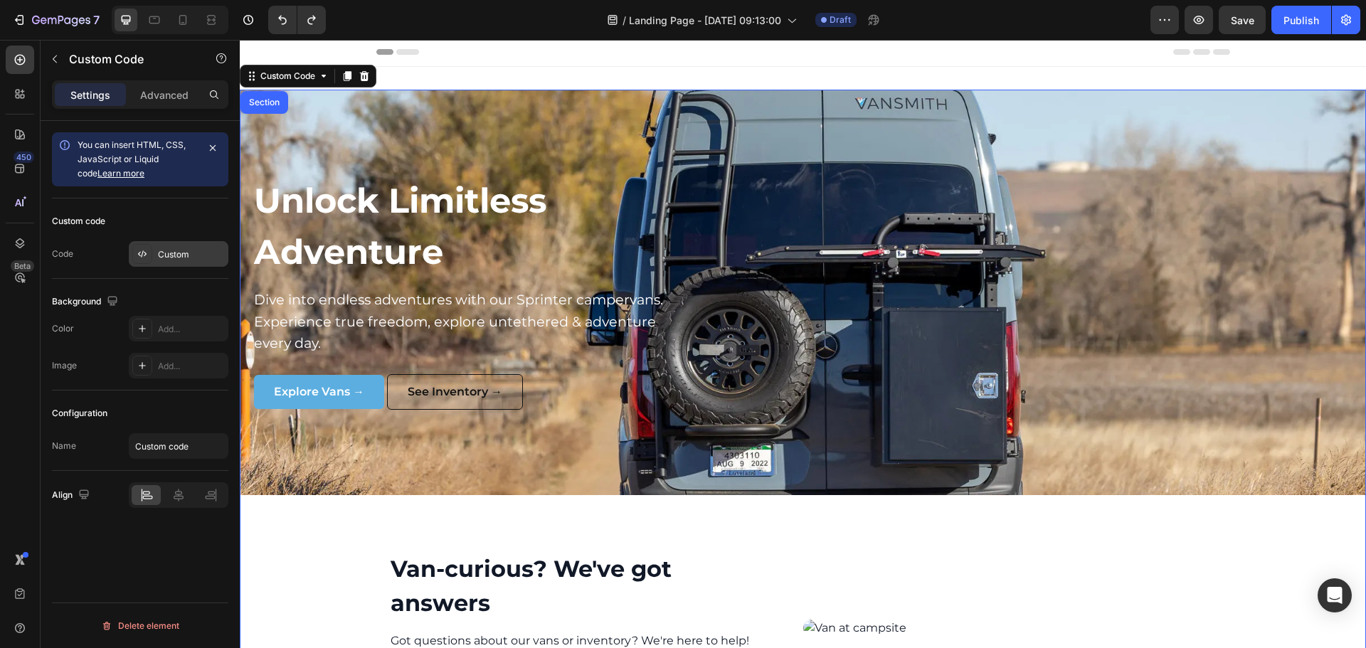
click at [147, 256] on icon at bounding box center [142, 253] width 11 height 11
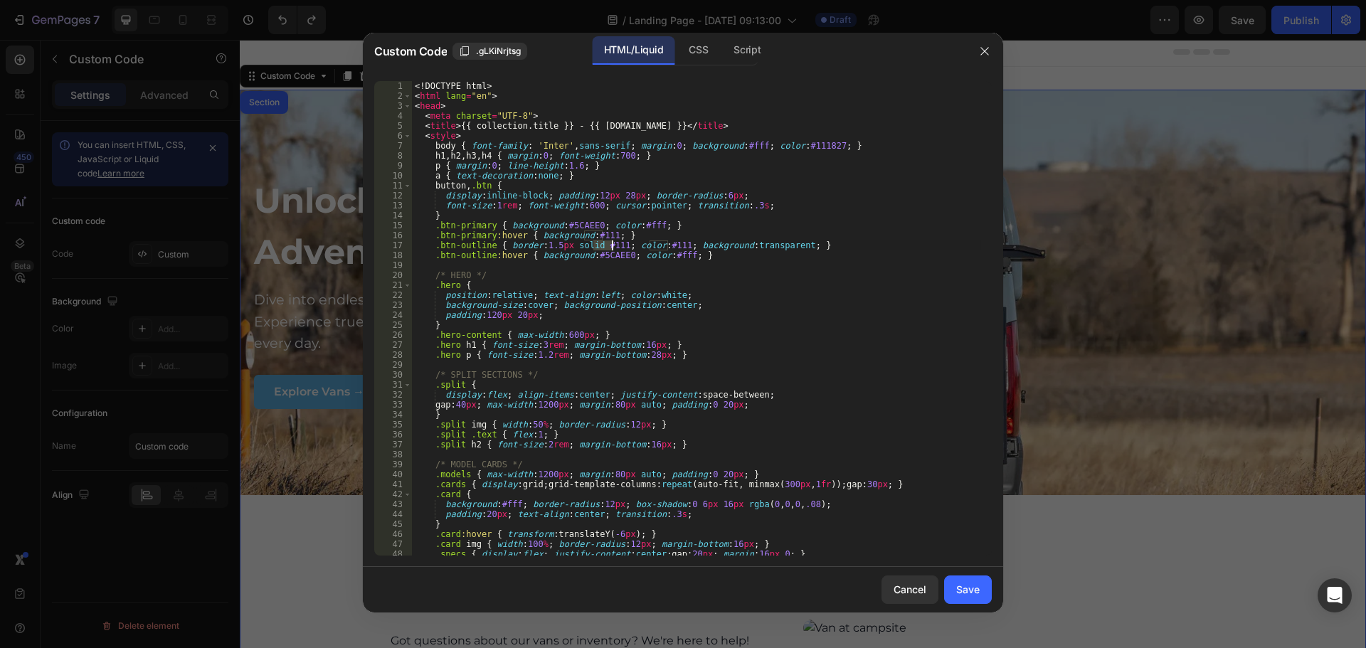
drag, startPoint x: 592, startPoint y: 244, endPoint x: 611, endPoint y: 249, distance: 19.9
click at [611, 249] on div "<! DOCTYPE html > < html lang = "en" > < head > < meta charset = "UTF-8" > < ti…" at bounding box center [696, 328] width 569 height 495
paste textarea "ffffff"
drag, startPoint x: 663, startPoint y: 246, endPoint x: 683, endPoint y: 246, distance: 19.2
click at [683, 246] on div "<! DOCTYPE html > < html lang = "en" > < head > < meta charset = "UTF-8" > < ti…" at bounding box center [696, 328] width 569 height 495
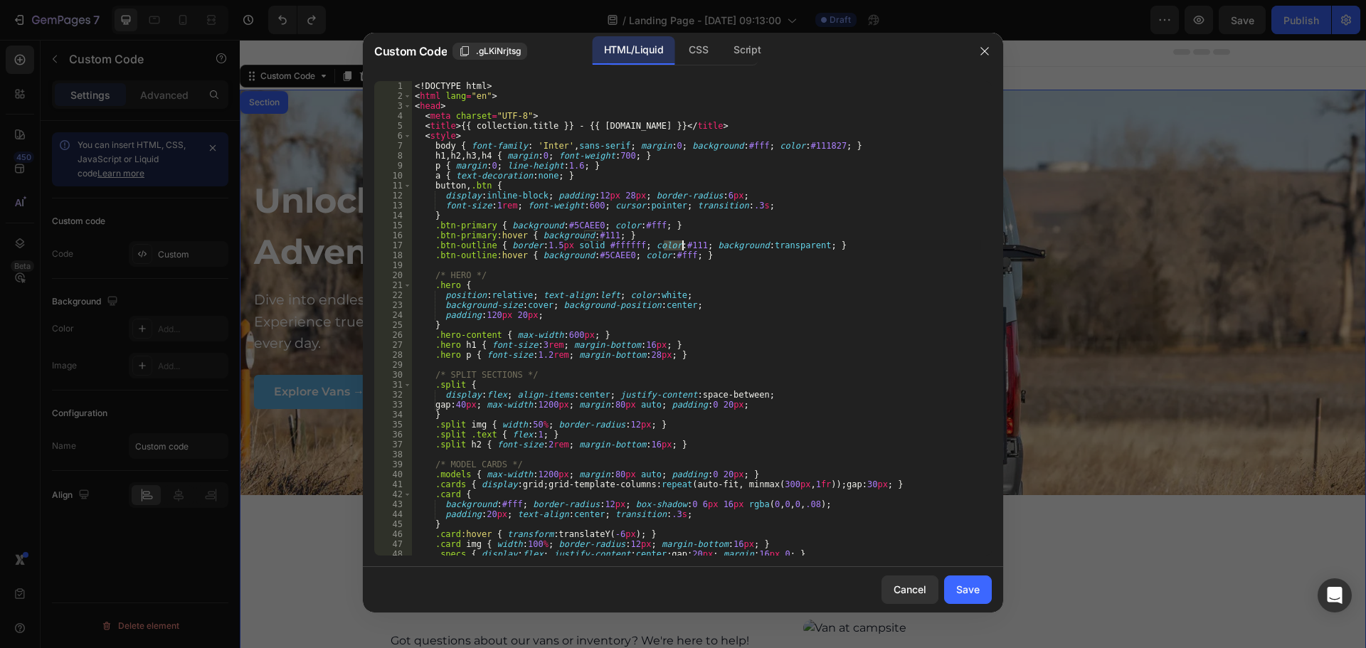
paste textarea "ffffff"
type textarea ".btn-outline { border:1.5px solid #ffffff; color:#ffffff; background:transparen…"
click at [991, 601] on button "Save" at bounding box center [968, 590] width 48 height 28
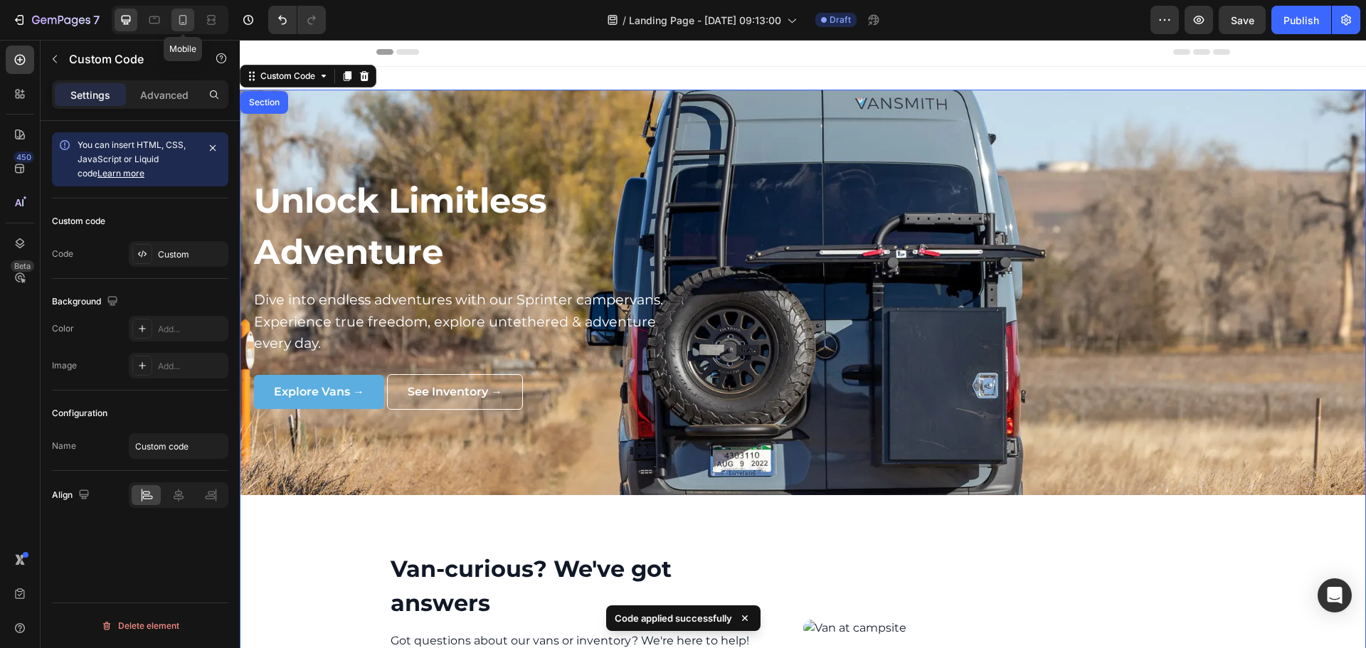
click at [181, 21] on icon at bounding box center [183, 20] width 14 height 14
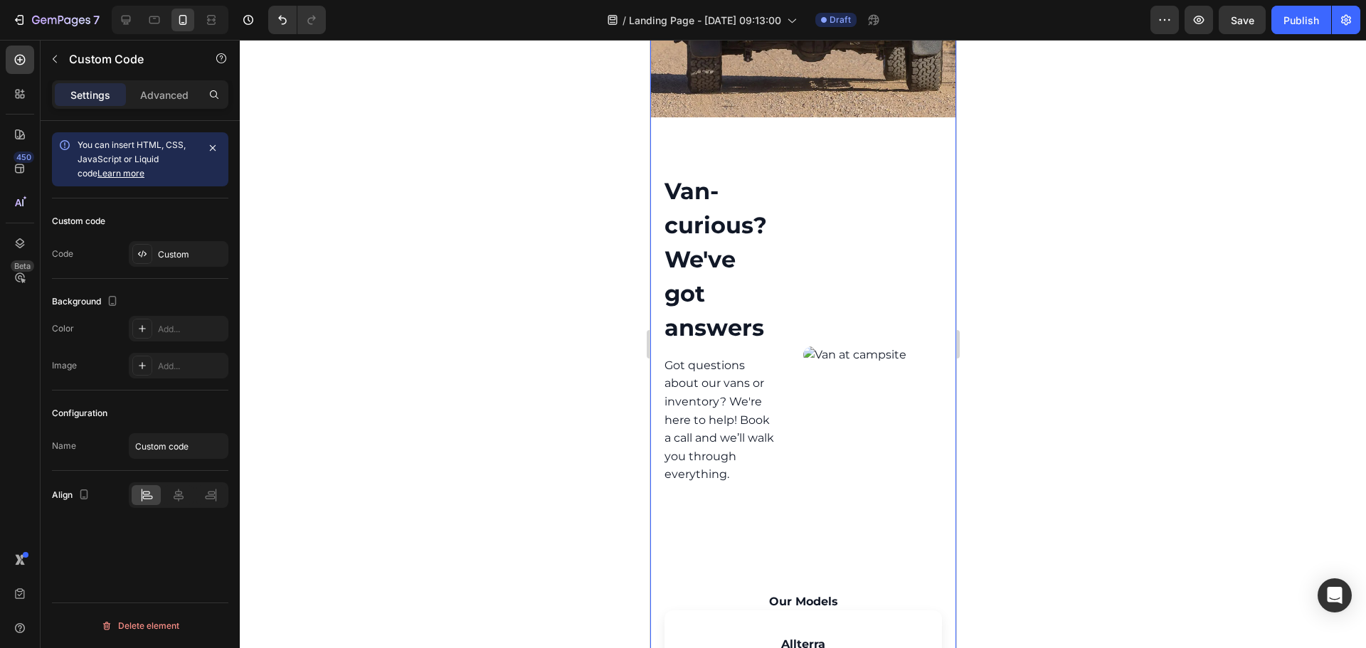
scroll to position [429, 0]
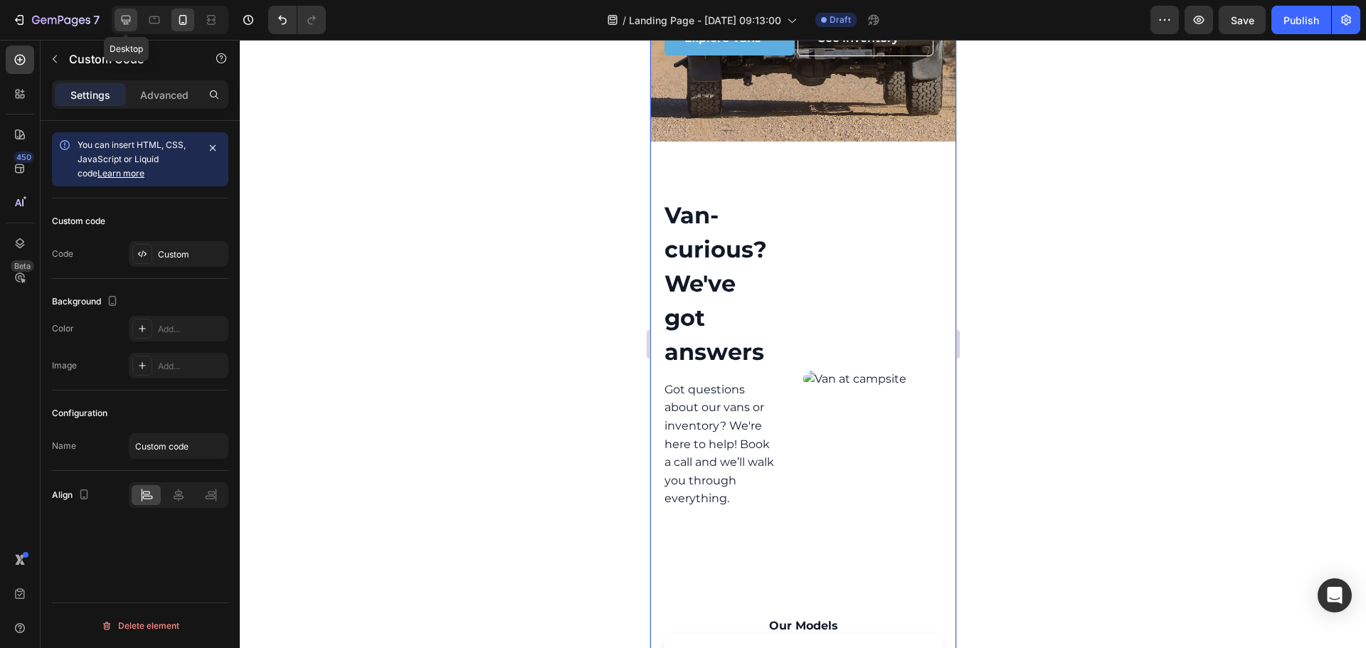
click at [130, 18] on icon at bounding box center [126, 20] width 9 height 9
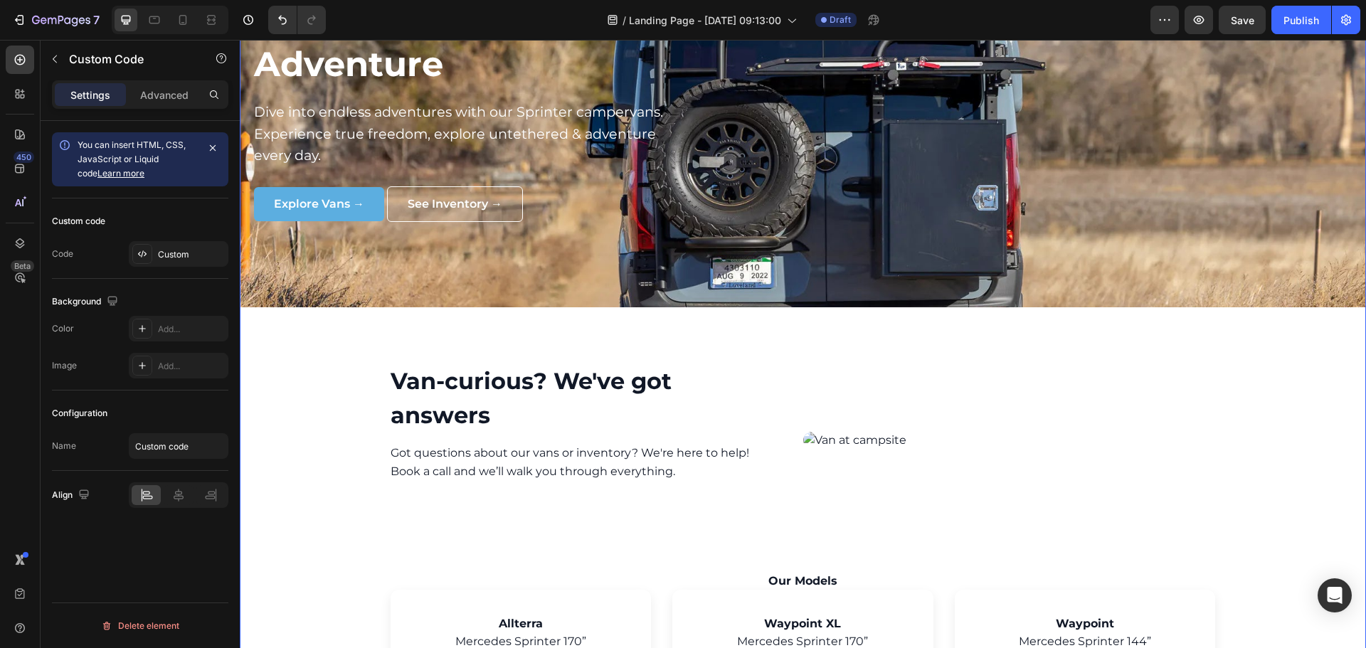
scroll to position [216, 0]
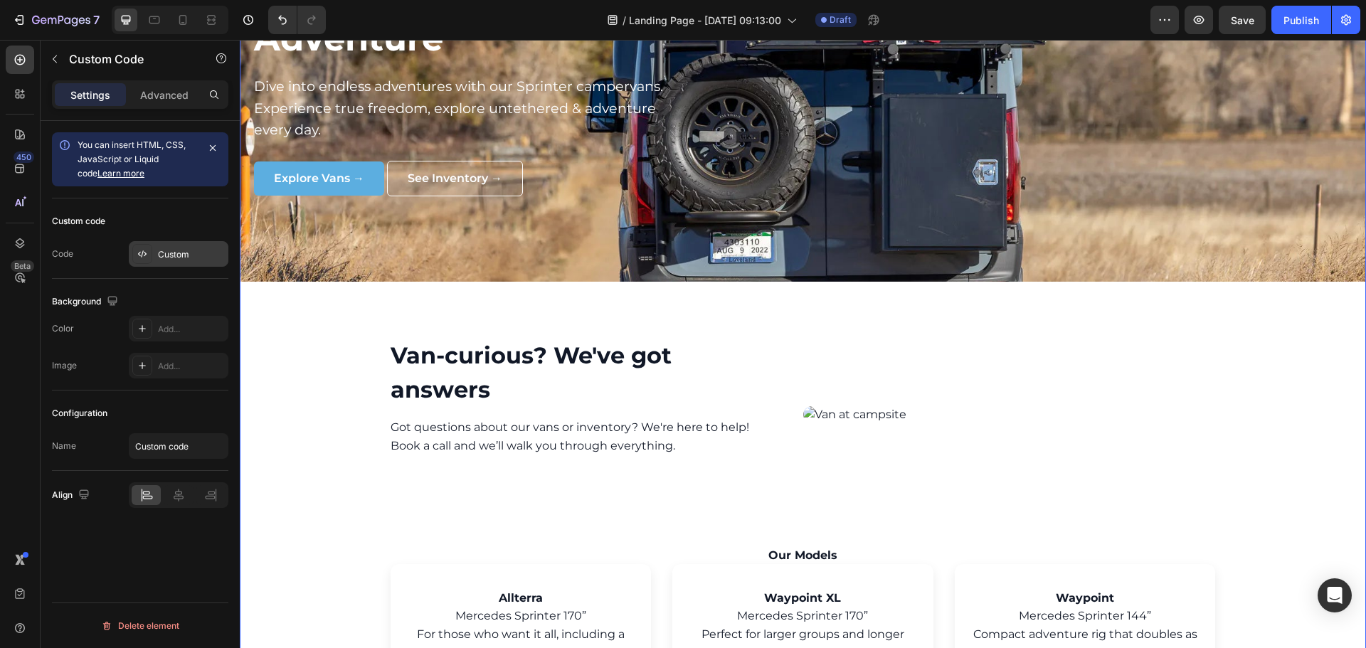
click at [148, 254] on div at bounding box center [142, 254] width 20 height 20
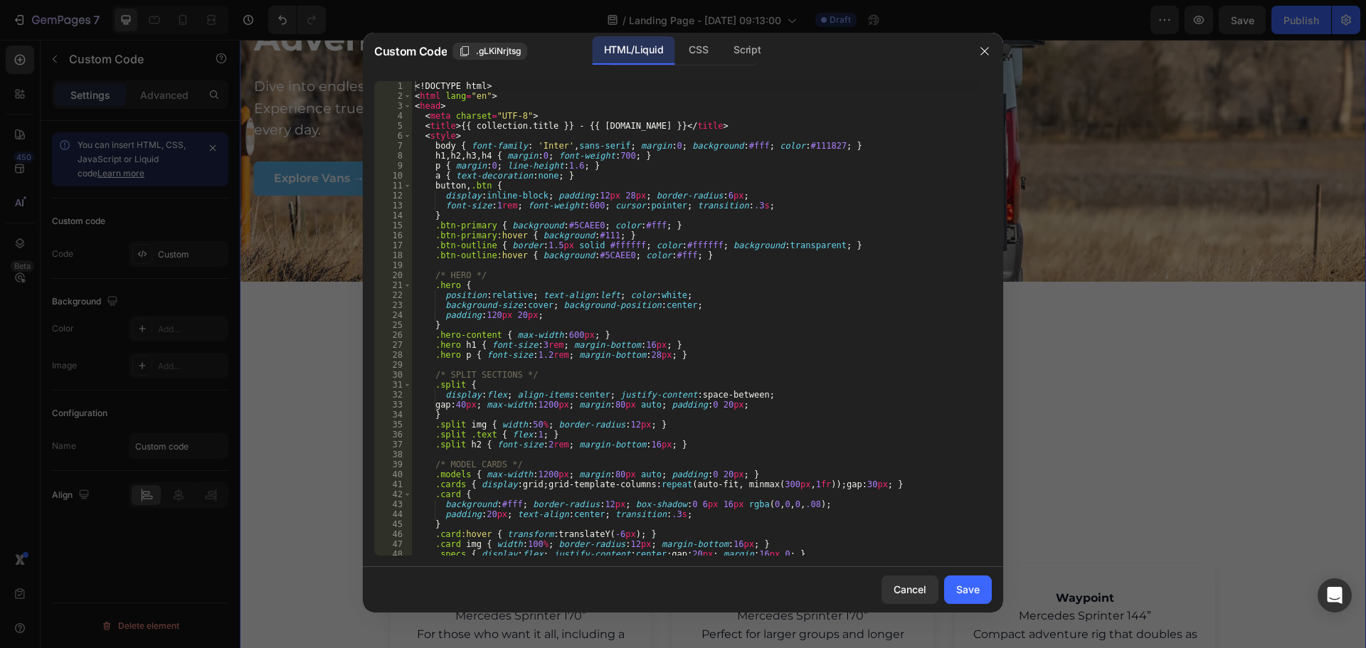
scroll to position [85, 0]
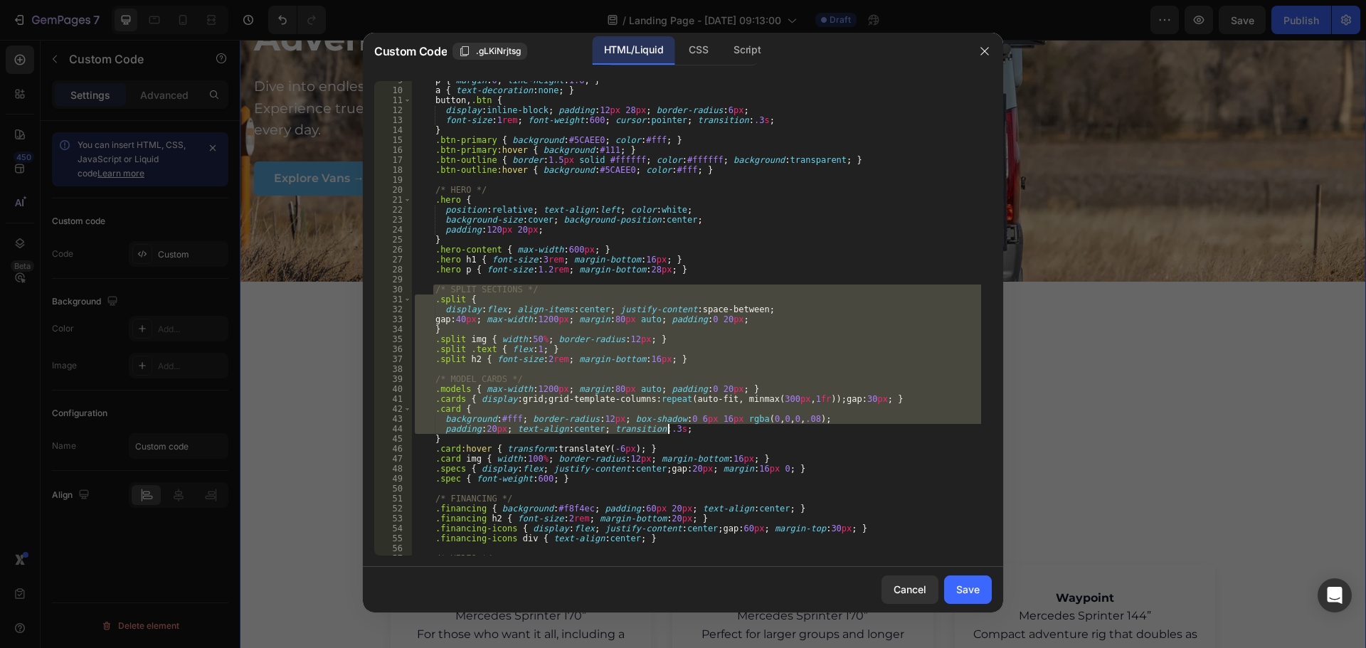
drag, startPoint x: 432, startPoint y: 291, endPoint x: 833, endPoint y: 432, distance: 424.7
click at [833, 432] on div "p { margin : 0 ; line-height : 1.6 ; } a { text-decoration : none ; } button , …" at bounding box center [696, 322] width 569 height 495
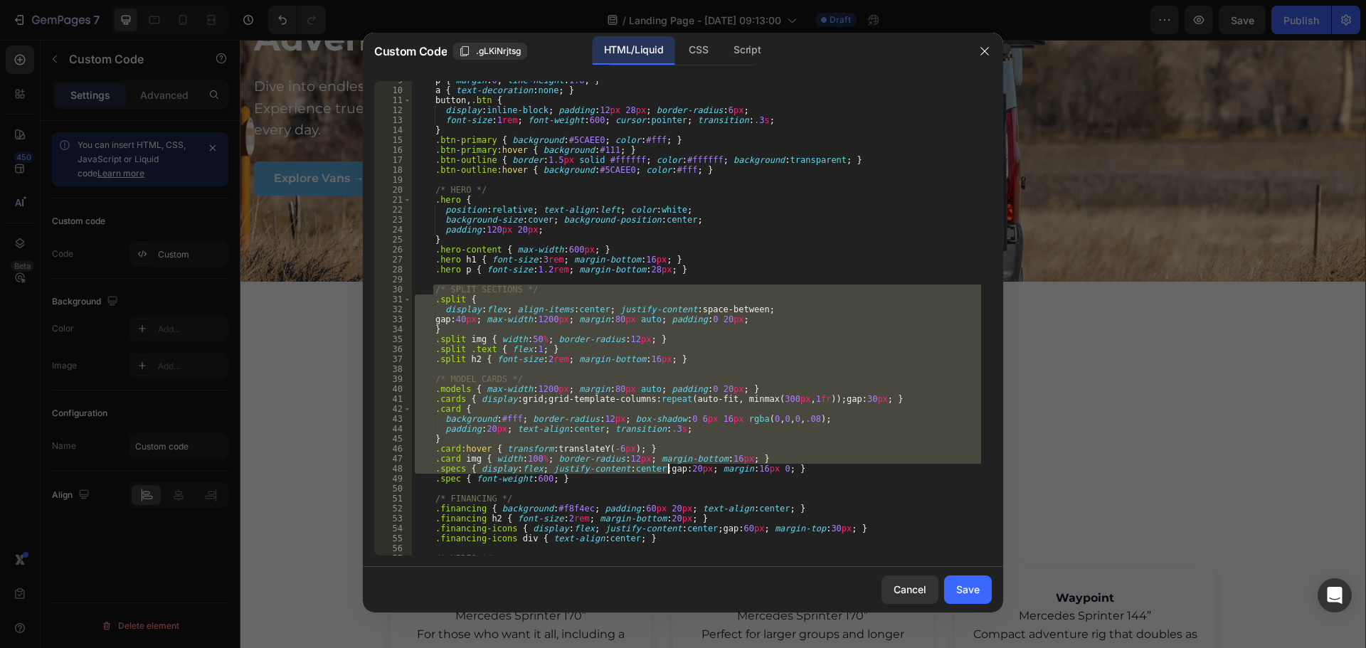
type textarea ".specs { display:flex; justify-content:center; gap:20px; margin:16px 0; } .spec…"
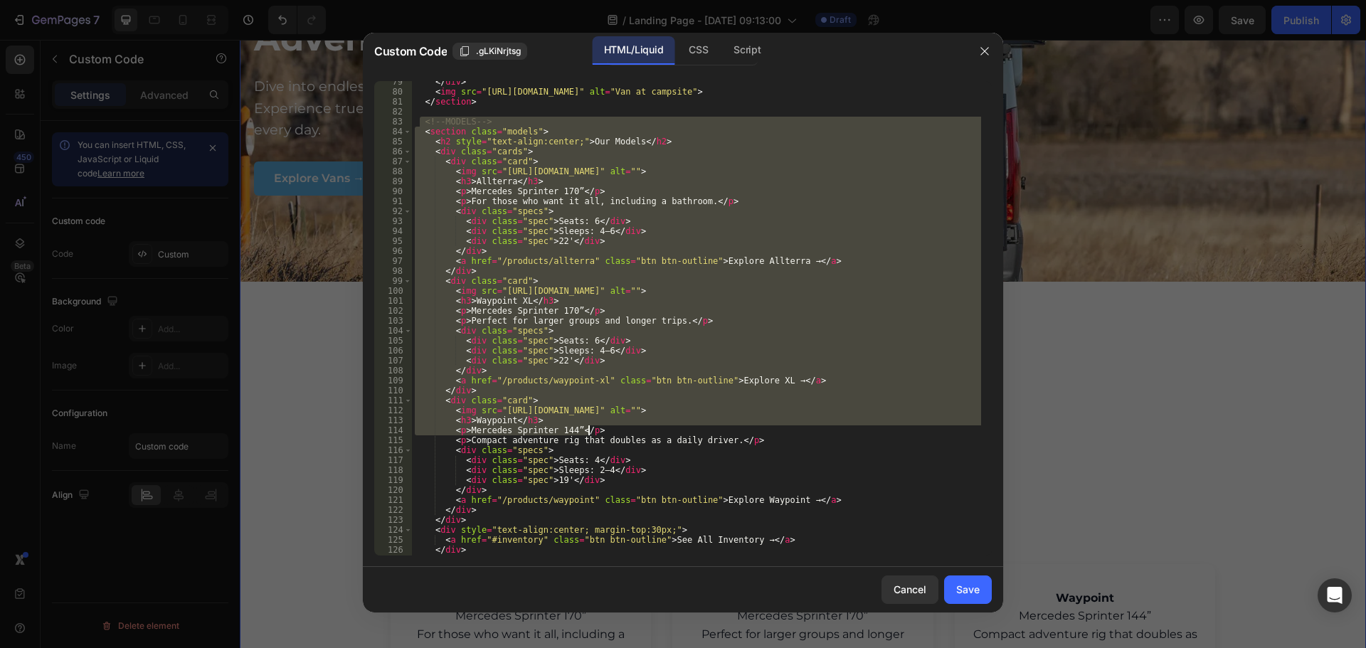
scroll to position [854, 0]
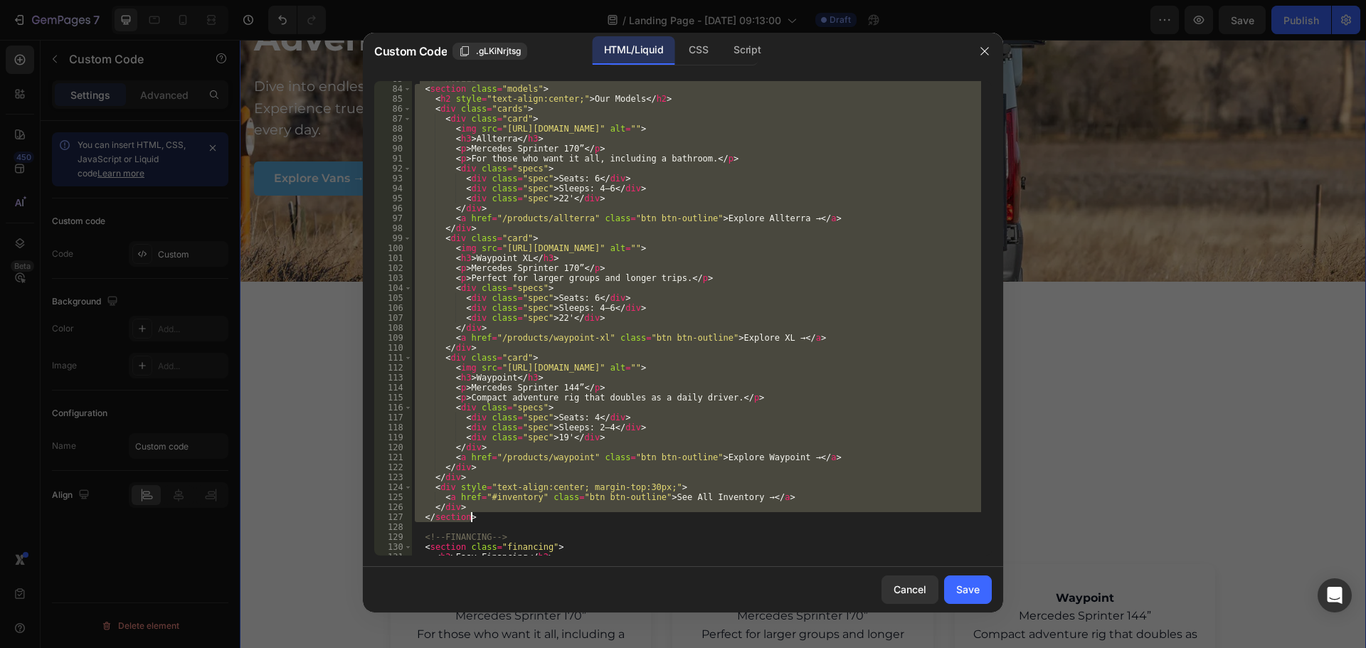
drag, startPoint x: 421, startPoint y: 252, endPoint x: 611, endPoint y: 514, distance: 324.0
click at [611, 514] on div "<!-- MODELS --> < section class = "models" > < h2 style = "text-align:center;" …" at bounding box center [696, 321] width 569 height 495
type textarea "</div> </section>"
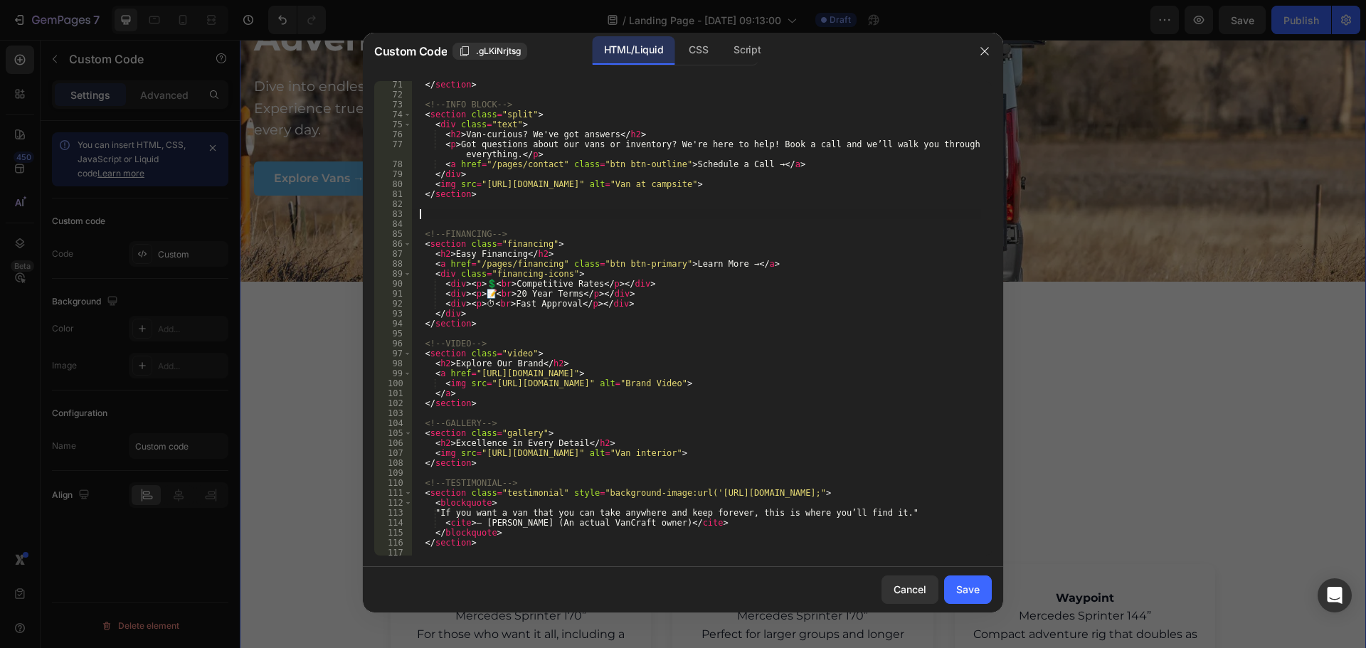
scroll to position [633, 0]
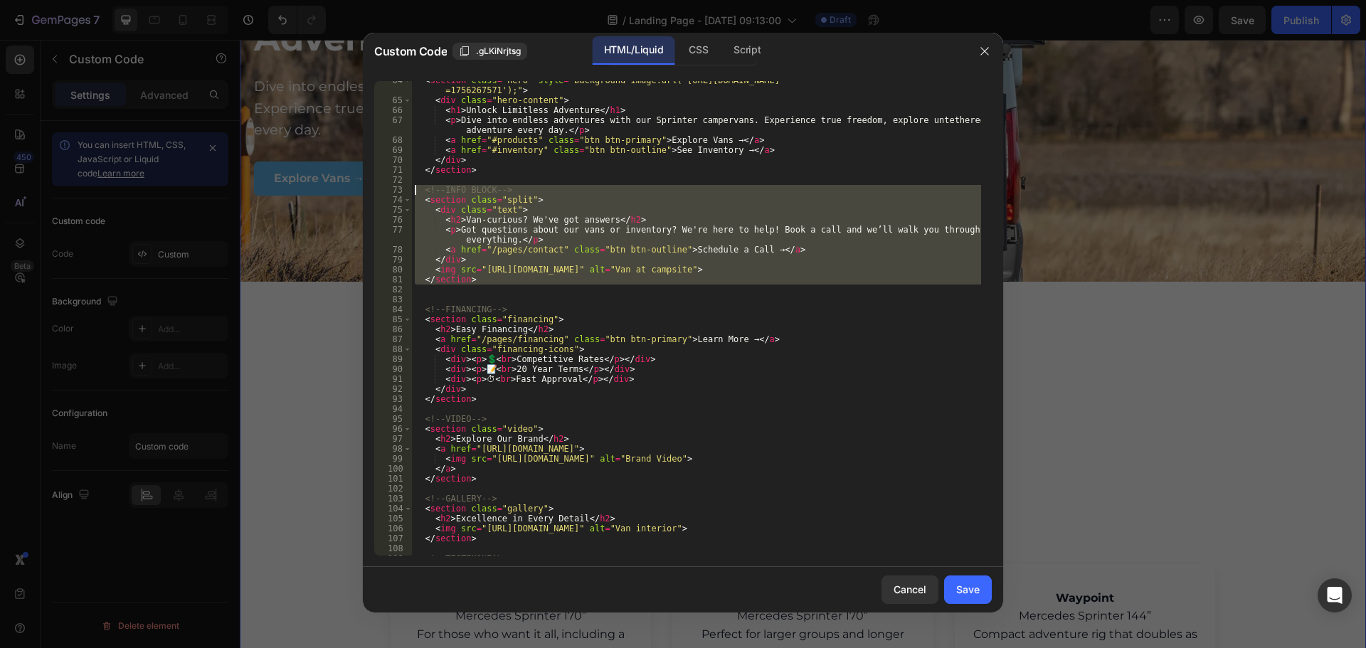
drag, startPoint x: 492, startPoint y: 289, endPoint x: 399, endPoint y: 191, distance: 135.9
click at [399, 191] on div "64 65 66 67 68 69 70 71 72 73 74 75 76 77 78 79 80 81 82 83 84 85 86 87 88 89 9…" at bounding box center [683, 318] width 618 height 475
type textarea "<!-- INFO BLOCK --> <section class="split">"
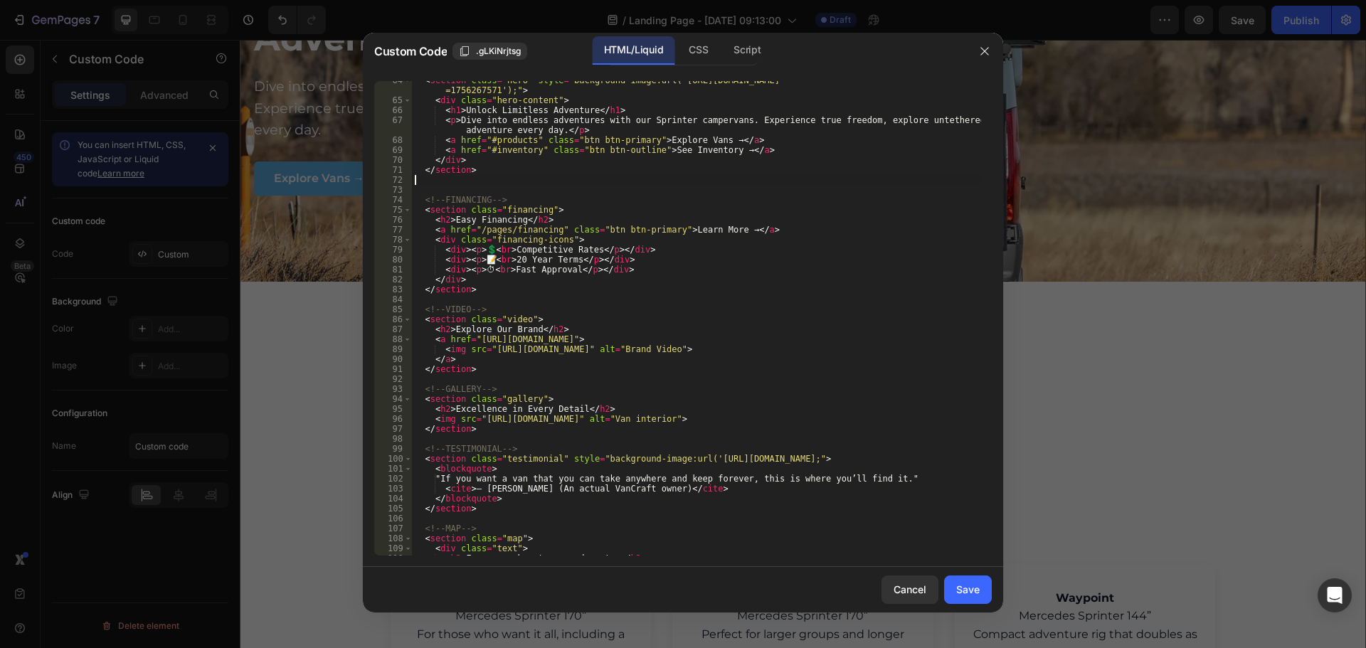
type textarea "</section>"
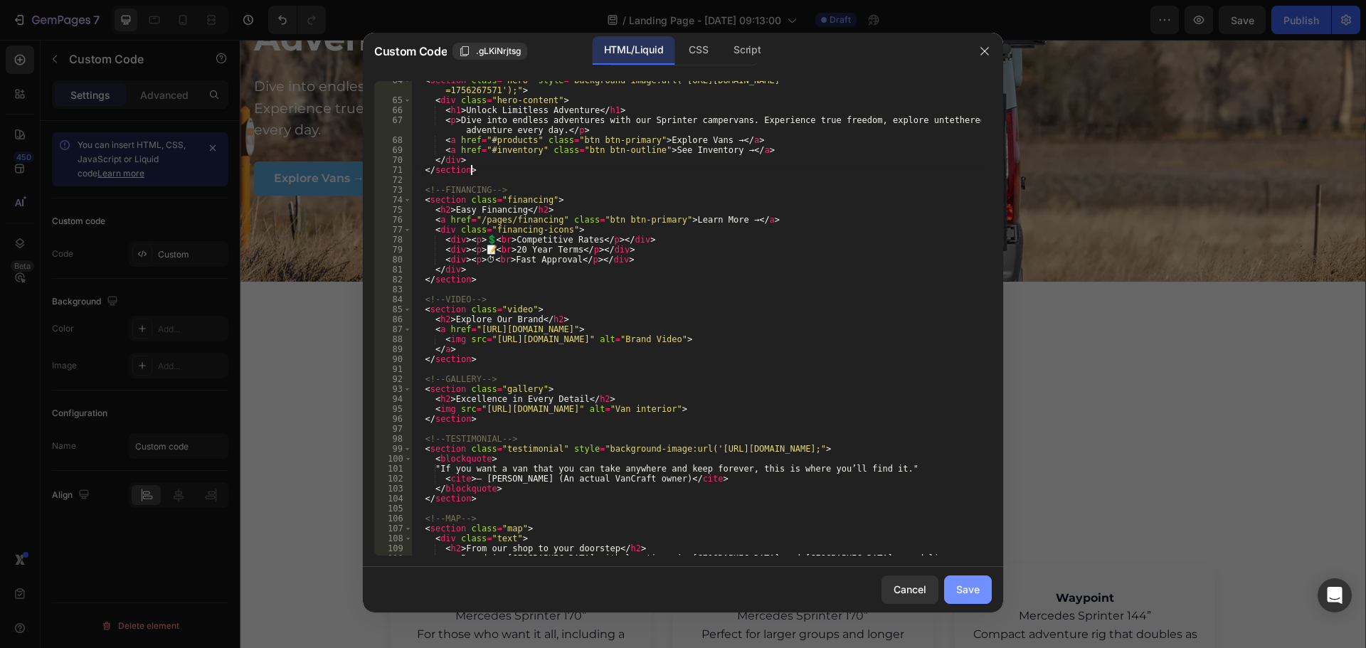
click at [979, 594] on div "Save" at bounding box center [968, 589] width 23 height 15
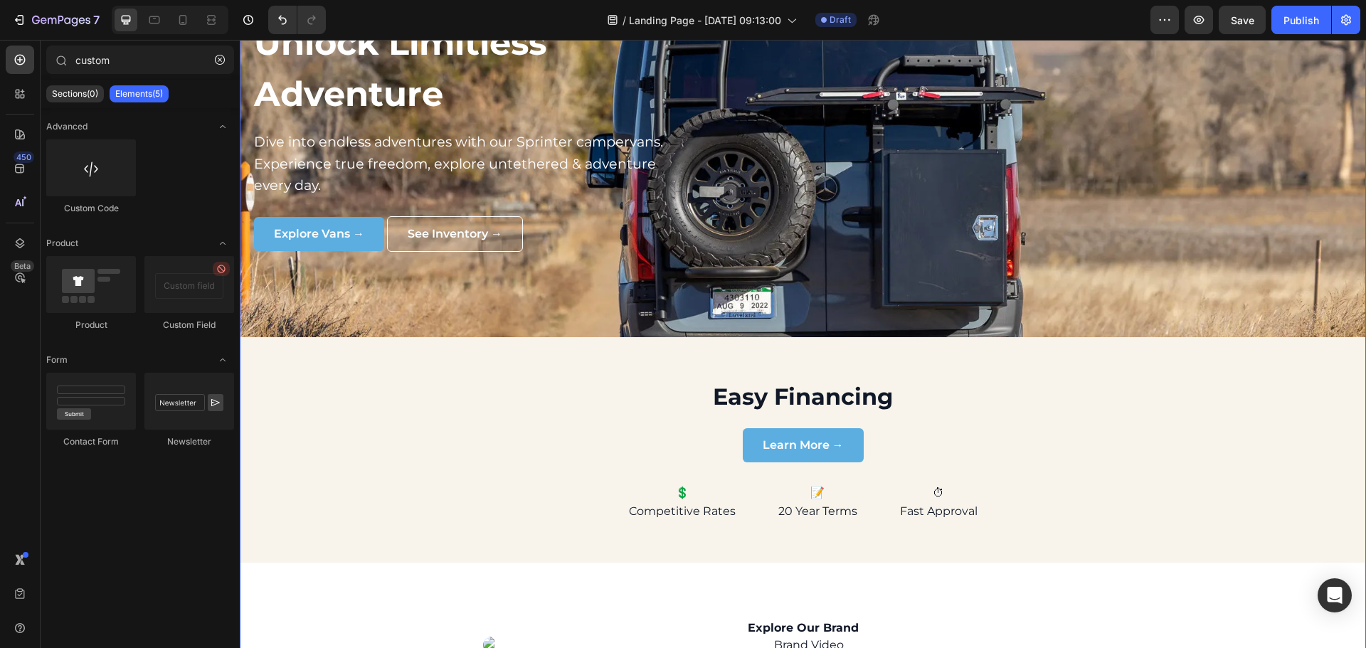
scroll to position [285, 0]
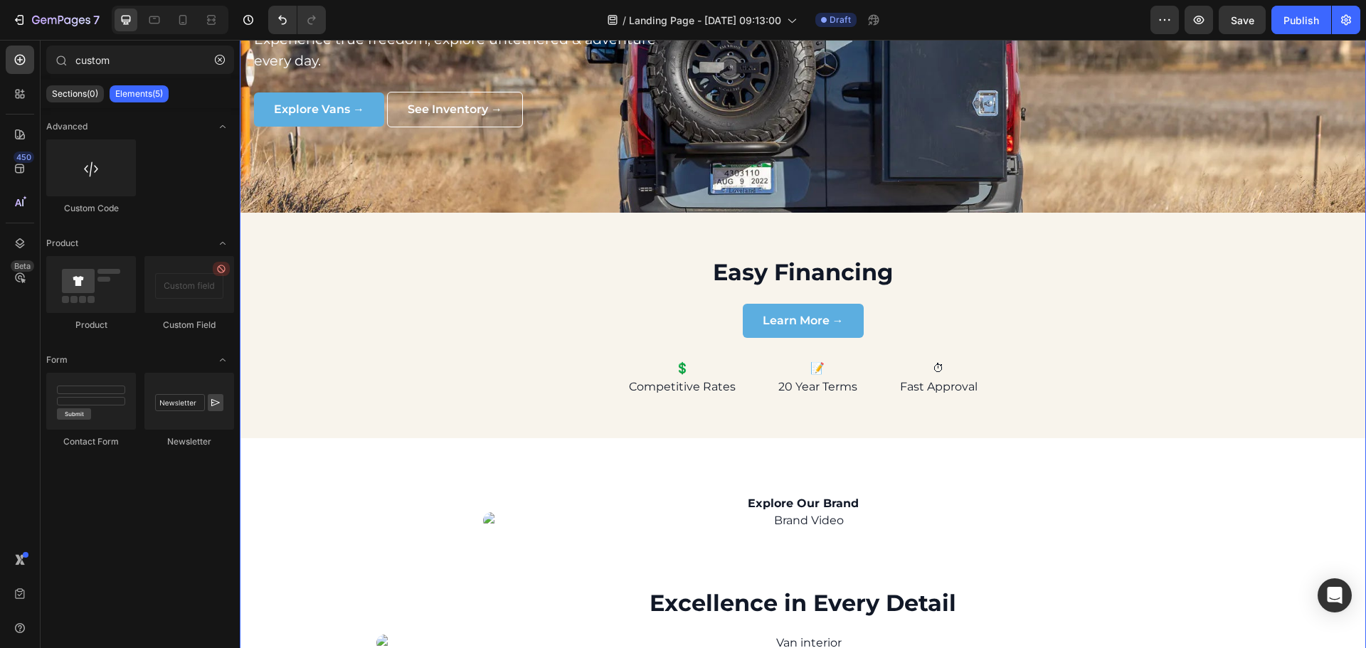
click at [520, 311] on section "Easy Financing Learn More → 💲 Competitive Rates 📝 20 Year Terms ⏱ Fast Approval" at bounding box center [803, 326] width 1127 height 226
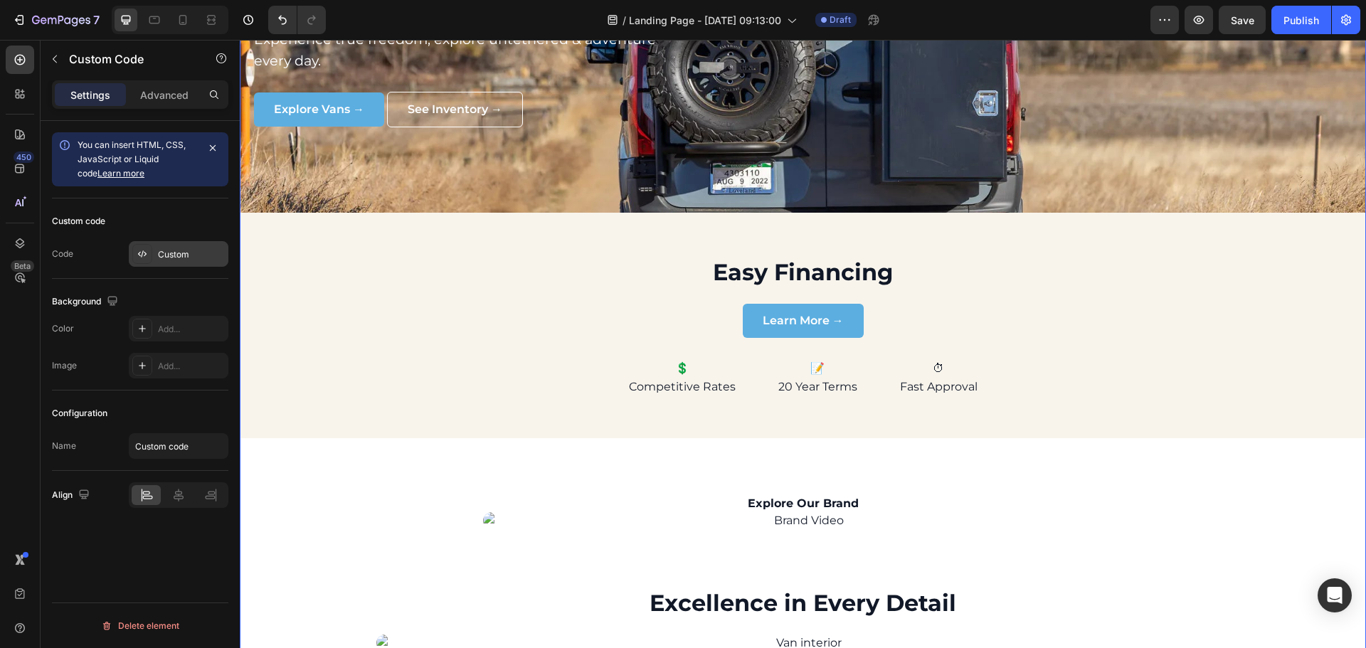
click at [184, 251] on div "Custom" at bounding box center [191, 254] width 67 height 13
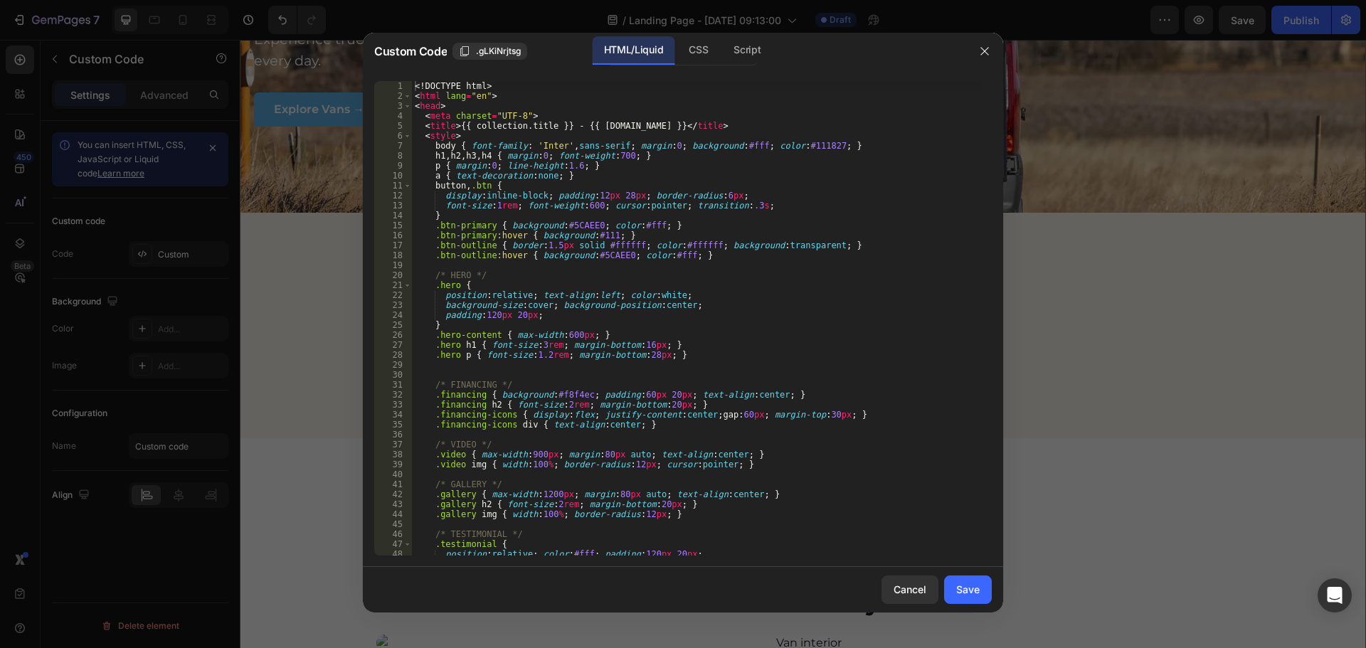
click at [664, 349] on div "<! DOCTYPE html > < html lang = "en" > < head > < meta charset = "UTF-8" > < ti…" at bounding box center [696, 328] width 569 height 495
click at [666, 354] on div "<! DOCTYPE html > < html lang = "en" > < head > < meta charset = "UTF-8" > < ti…" at bounding box center [696, 328] width 569 height 495
type textarea ".hero p { font-size:1.2rem; margin-bottom:28px; }"
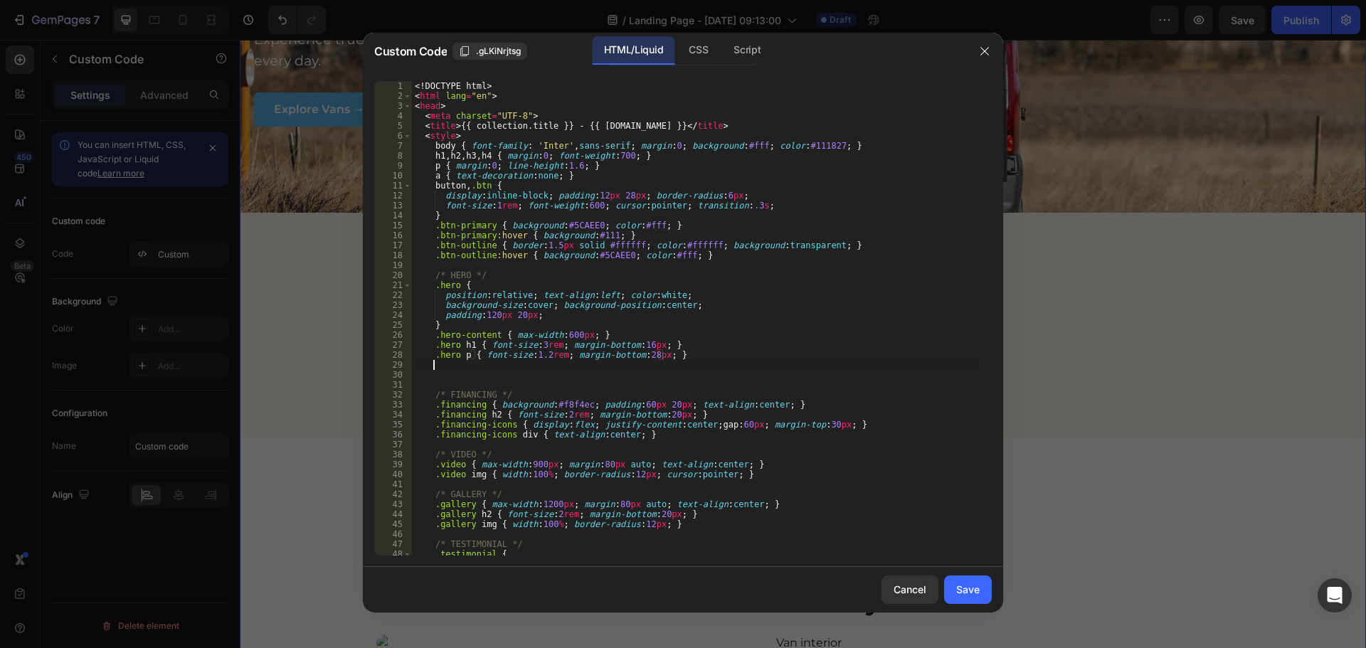
scroll to position [0, 1]
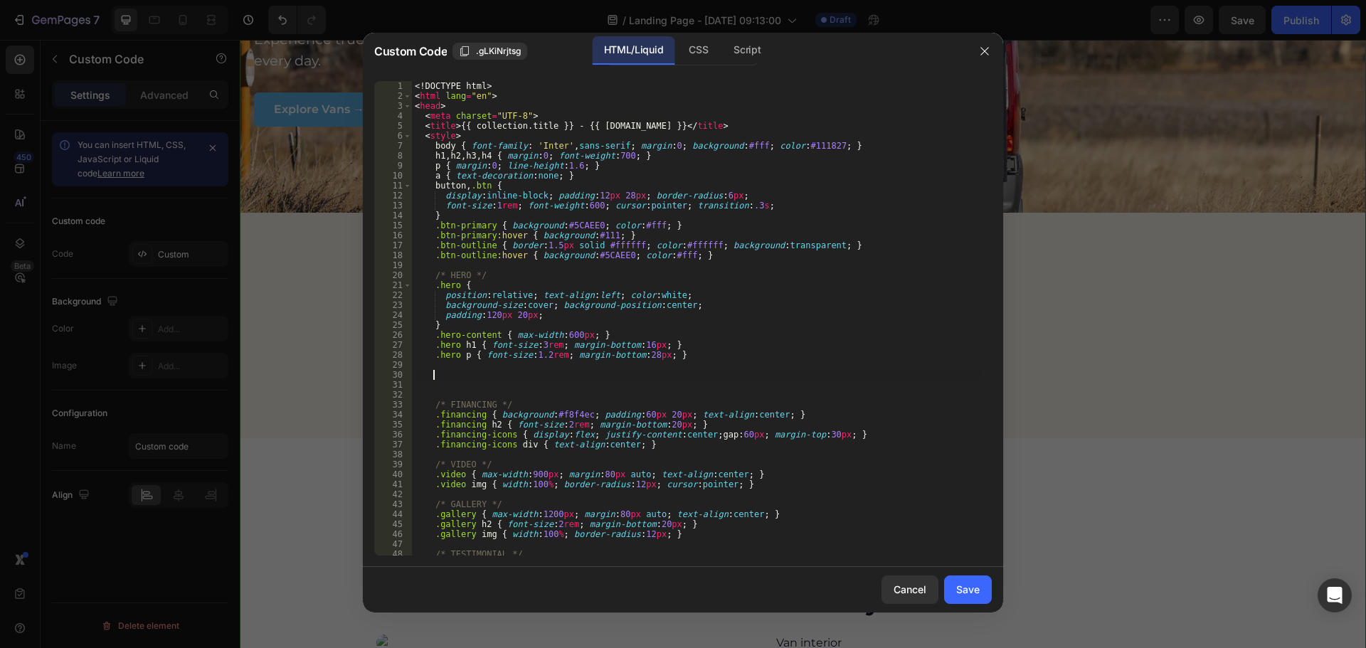
paste textarea "}"
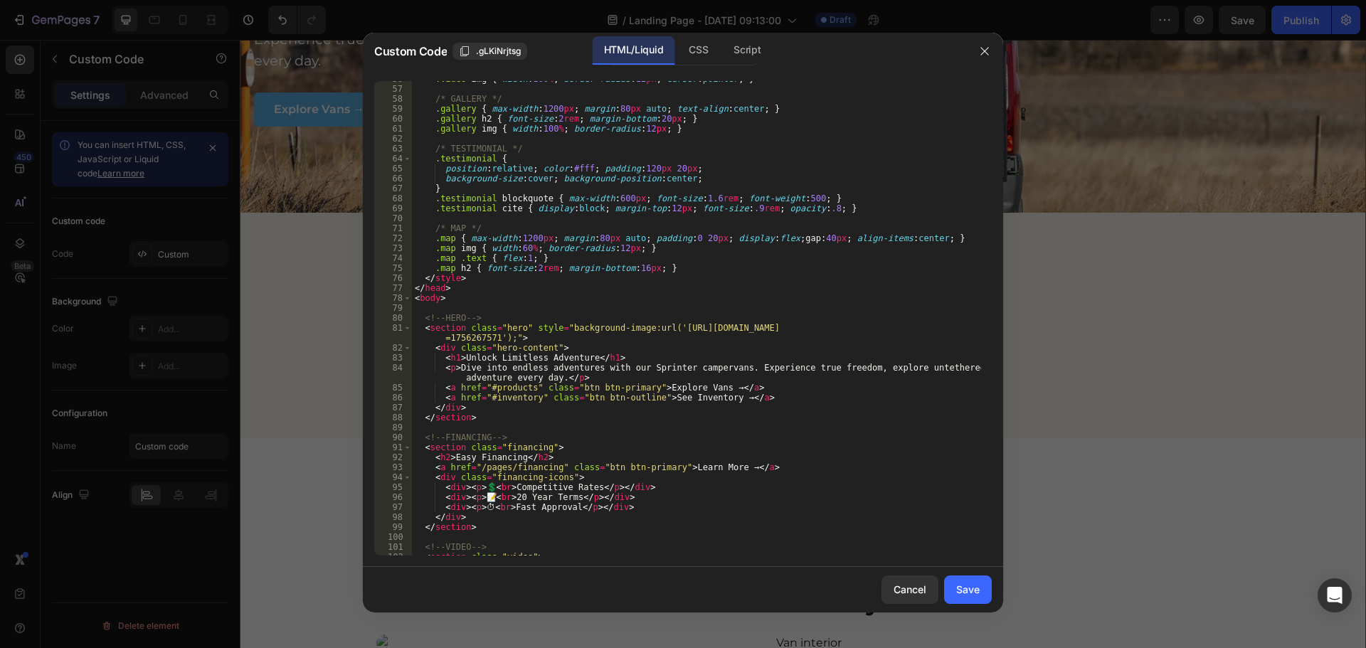
scroll to position [641, 0]
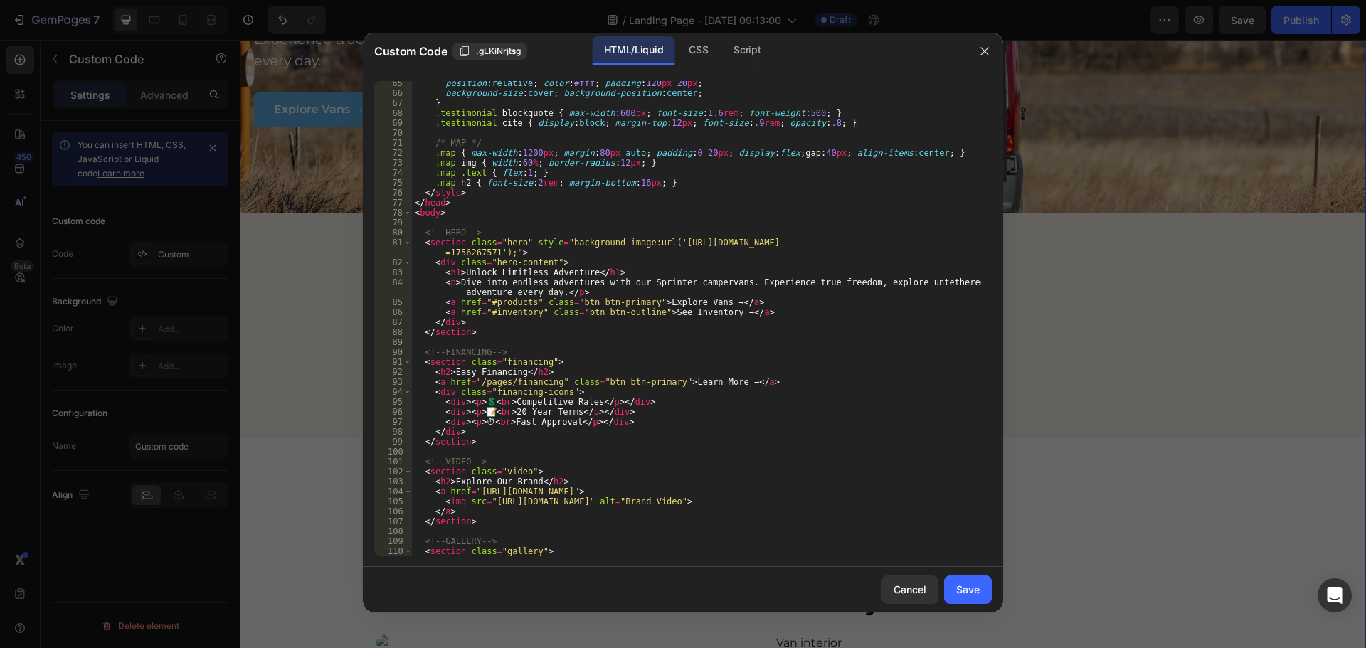
click at [493, 335] on div "position : relative ; color : #fff ; padding : 120 px 20 px ; background-size :…" at bounding box center [696, 325] width 569 height 495
type textarea "</section>"
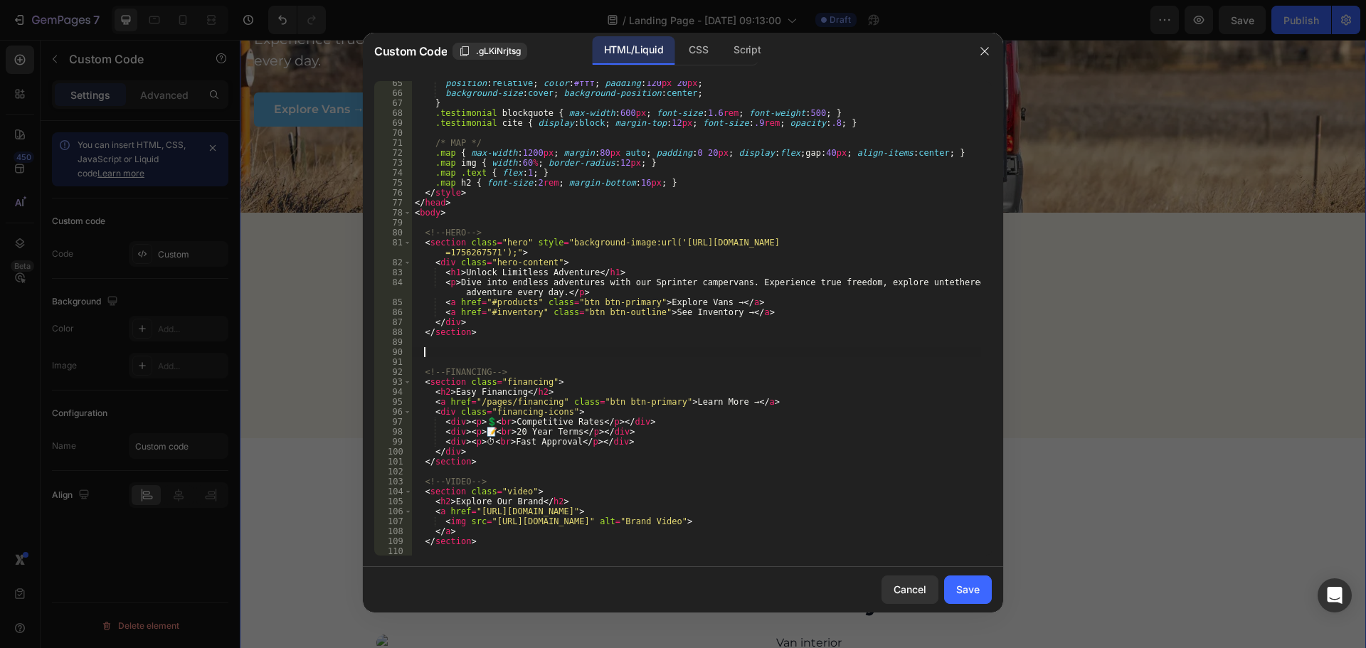
paste textarea "</section>"
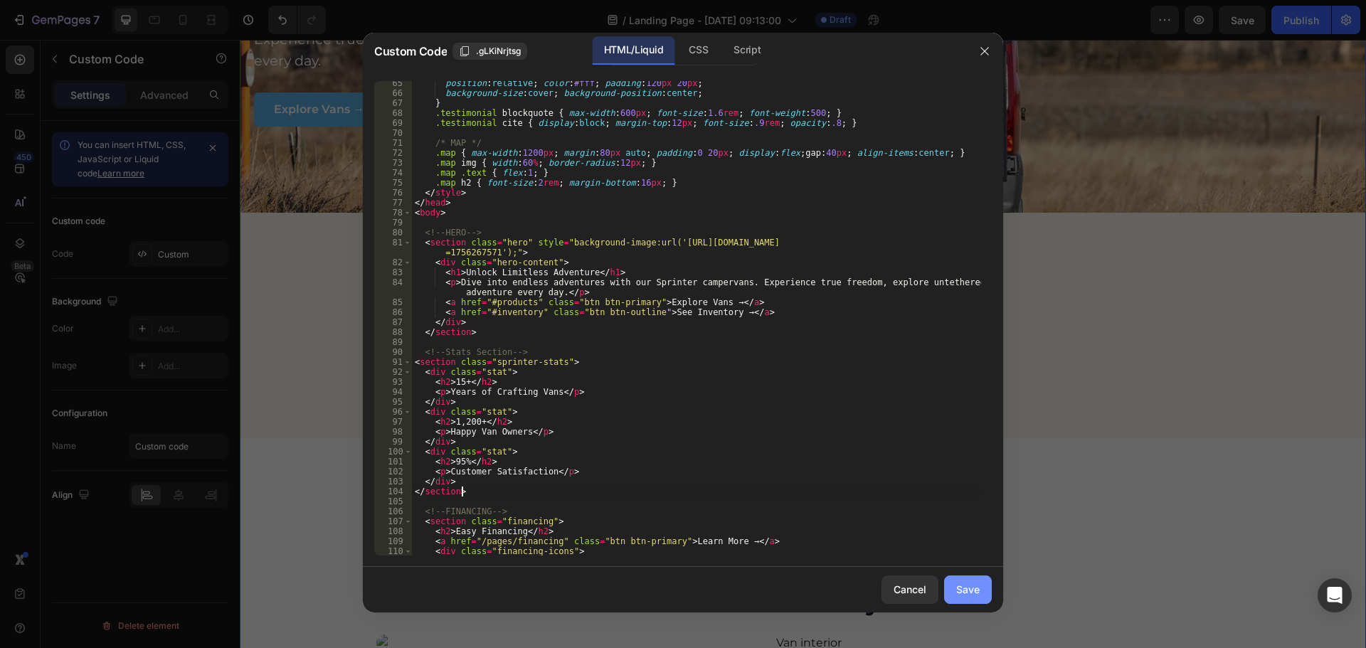
type textarea "</section>"
click at [979, 586] on div "Save" at bounding box center [968, 589] width 23 height 15
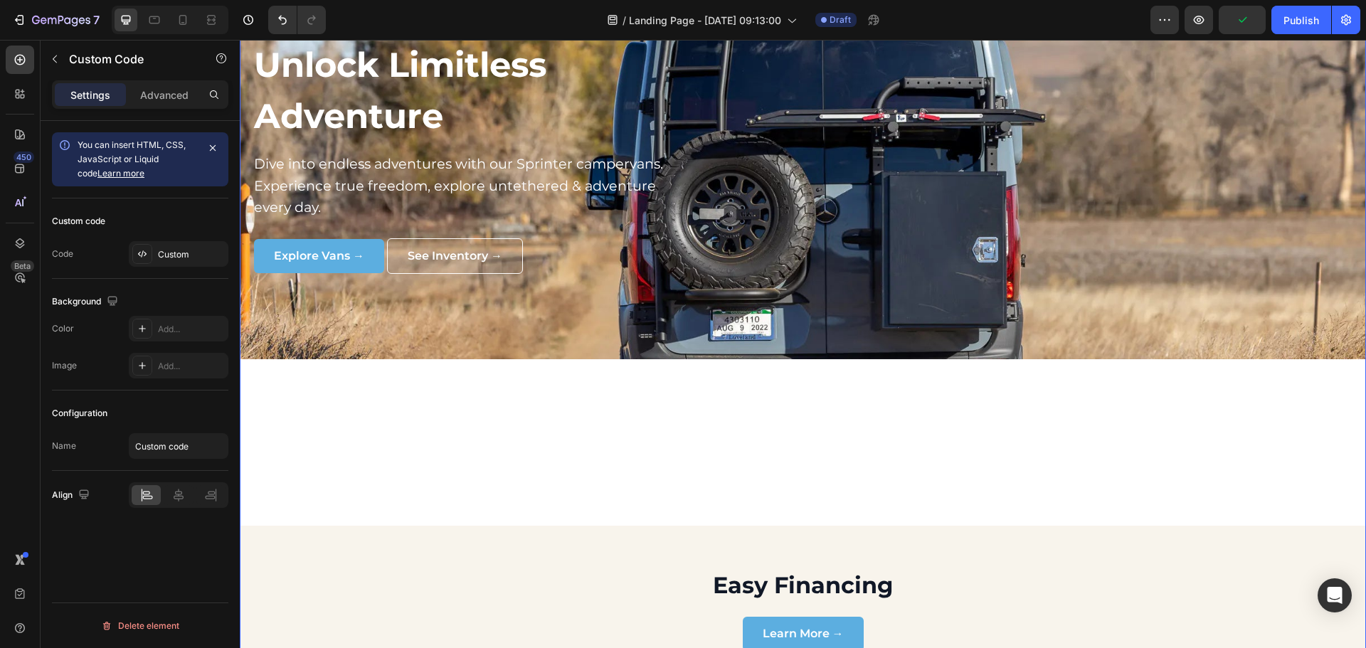
scroll to position [206, 0]
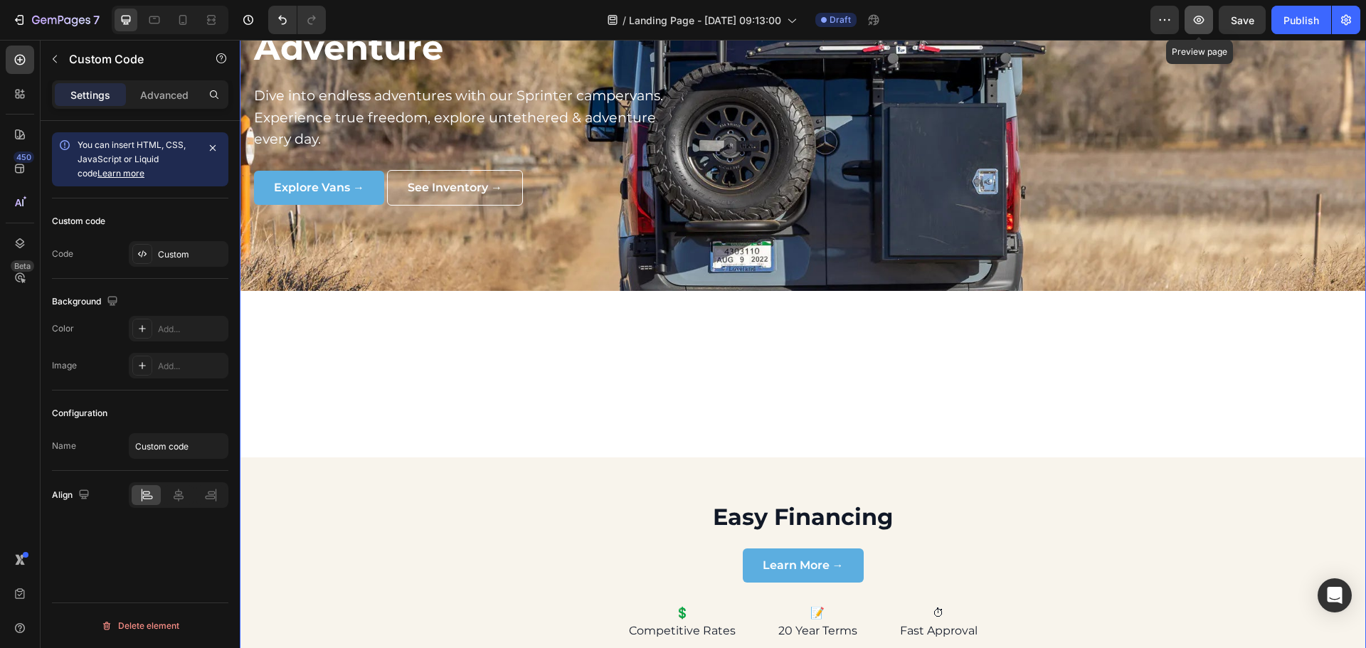
click at [1202, 28] on button "button" at bounding box center [1199, 20] width 28 height 28
click at [145, 252] on icon at bounding box center [142, 253] width 11 height 11
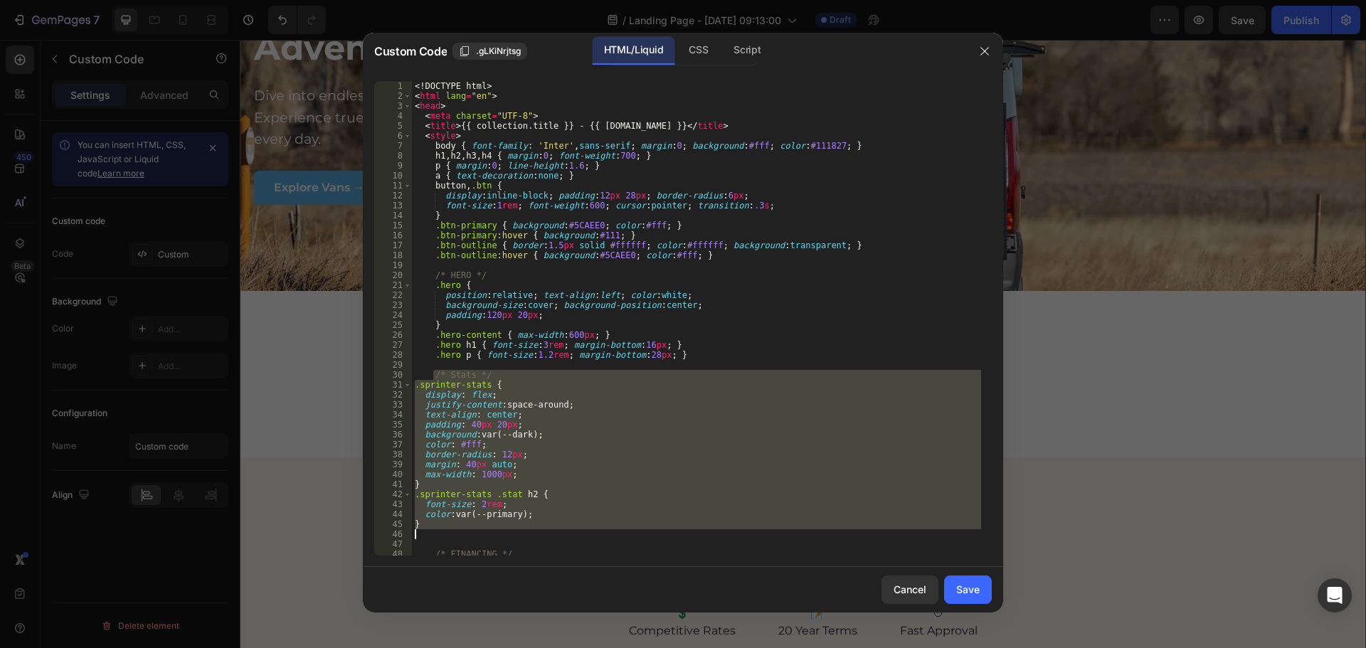
drag, startPoint x: 433, startPoint y: 374, endPoint x: 495, endPoint y: 532, distance: 169.7
click at [495, 532] on div "<! DOCTYPE html > < html lang = "en" > < head > < meta charset = "UTF-8" > < ti…" at bounding box center [696, 328] width 569 height 495
type textarea "}"
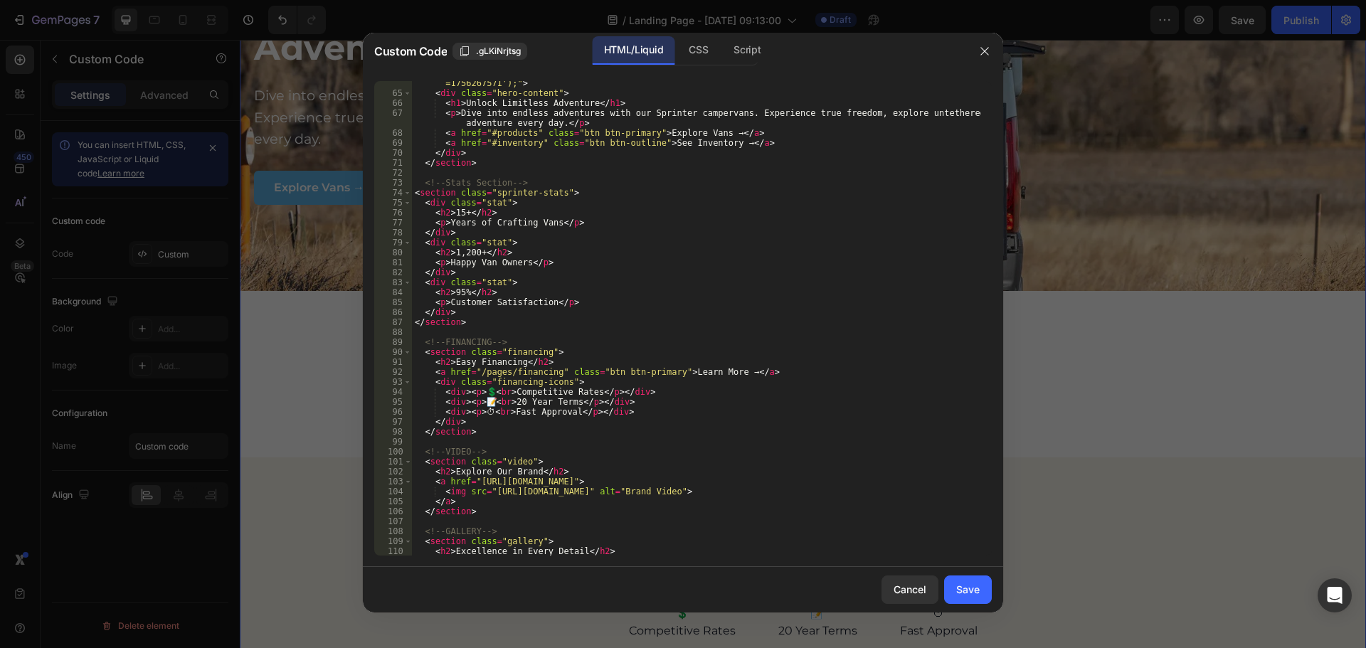
scroll to position [598, 0]
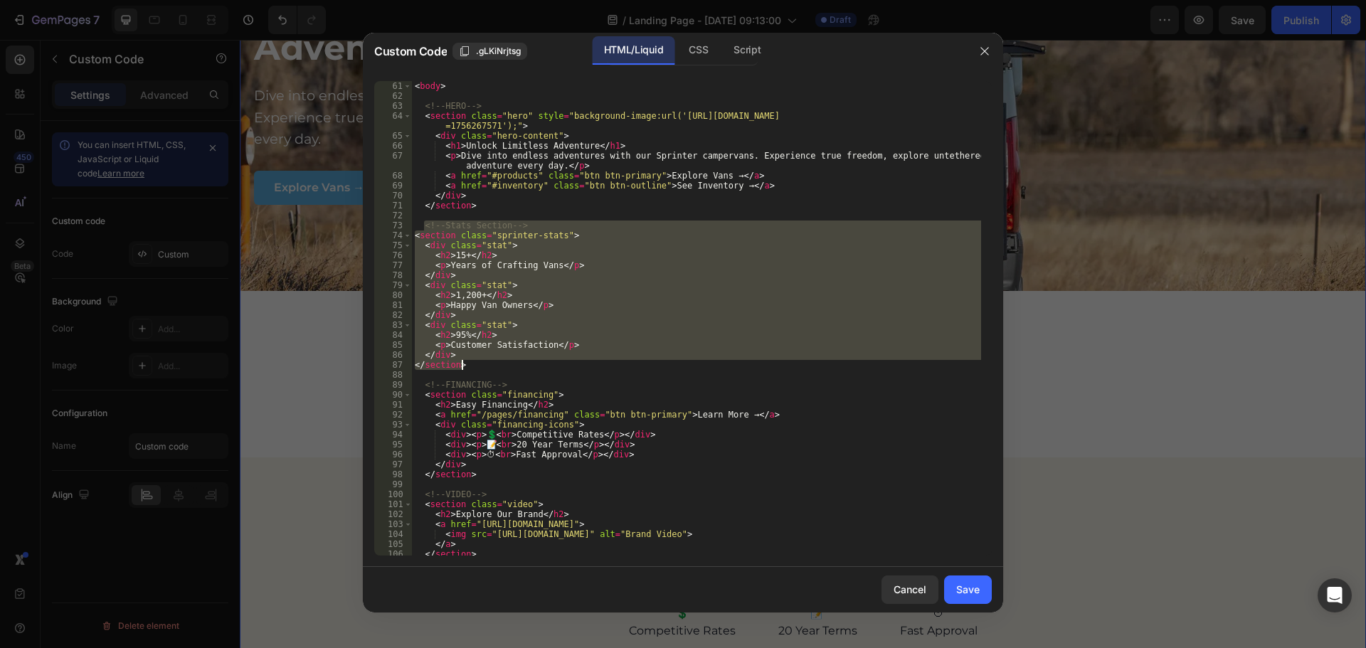
drag, startPoint x: 433, startPoint y: 245, endPoint x: 481, endPoint y: 364, distance: 129.0
click at [481, 364] on div "< body > <!-- HERO --> < section class = "hero" style = "background-image:url('…" at bounding box center [696, 328] width 569 height 495
type textarea "</div> </section>"
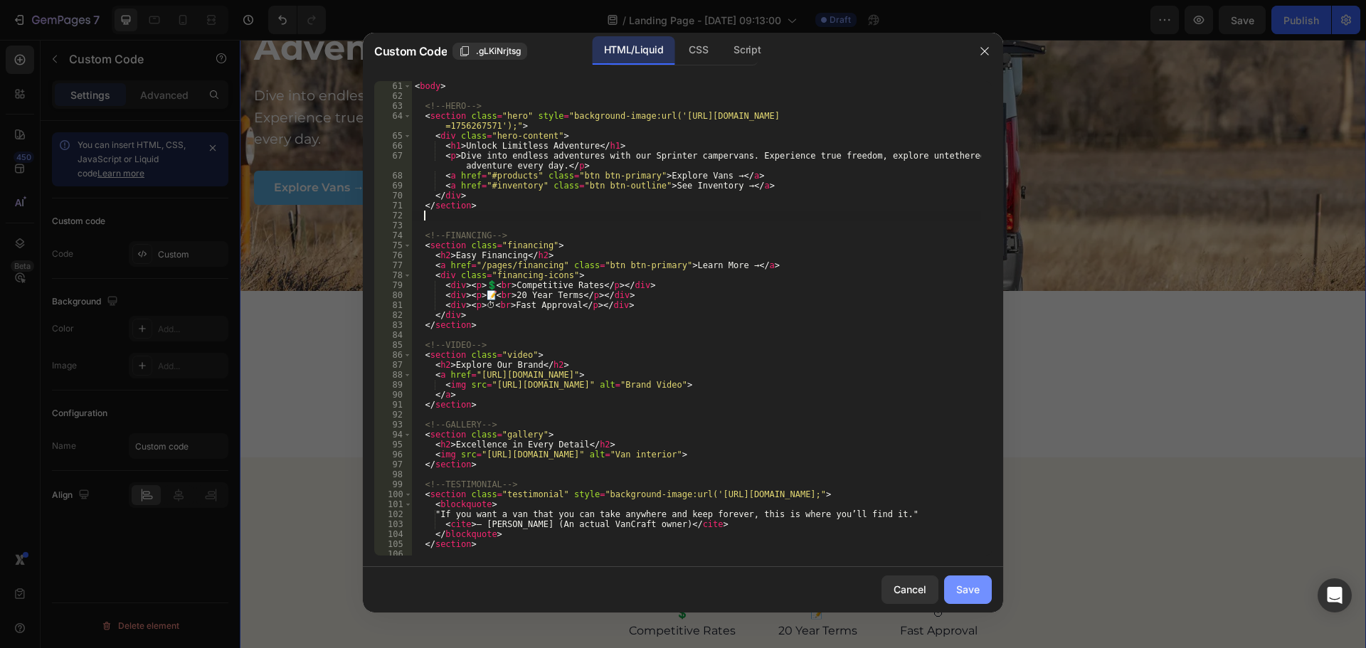
click at [980, 586] on button "Save" at bounding box center [968, 590] width 48 height 28
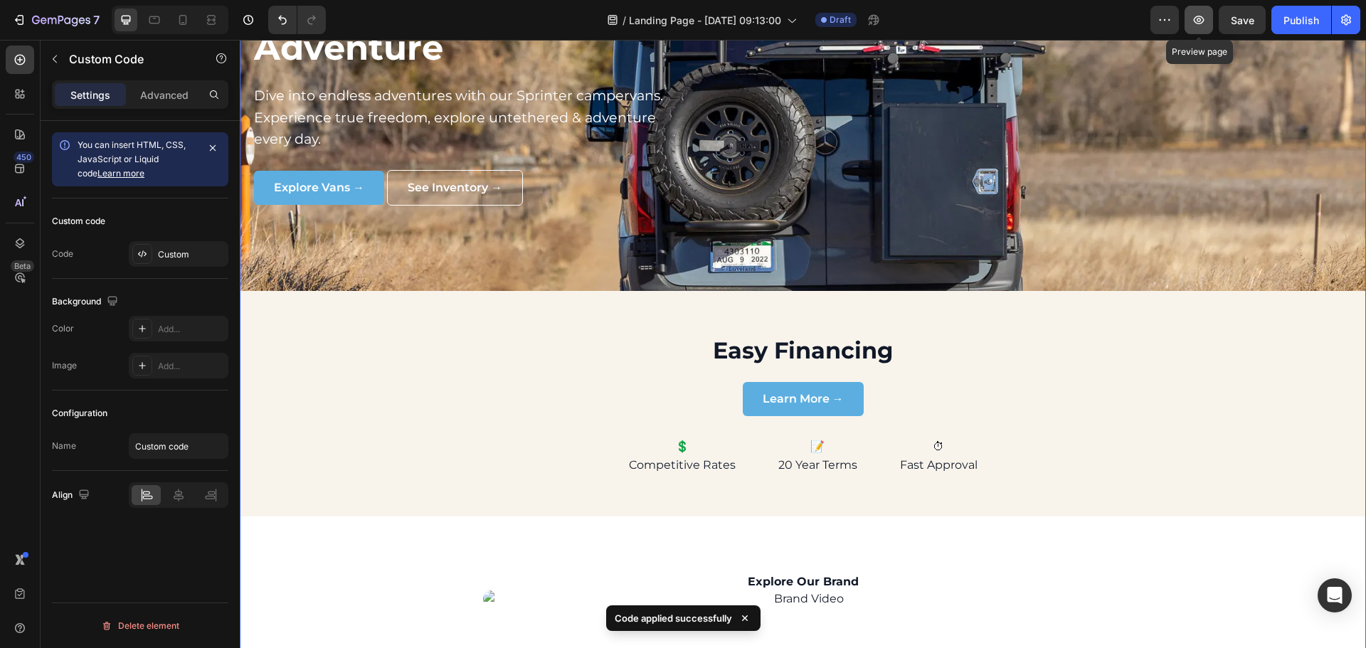
click at [1196, 9] on button "button" at bounding box center [1199, 20] width 28 height 28
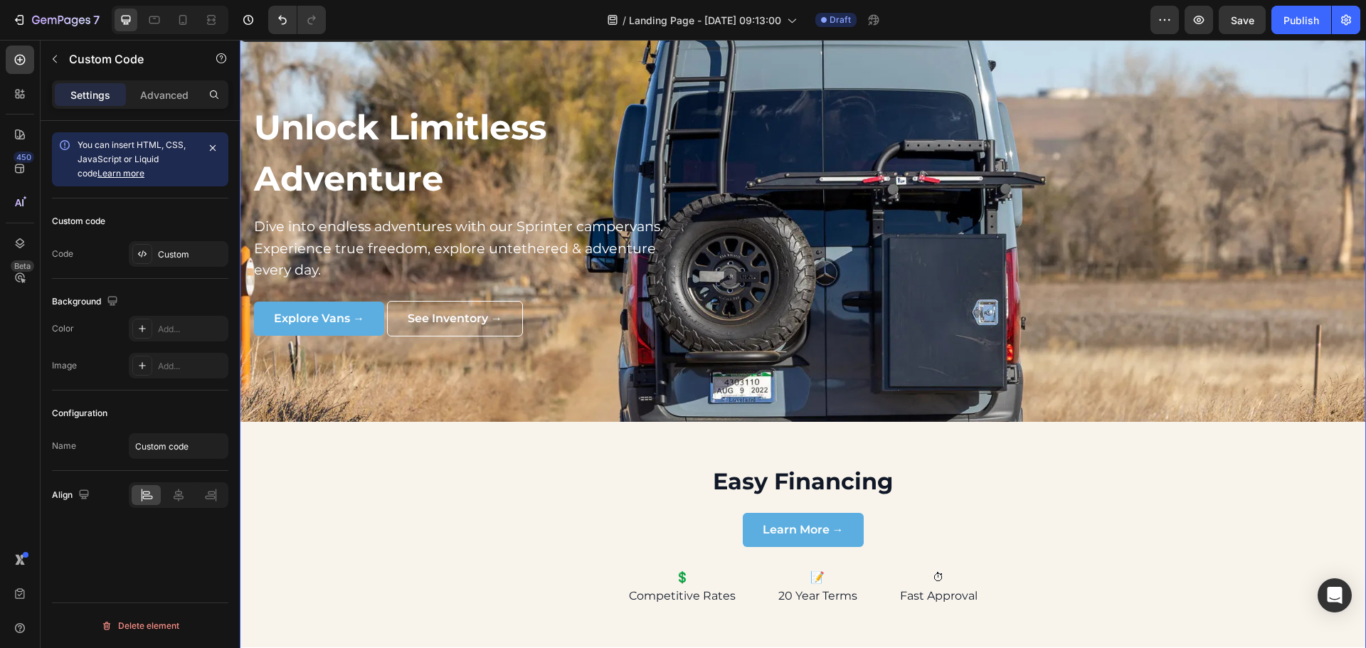
scroll to position [0, 0]
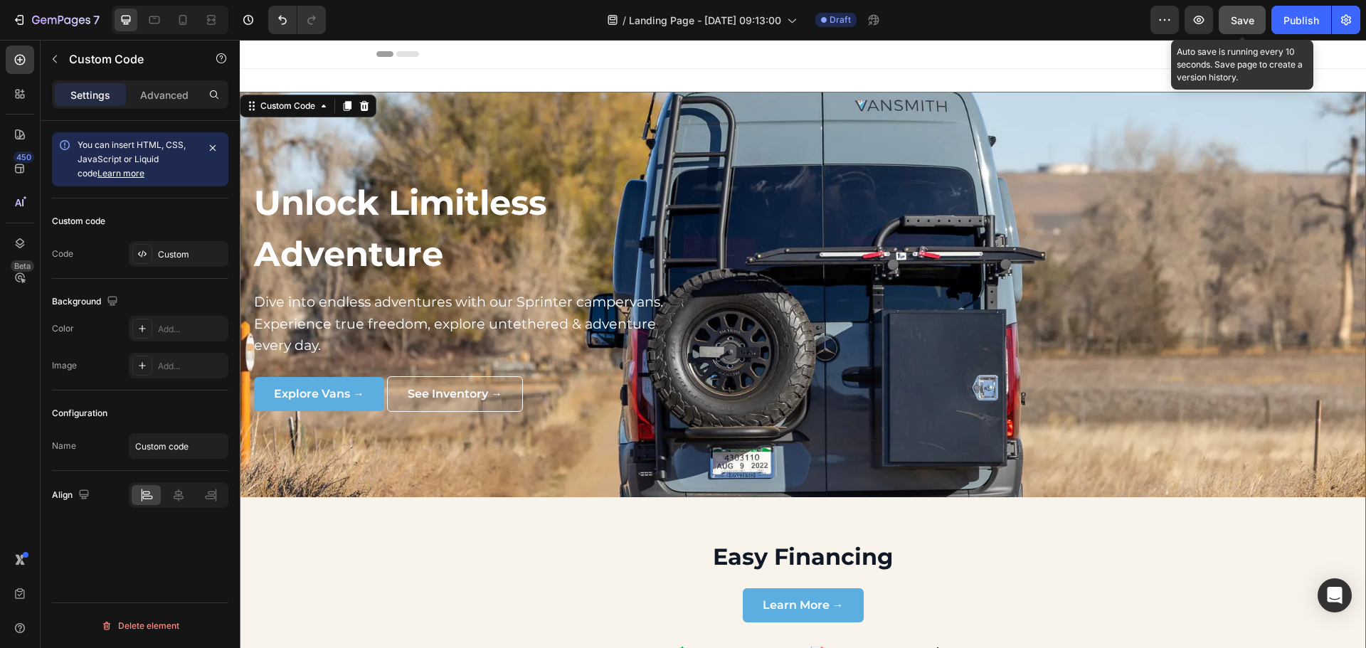
click at [1252, 19] on span "Save" at bounding box center [1242, 20] width 23 height 12
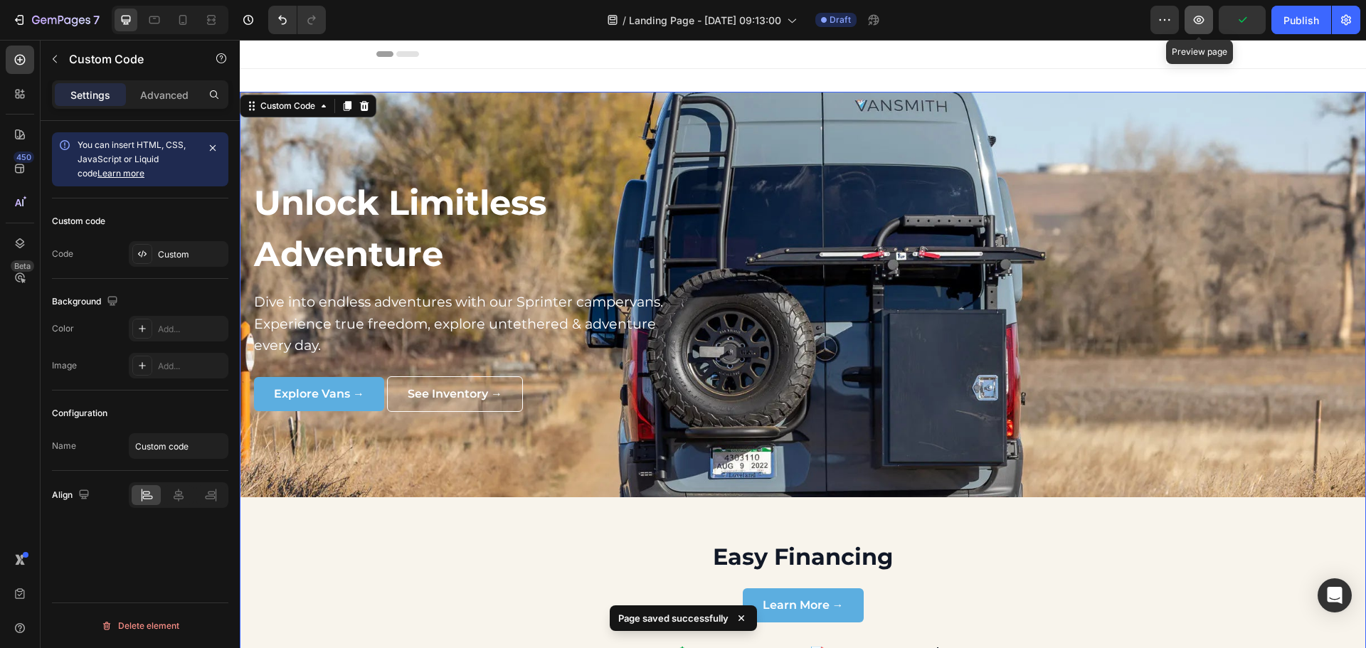
click at [1213, 10] on button "button" at bounding box center [1199, 20] width 28 height 28
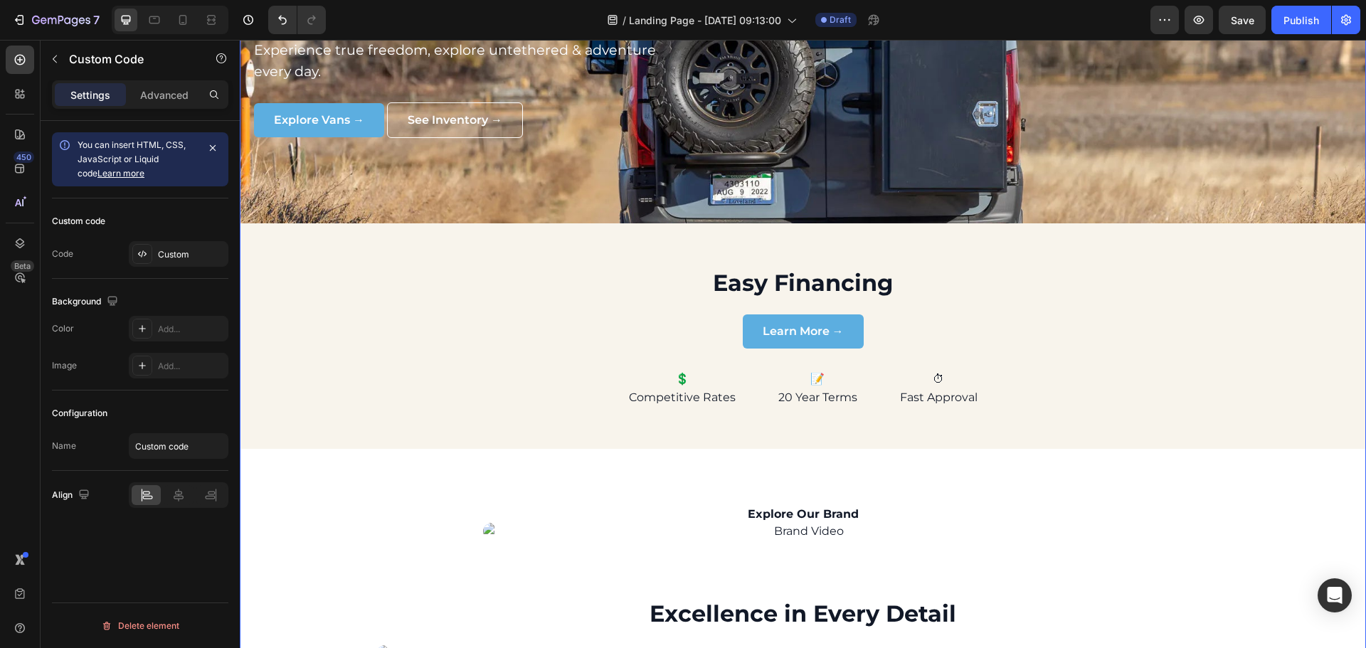
scroll to position [356, 0]
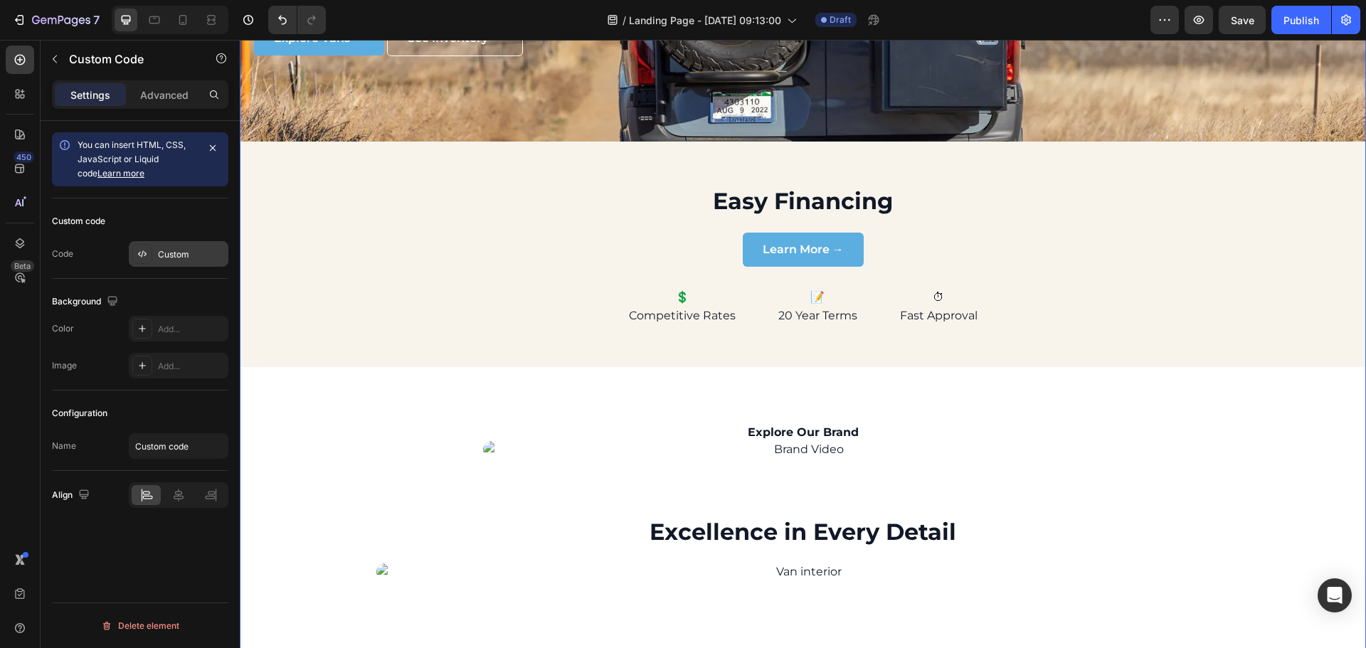
click at [137, 250] on icon at bounding box center [142, 253] width 11 height 11
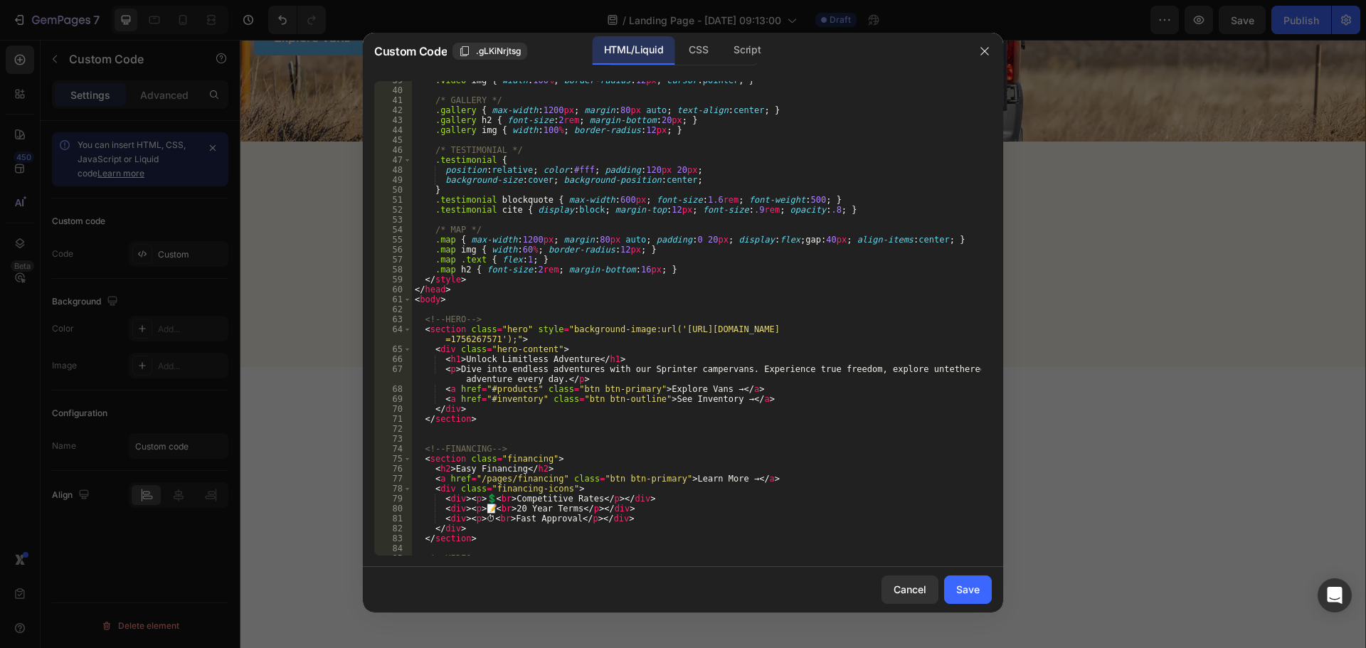
scroll to position [555, 0]
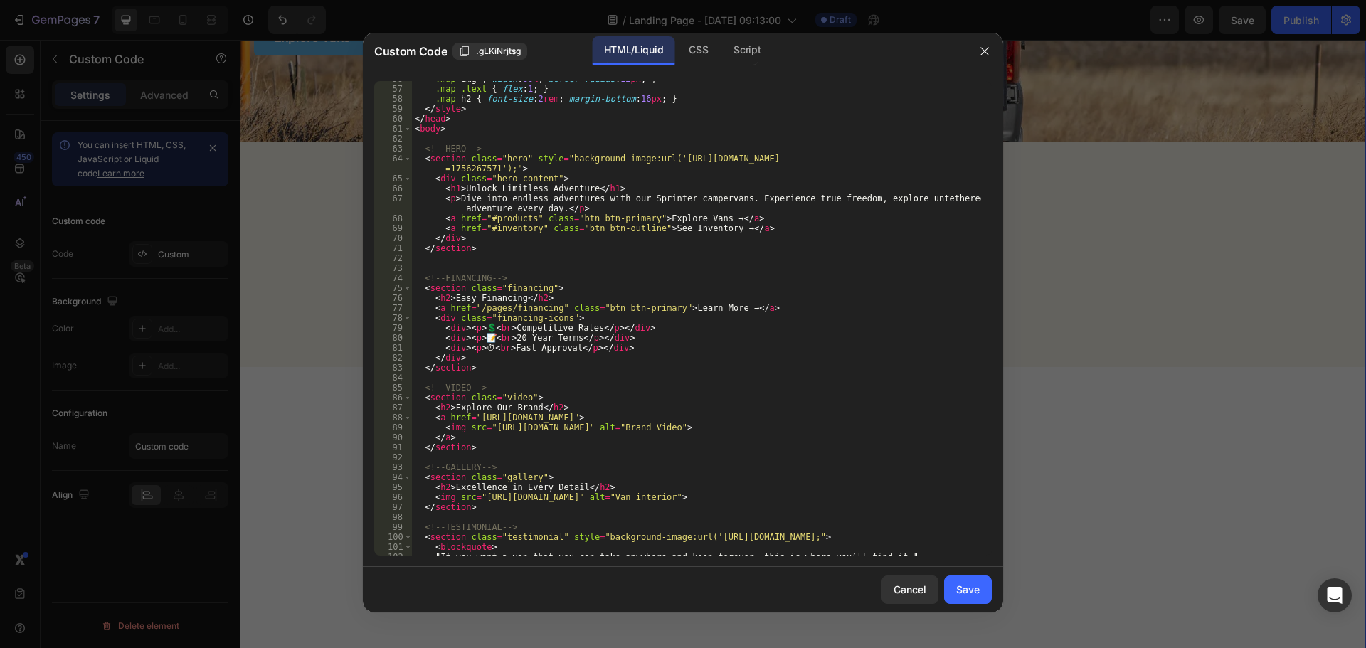
click at [489, 326] on div ".map img { width : 60 % ; border-radius : 12 px ; } .map .text { flex : 1 ; } .…" at bounding box center [696, 321] width 569 height 495
type textarea "<div><p>💲<br>Competitive Rates</p></div>"
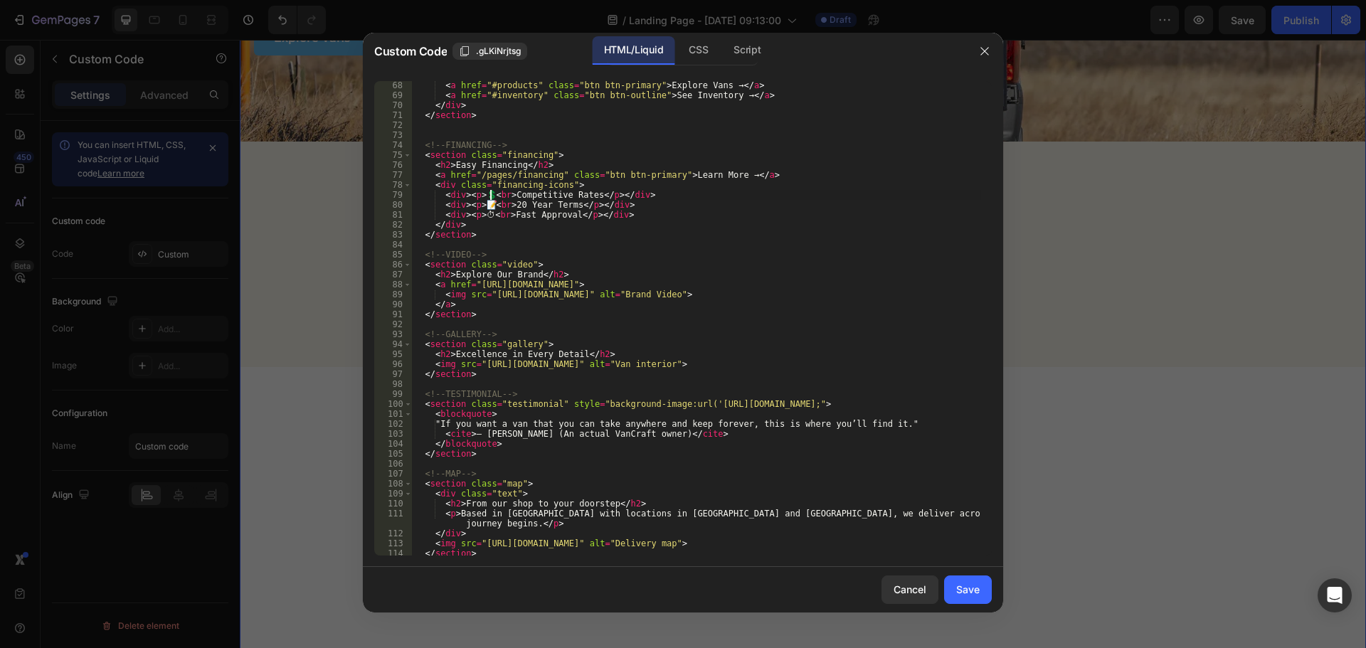
scroll to position [560, 0]
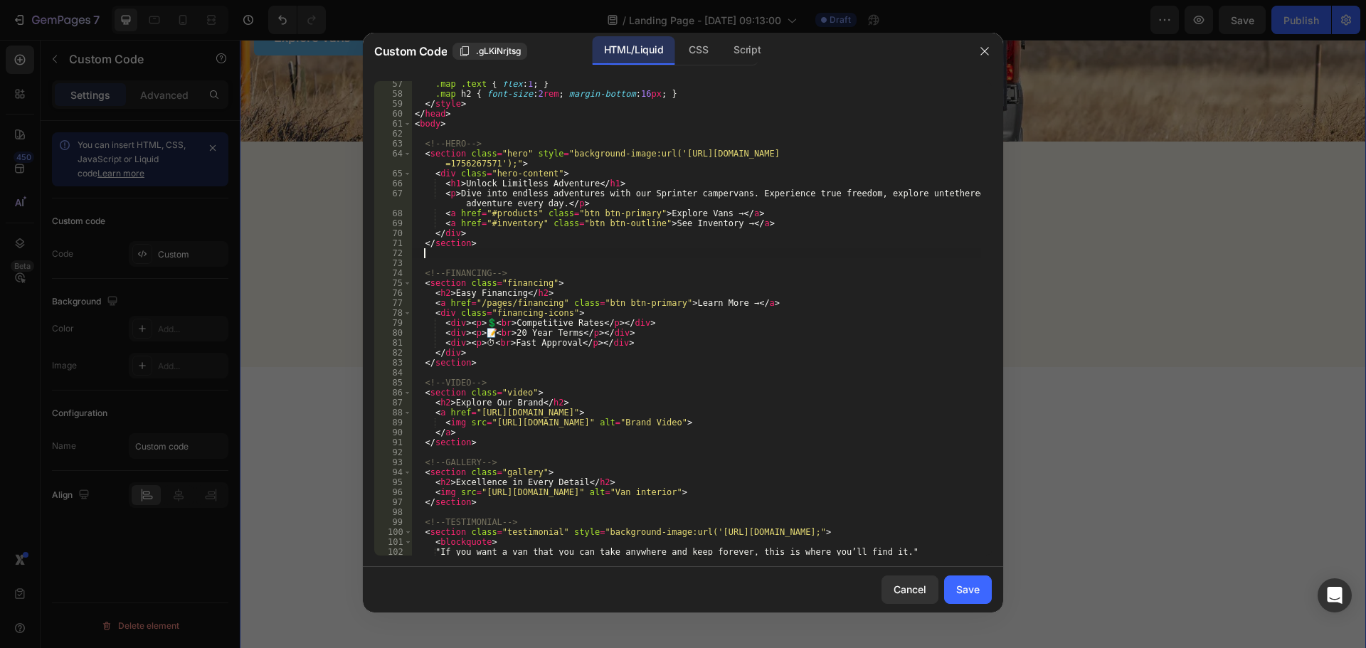
click at [510, 253] on div ".map .text { flex : 1 ; } .map h2 { font-size : 2 rem ; margin-bottom : 16 px ;…" at bounding box center [696, 326] width 569 height 495
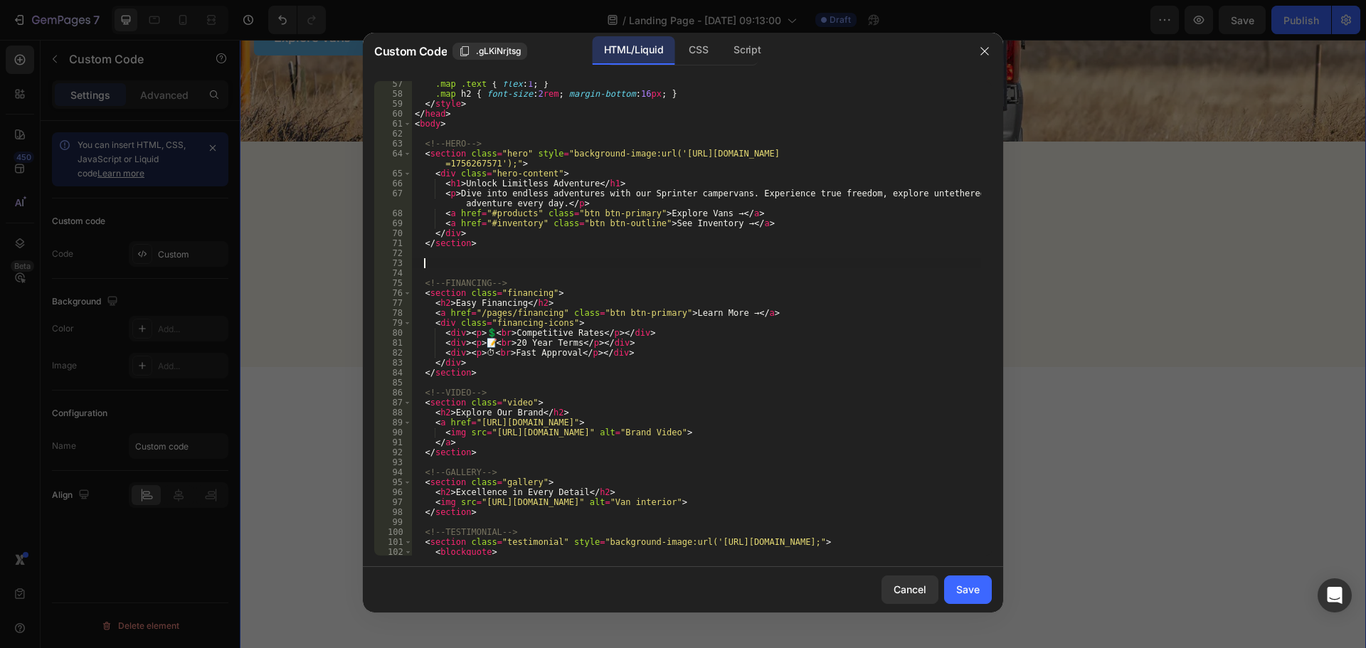
paste textarea "</section>"
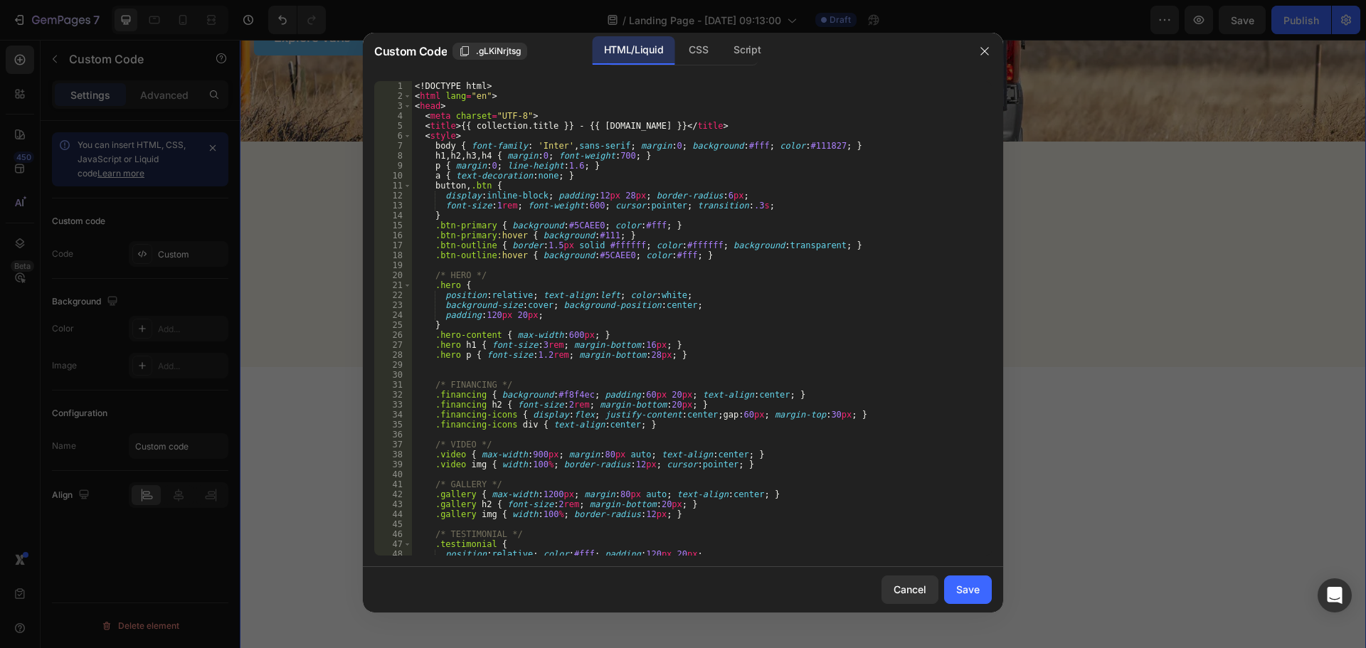
click at [677, 357] on div "<! DOCTYPE html > < html lang = "en" > < head > < meta charset = "UTF-8" > < ti…" at bounding box center [696, 328] width 569 height 495
type textarea ".hero p { font-size:1.2rem; margin-bottom:28px; }"
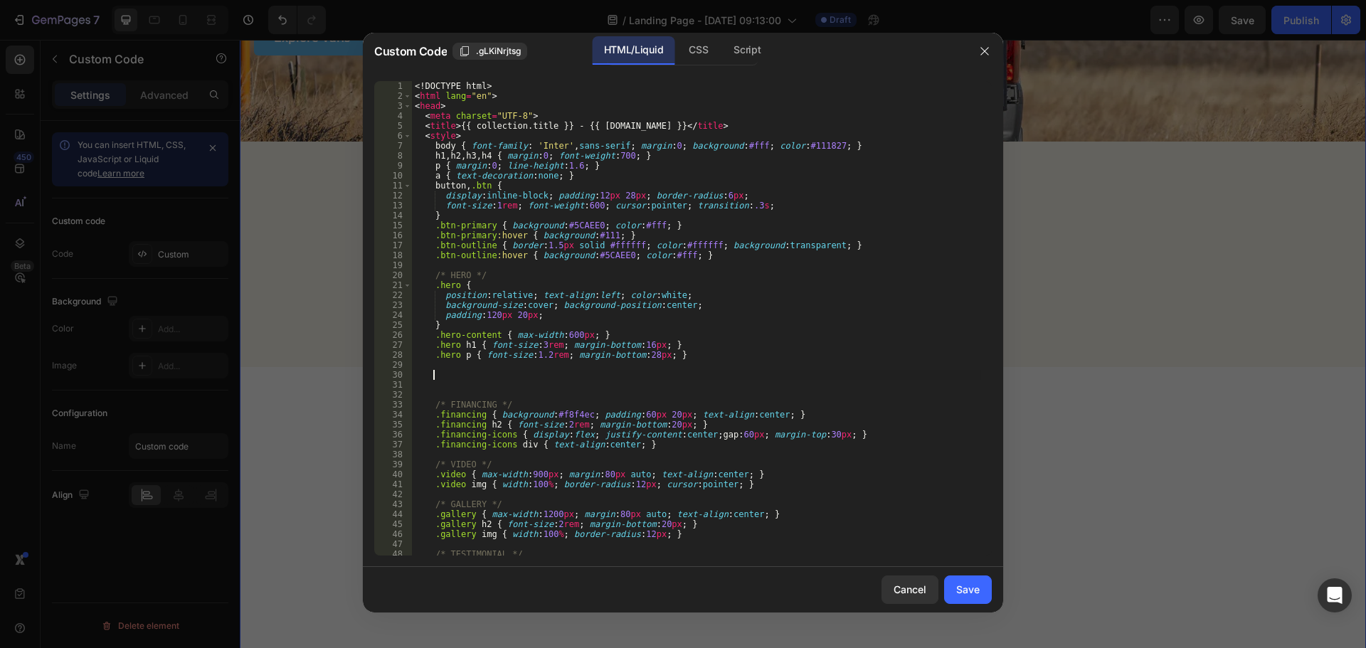
paste textarea "</style>"
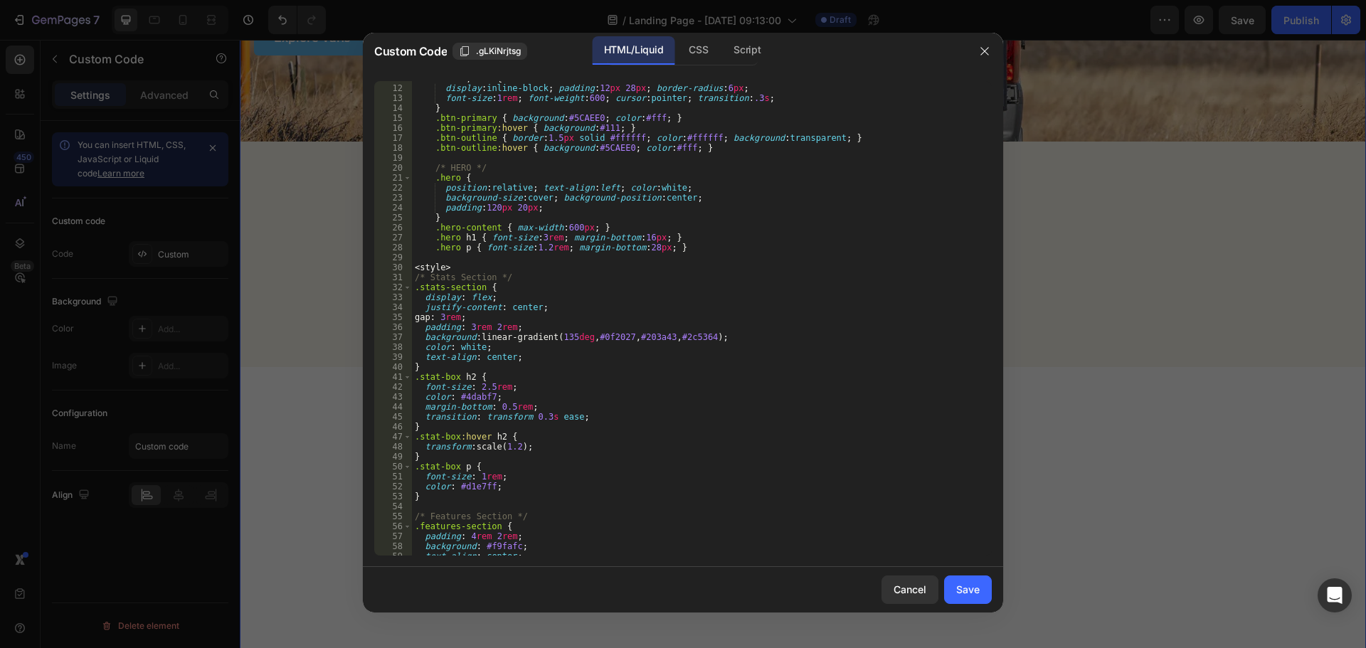
scroll to position [0, 0]
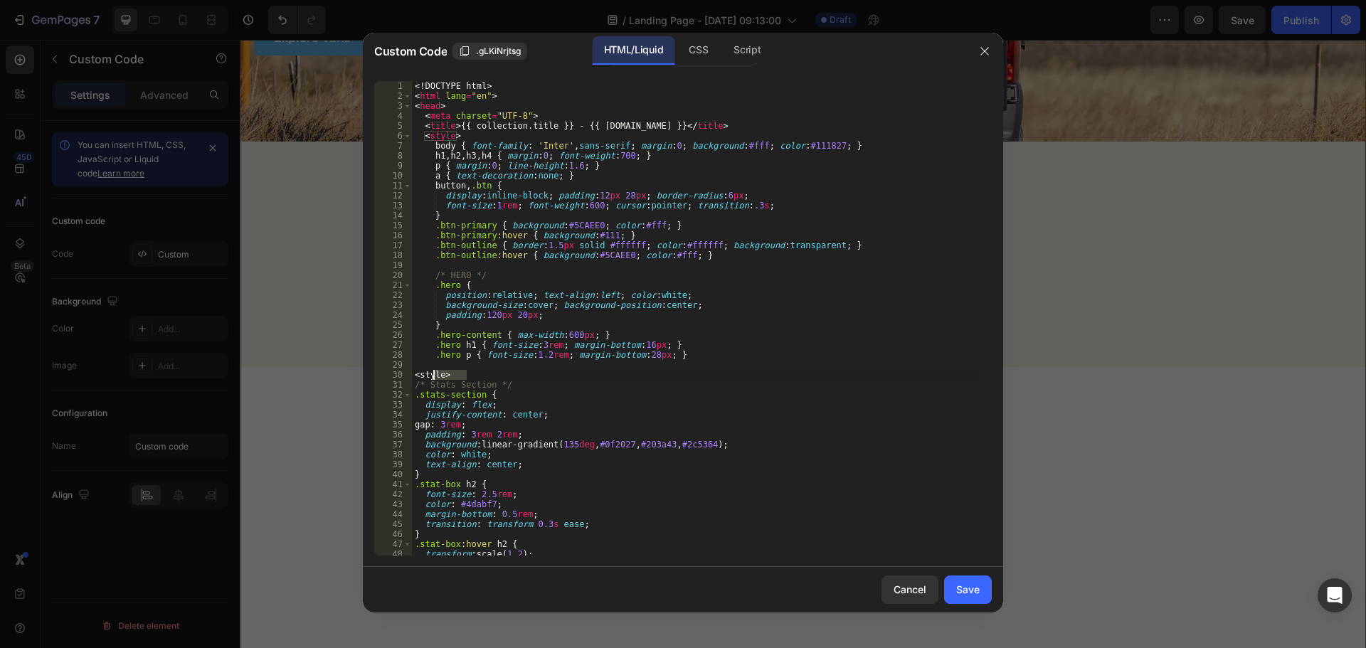
drag, startPoint x: 473, startPoint y: 372, endPoint x: 431, endPoint y: 371, distance: 42.0
click at [431, 371] on div "<! DOCTYPE html > < html lang = "en" > < head > < meta charset = "UTF-8" > < ti…" at bounding box center [696, 328] width 569 height 495
type textarea "<style>"
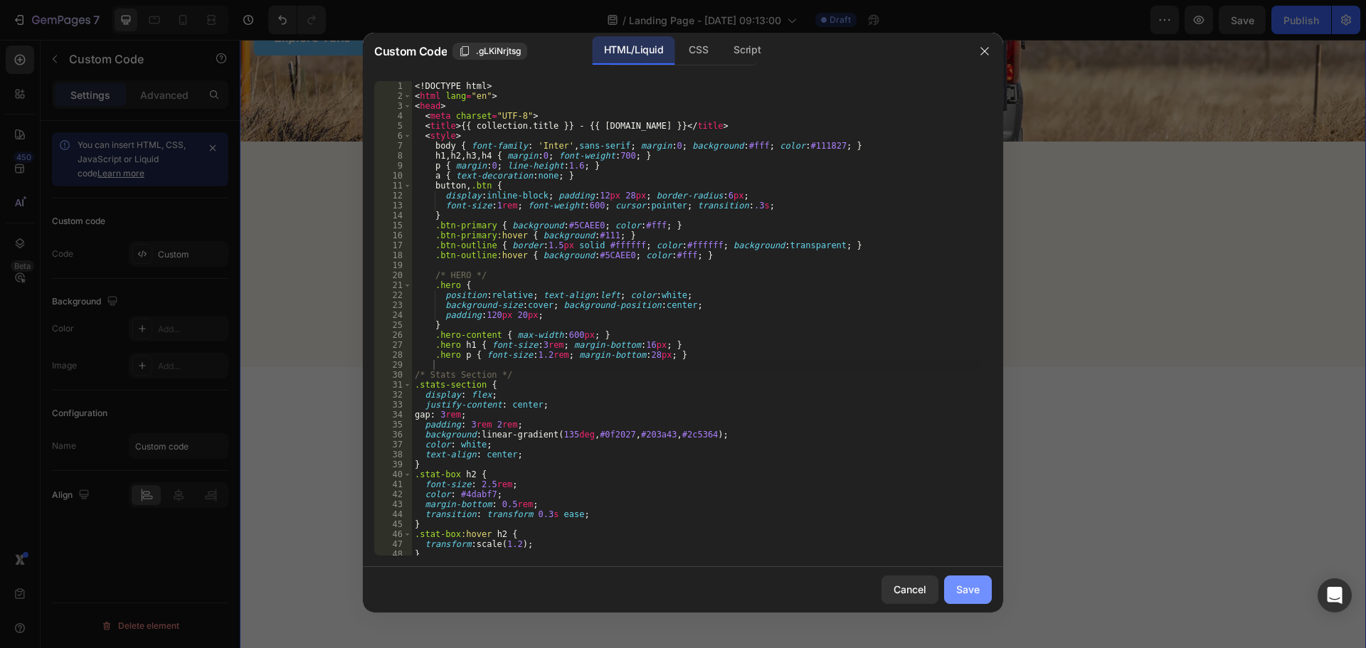
click at [958, 579] on button "Save" at bounding box center [968, 590] width 48 height 28
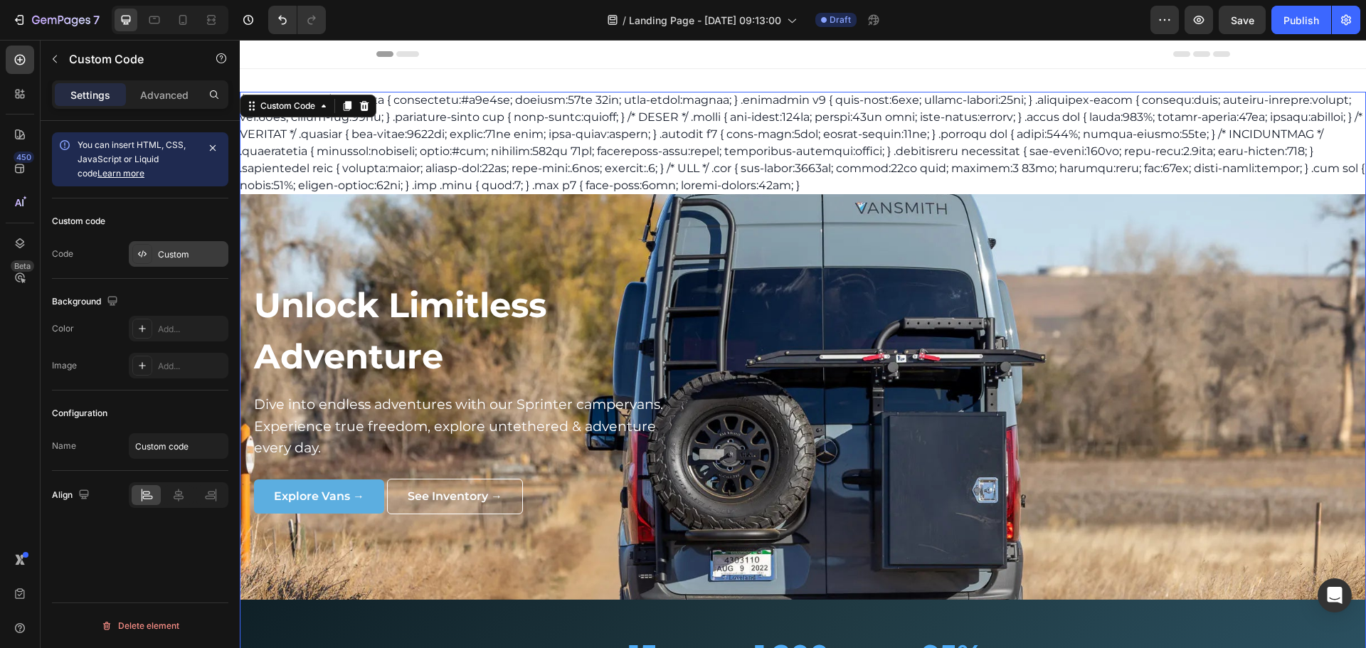
click at [144, 253] on icon at bounding box center [142, 253] width 11 height 11
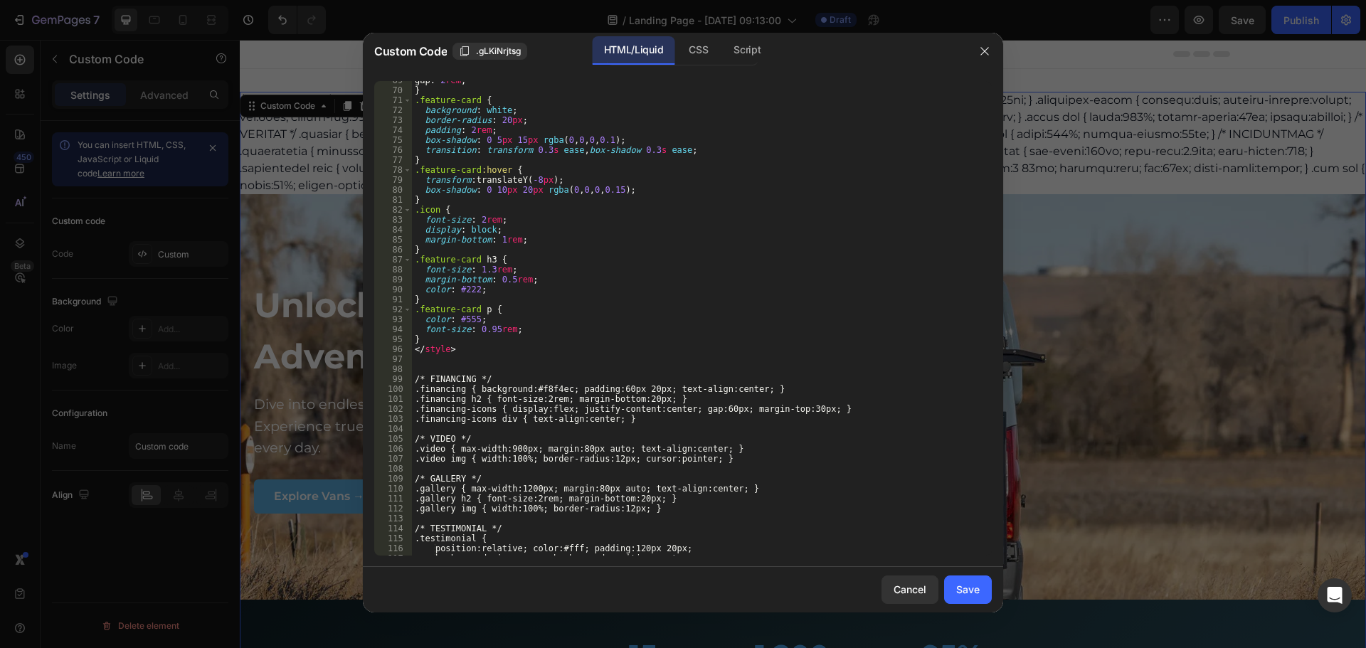
scroll to position [683, 0]
click at [984, 47] on icon "button" at bounding box center [984, 51] width 11 height 11
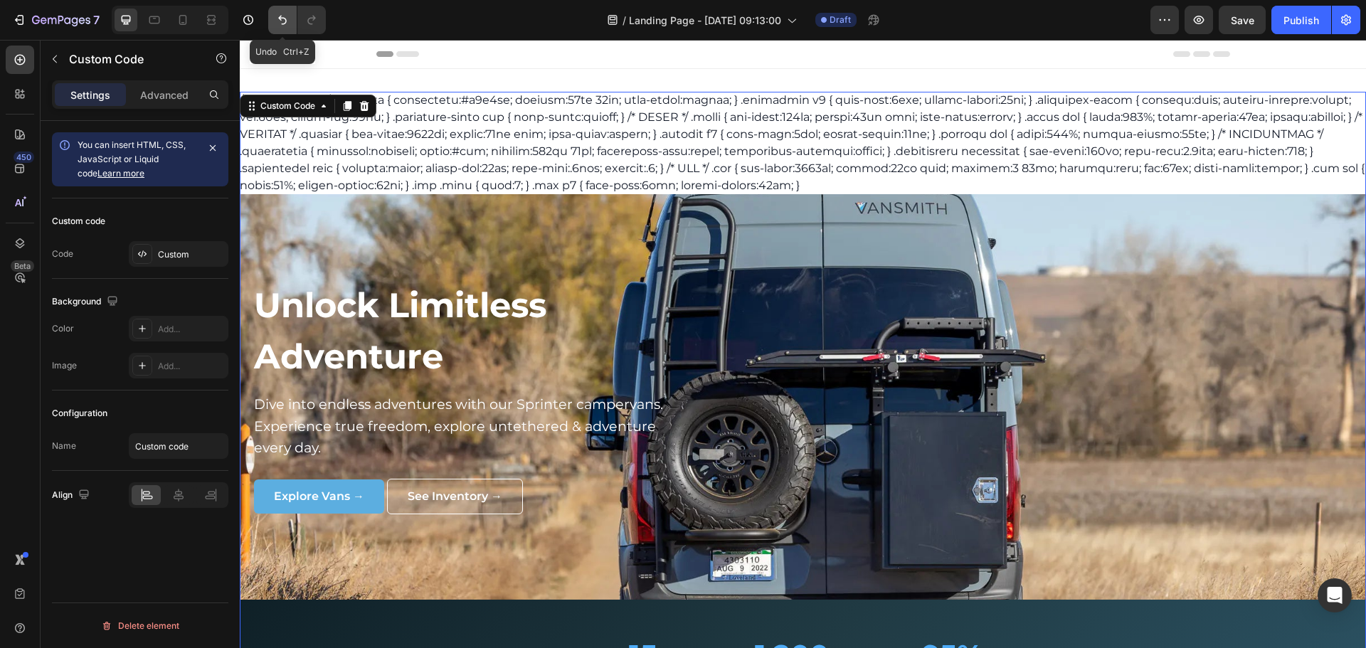
click at [288, 17] on icon "Undo/Redo" at bounding box center [282, 20] width 14 height 14
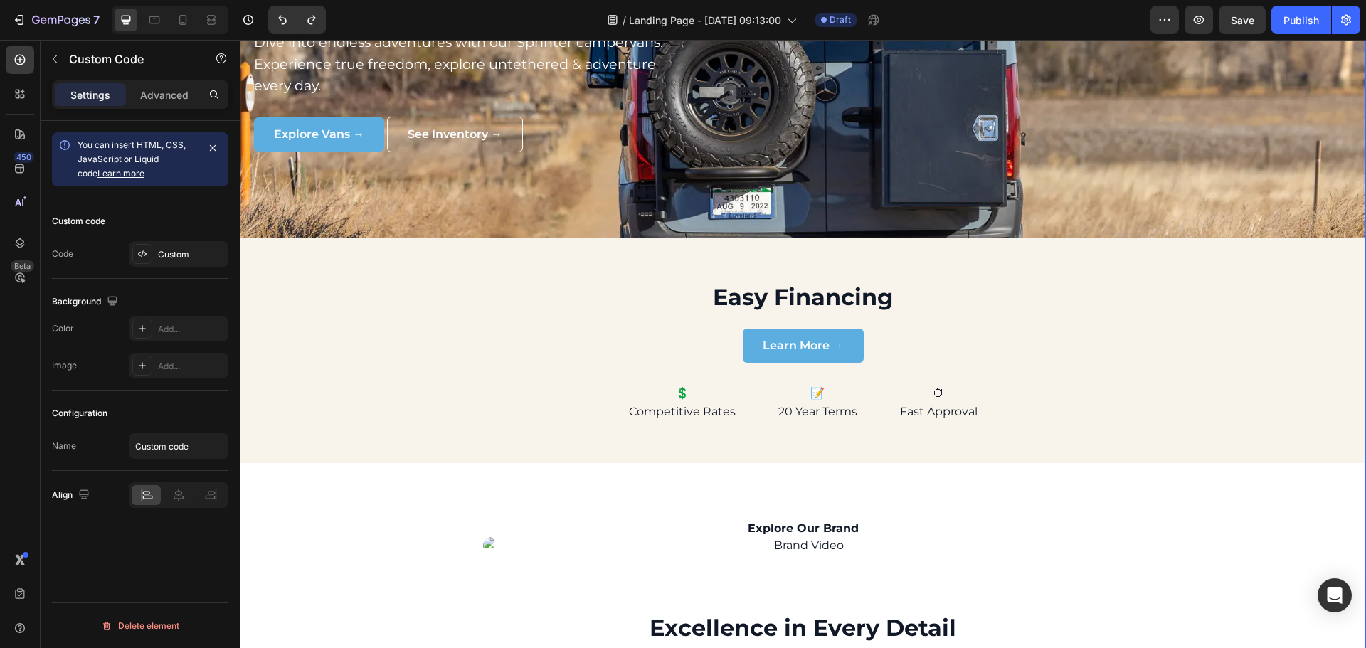
scroll to position [285, 0]
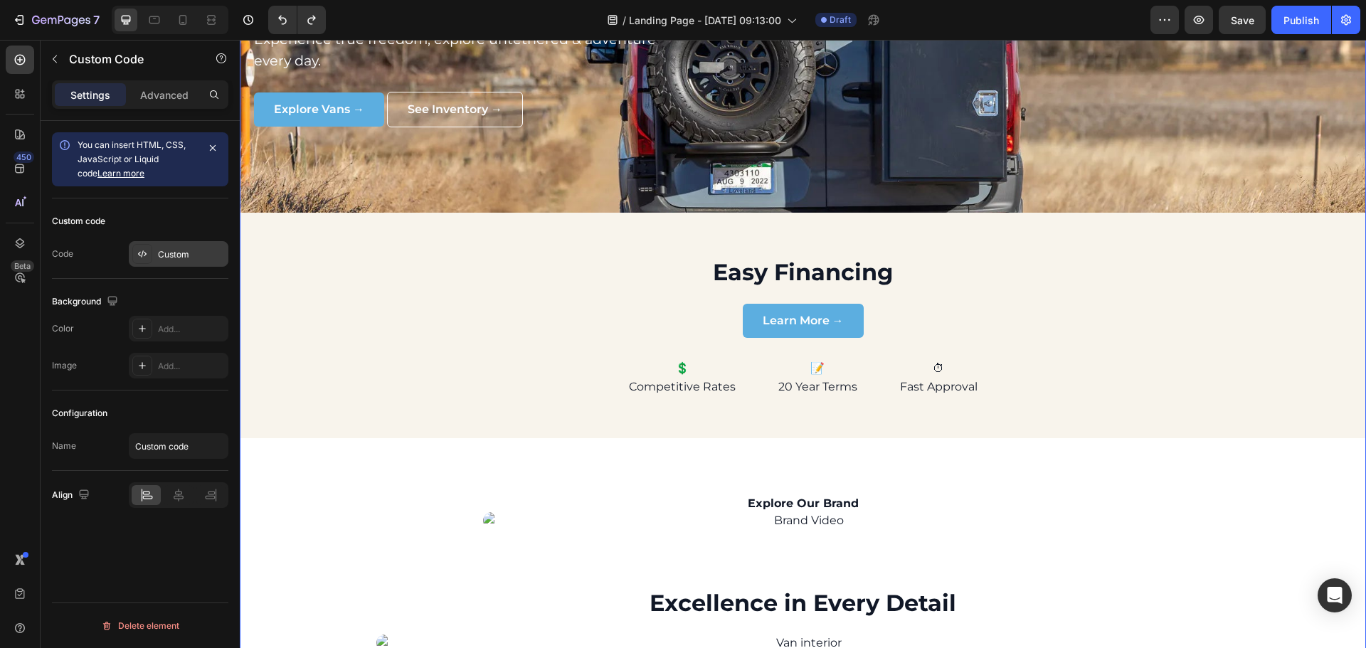
click at [149, 249] on div at bounding box center [142, 254] width 20 height 20
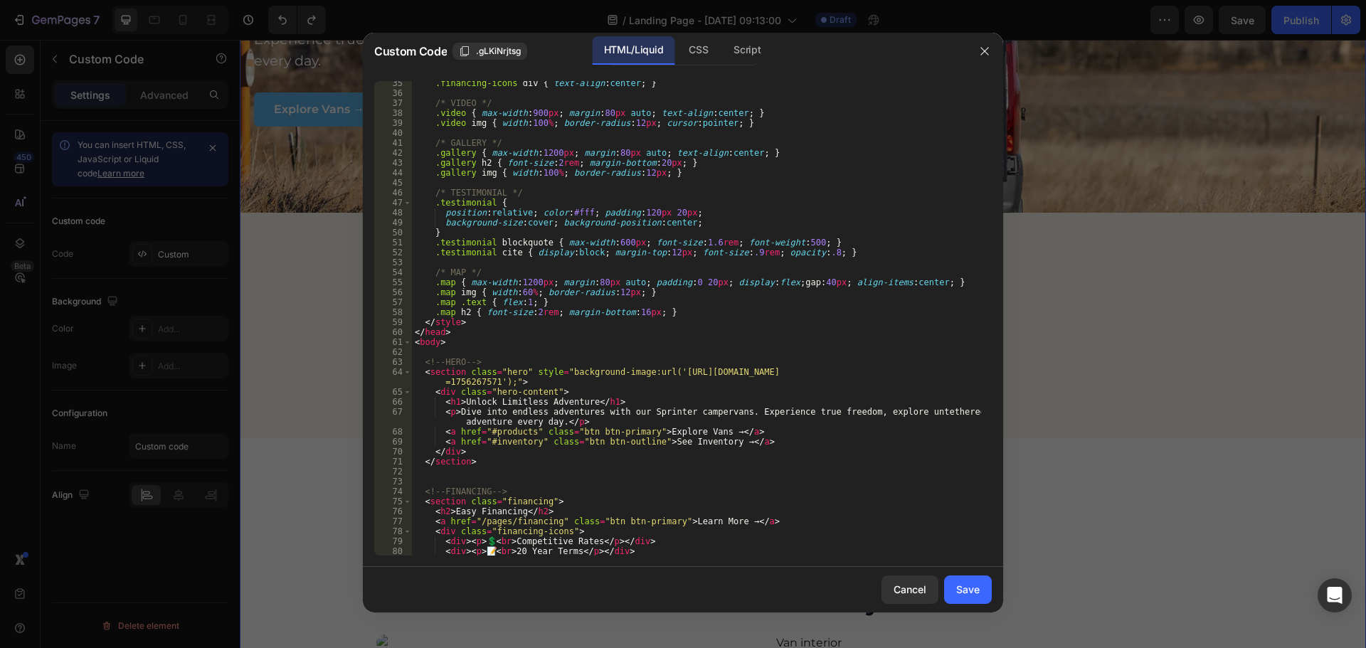
scroll to position [299, 0]
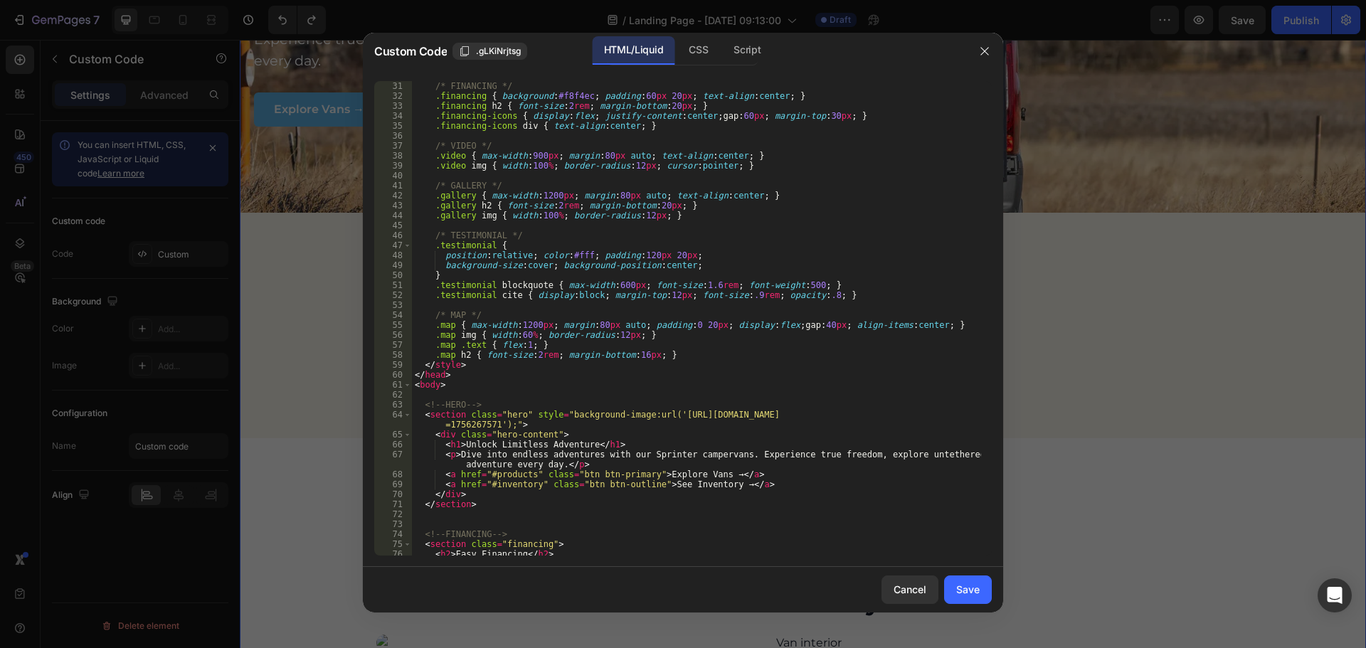
click at [495, 363] on div "/* FINANCING */ .financing { background : #f8f4ec ; padding : 60 px 20 px ; tex…" at bounding box center [696, 328] width 569 height 495
type textarea "</style>"
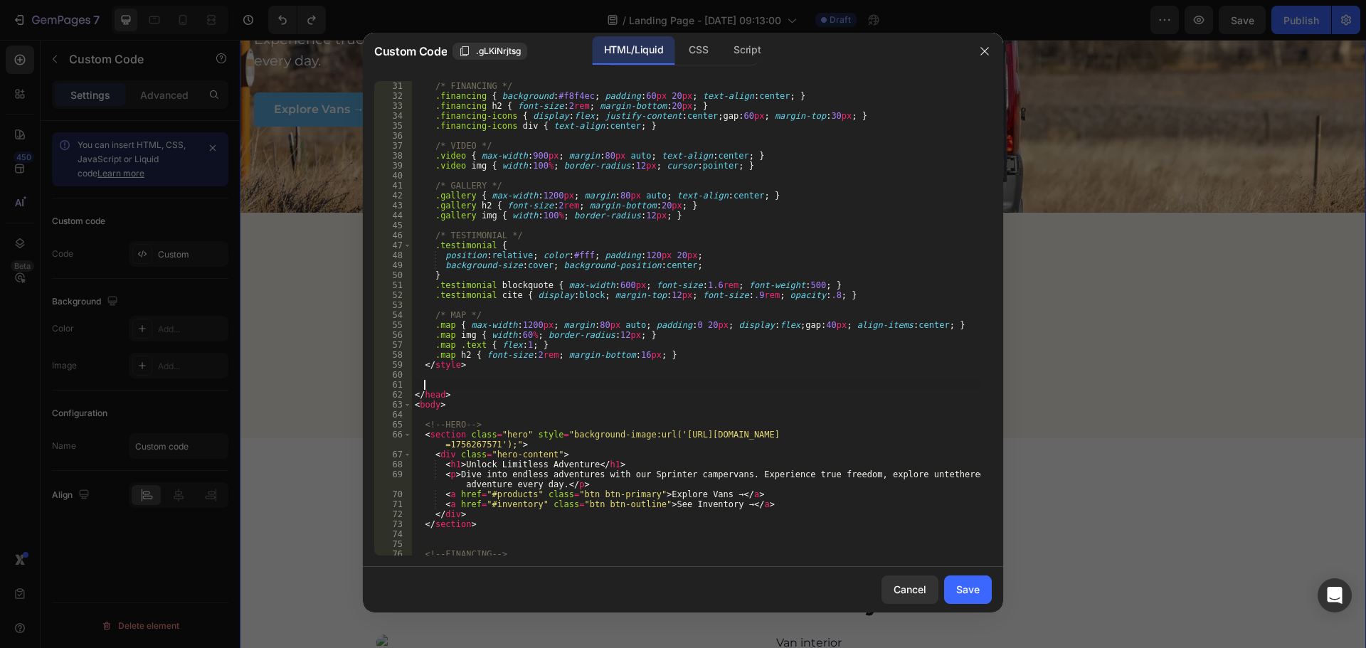
paste textarea "</style>"
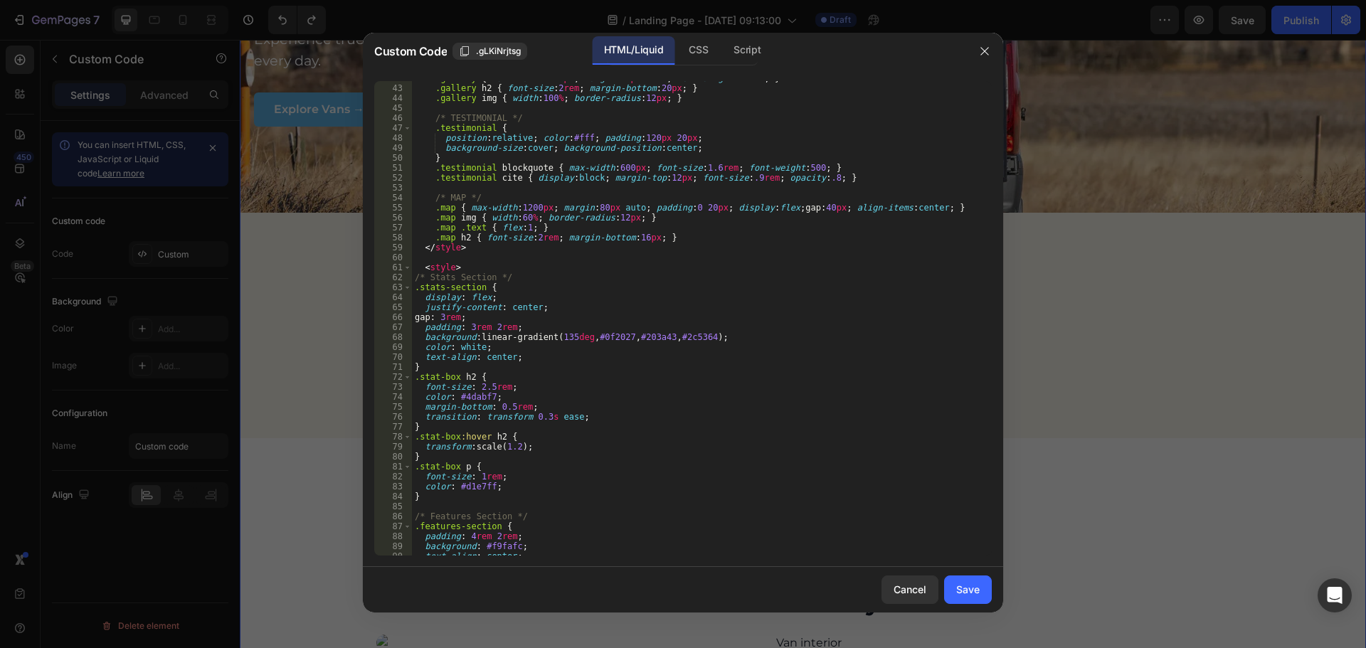
scroll to position [288, 0]
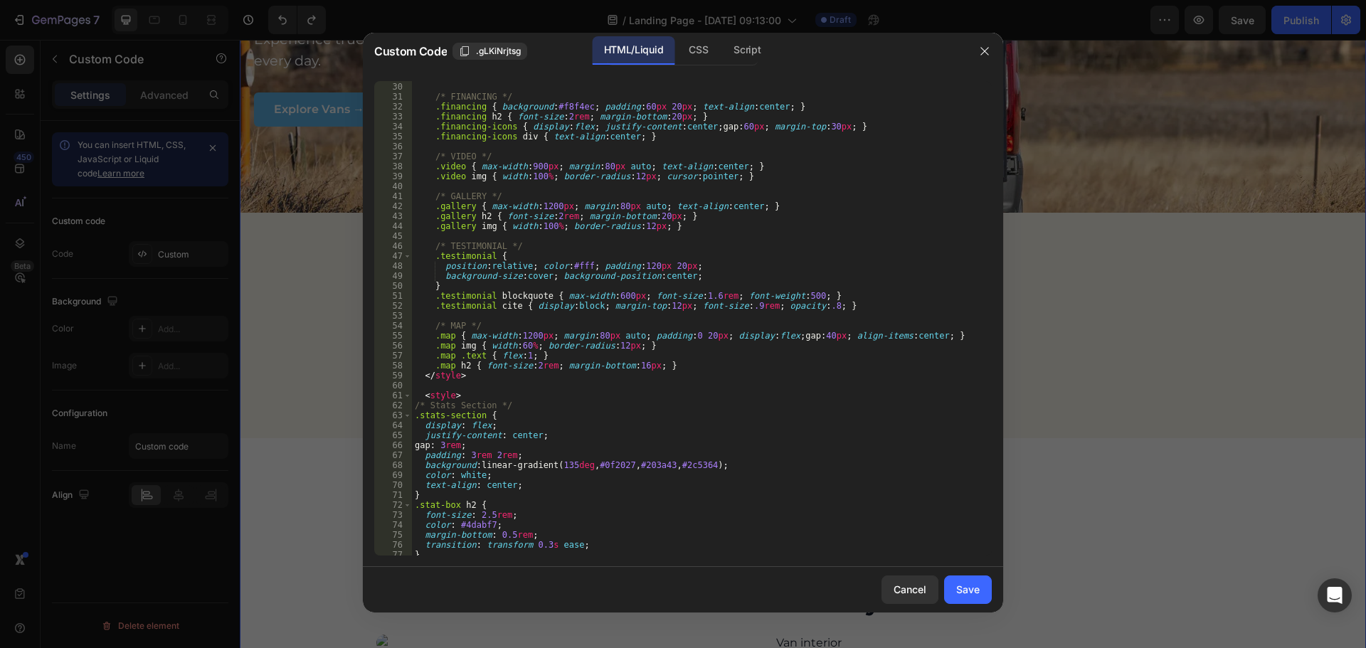
type textarea "</style>"
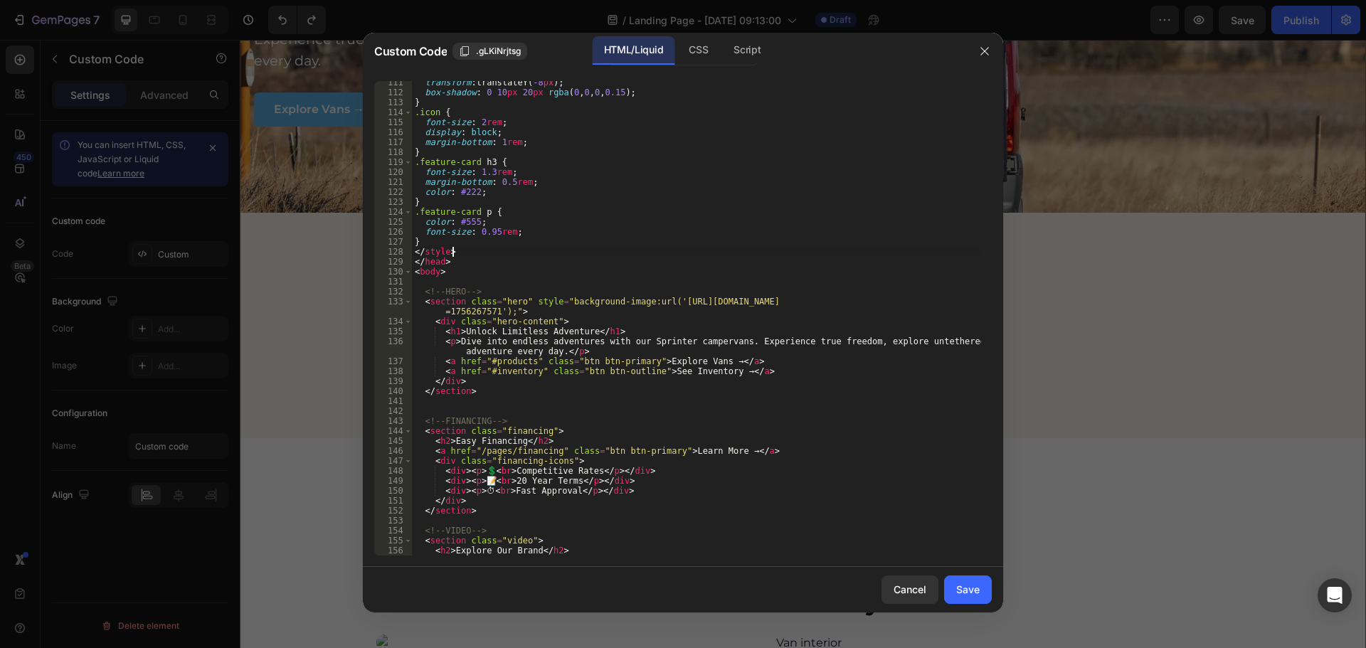
scroll to position [1270, 0]
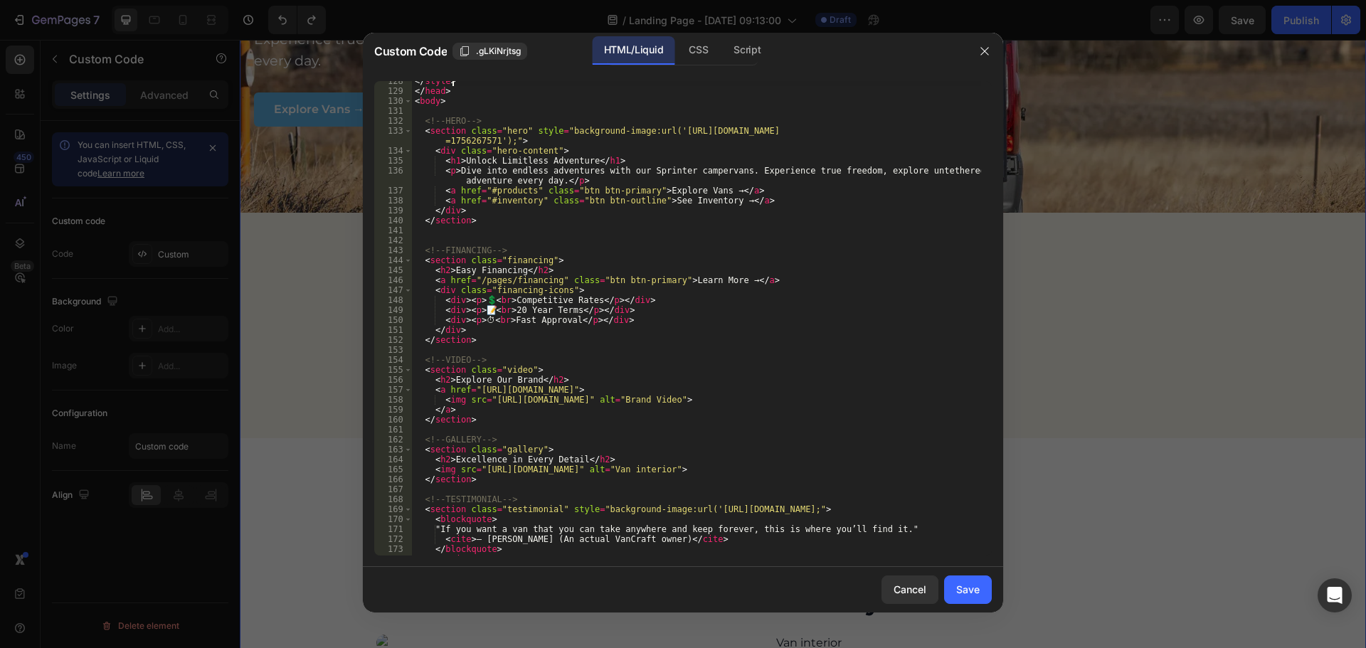
click at [520, 241] on div "</ style > </ head > < body > <!-- HERO --> < section class = "hero" style = "b…" at bounding box center [696, 323] width 569 height 495
paste textarea "</section>"
type textarea "</section>"
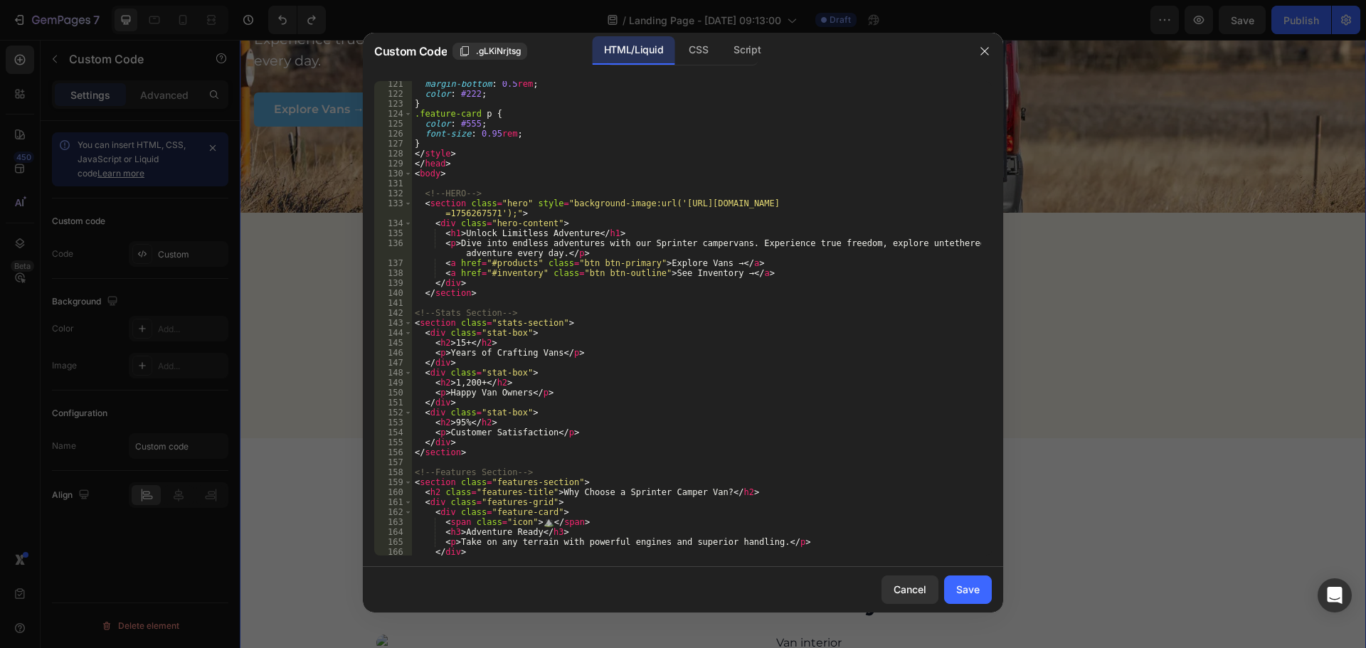
scroll to position [1070, 0]
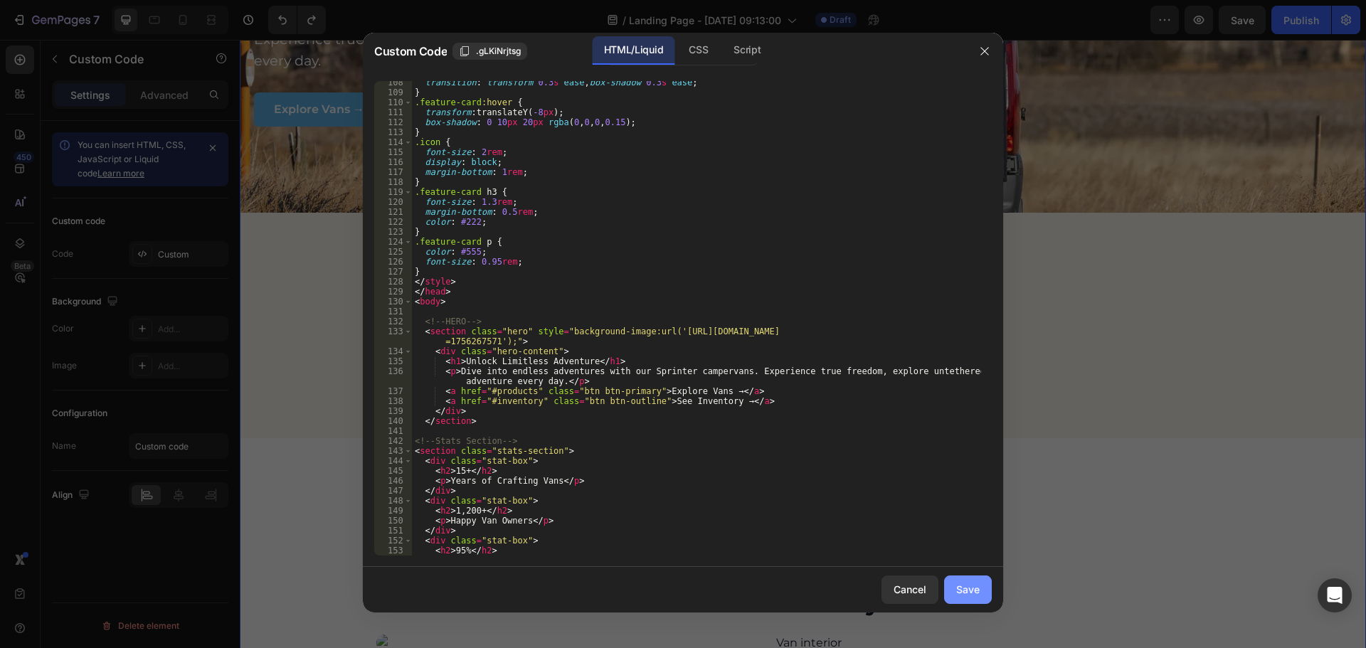
click at [981, 599] on button "Save" at bounding box center [968, 590] width 48 height 28
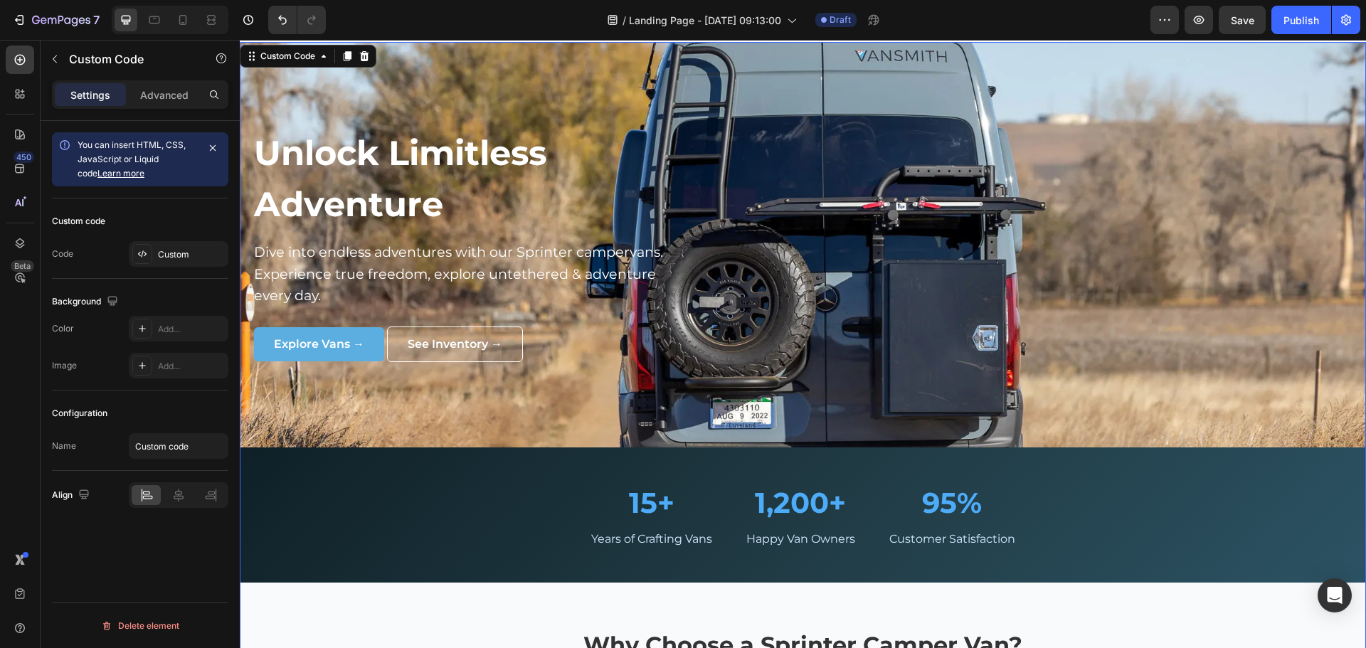
scroll to position [0, 0]
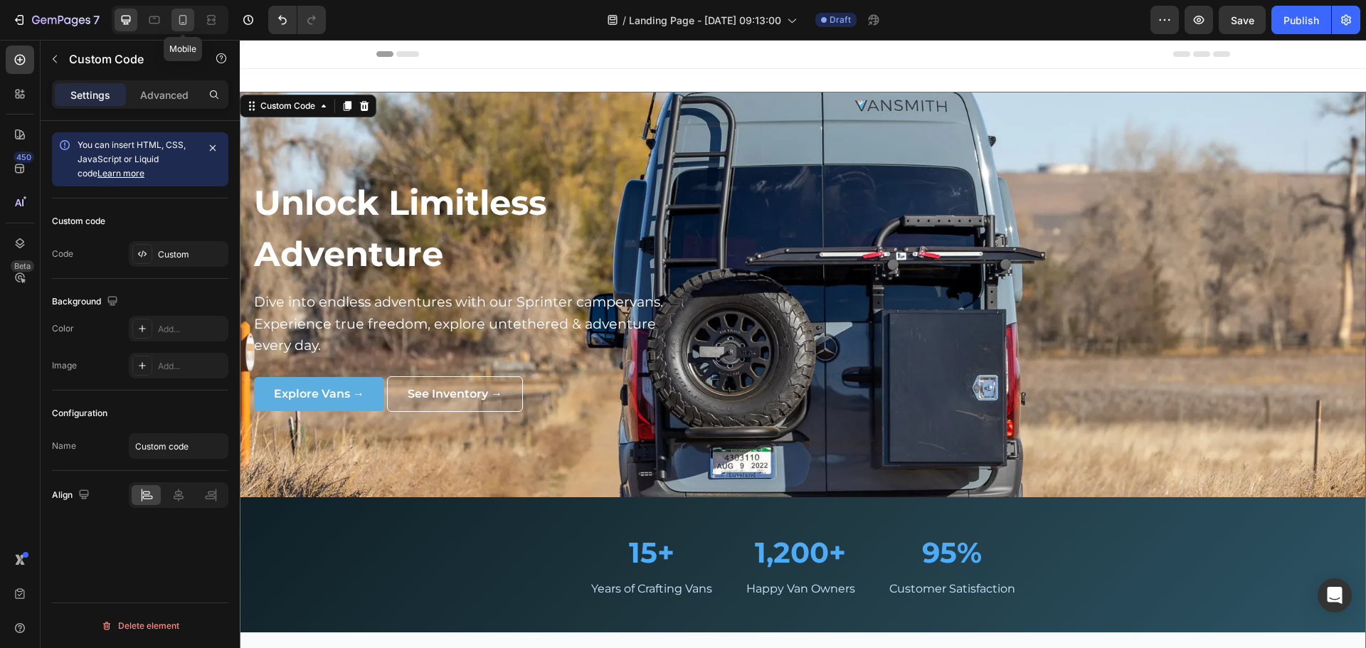
click at [187, 14] on icon at bounding box center [183, 20] width 14 height 14
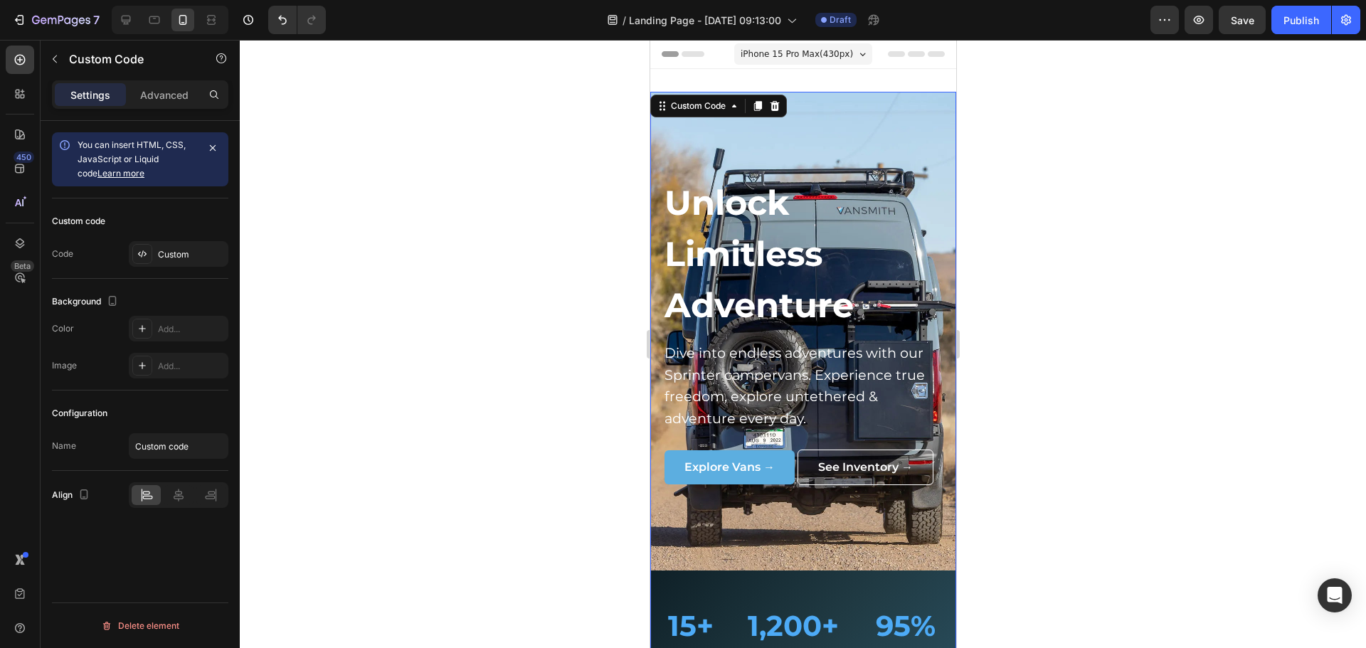
scroll to position [285, 0]
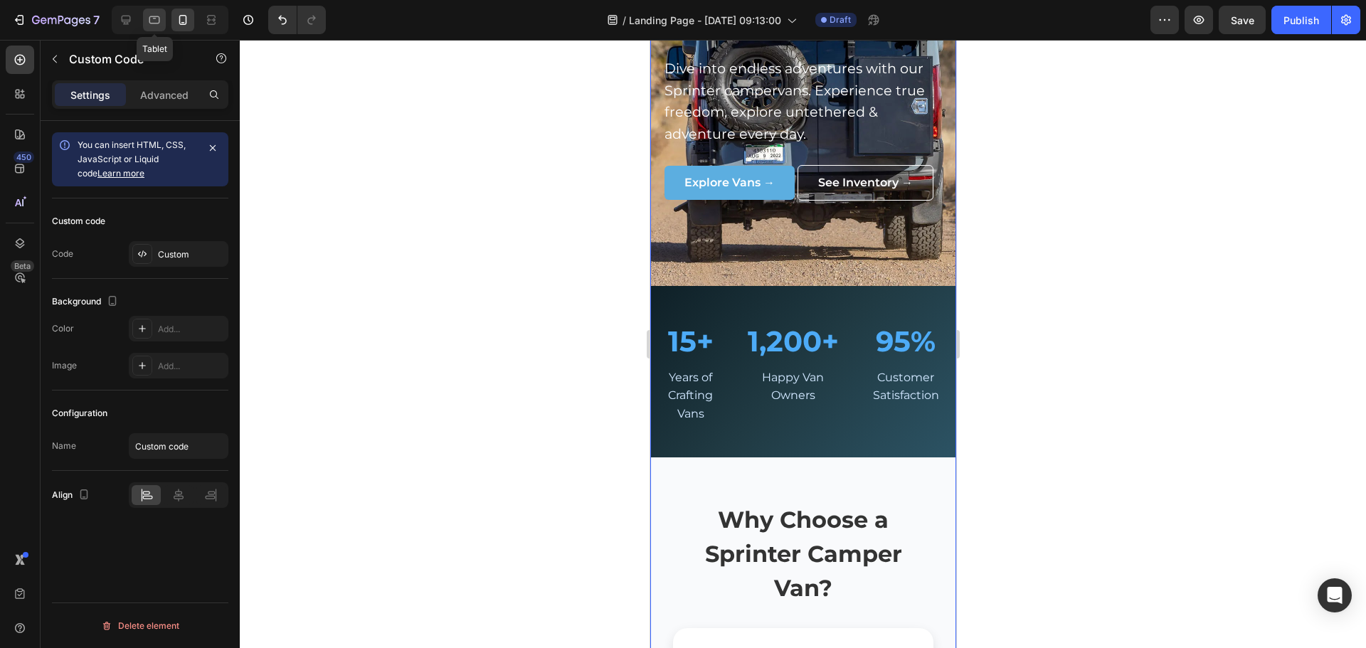
click at [156, 24] on icon at bounding box center [154, 20] width 14 height 14
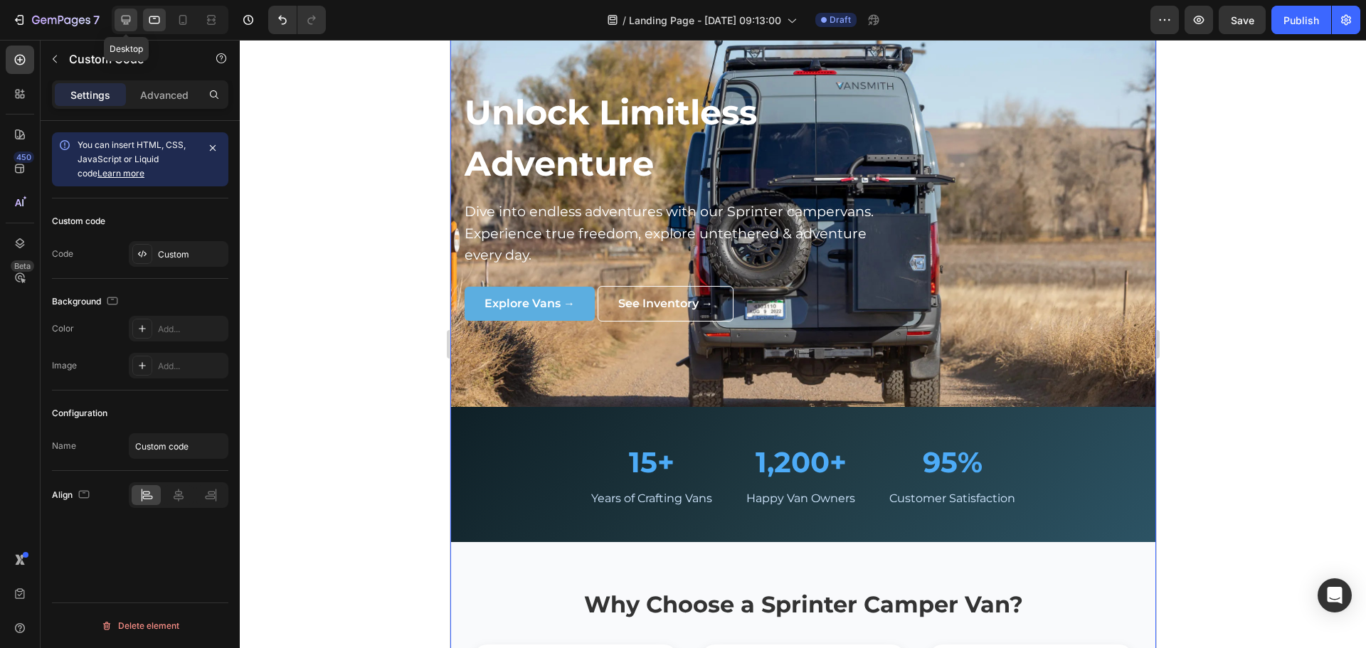
click at [132, 18] on icon at bounding box center [126, 20] width 14 height 14
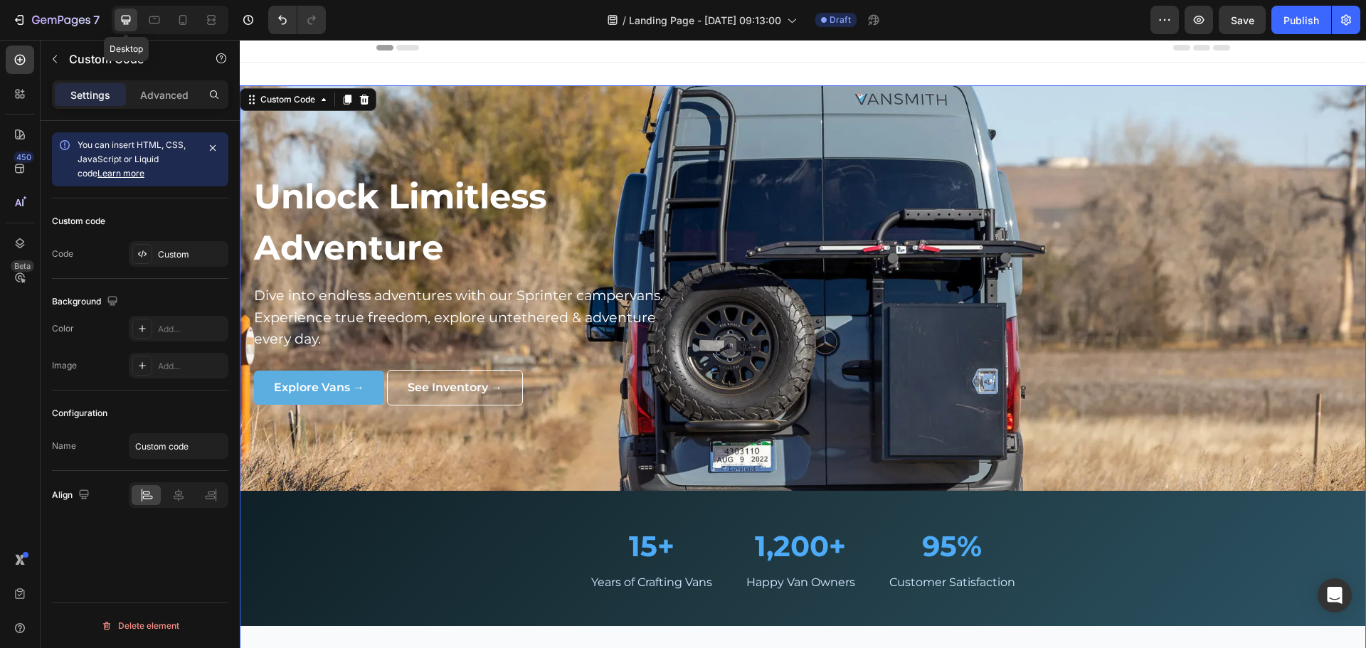
scroll to position [2, 0]
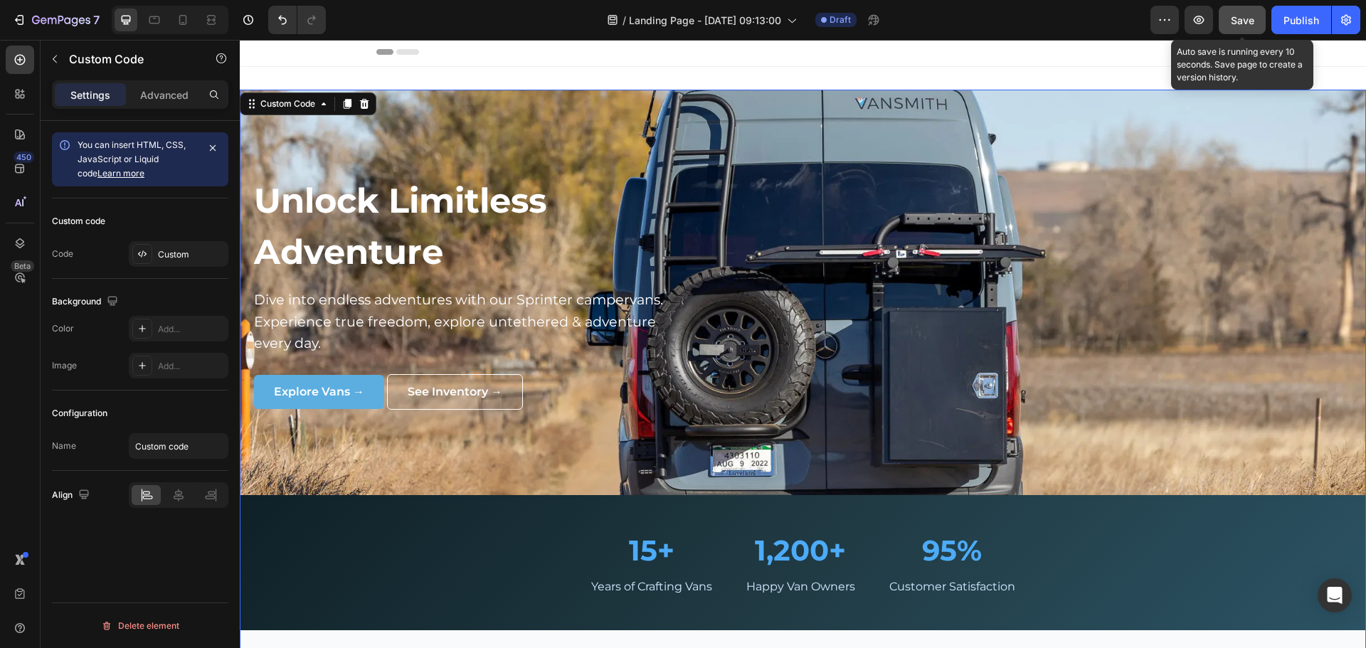
click at [1238, 25] on span "Save" at bounding box center [1242, 20] width 23 height 12
